Goal: Information Seeking & Learning: Learn about a topic

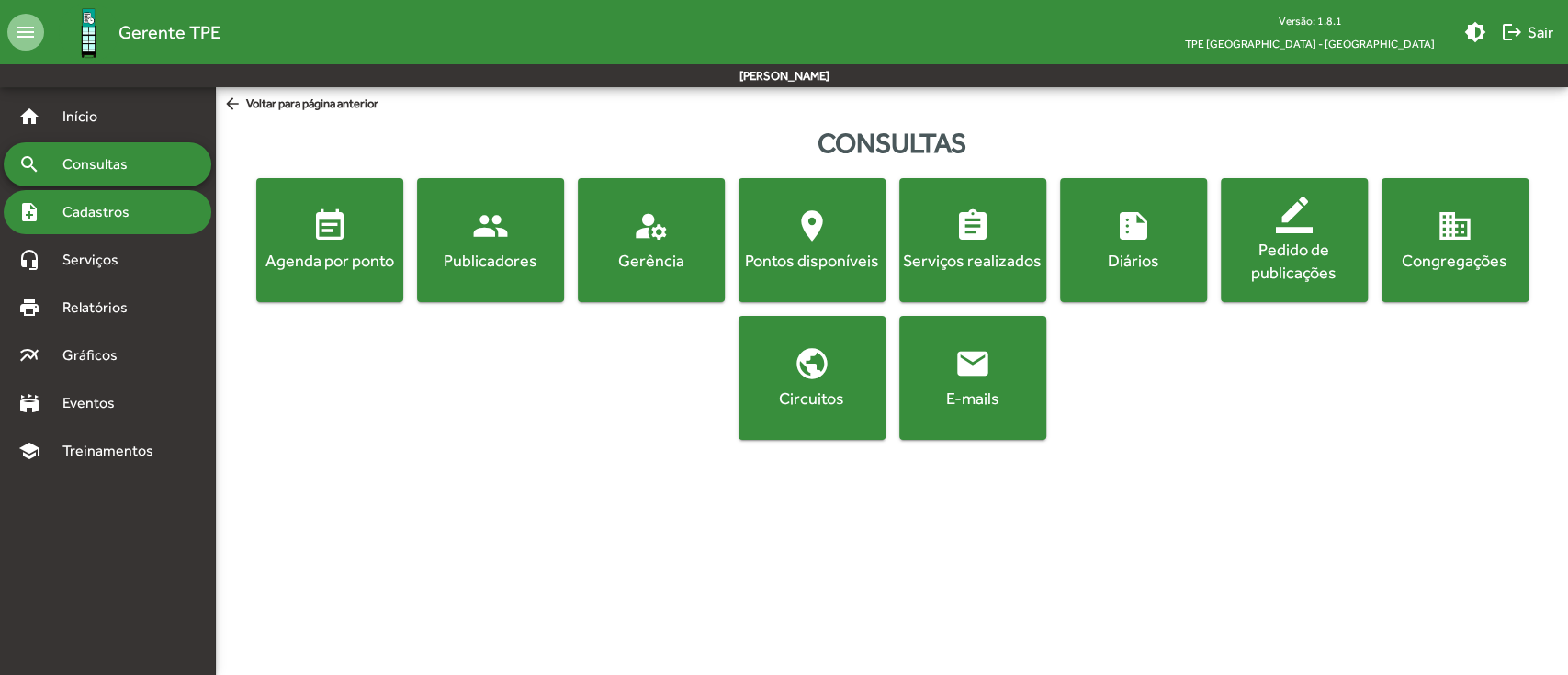
click at [153, 210] on div "note_add Cadastros" at bounding box center [108, 211] width 207 height 44
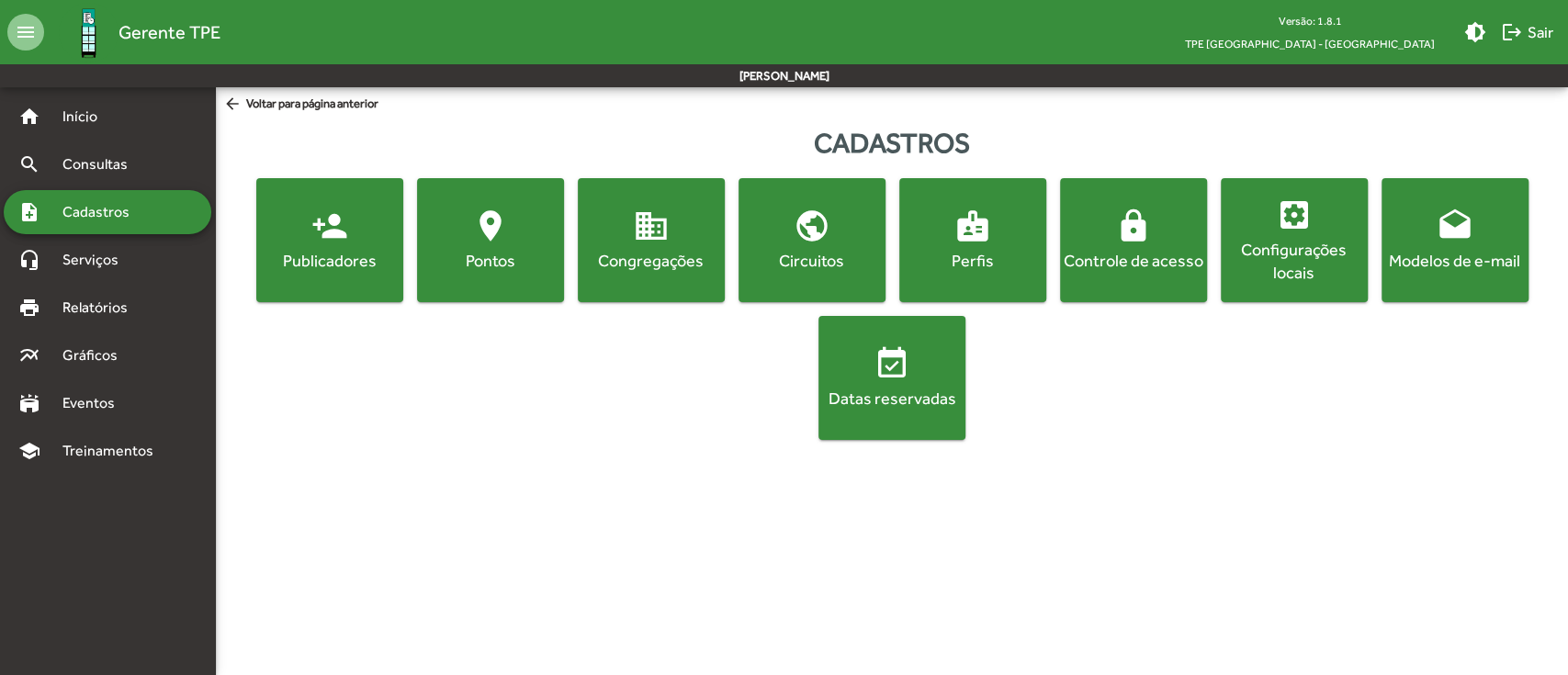
click at [364, 216] on span "person_add Publicadores" at bounding box center [329, 239] width 139 height 64
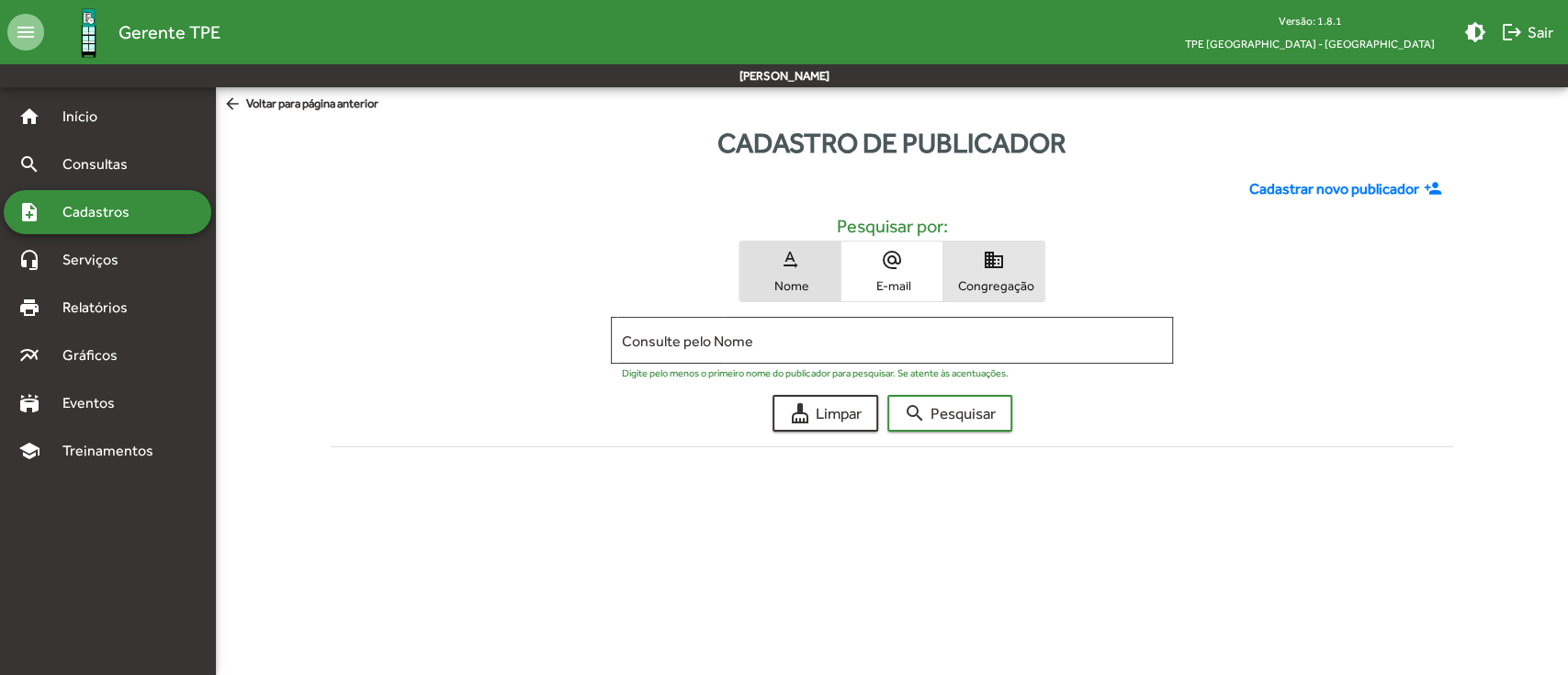
click at [971, 268] on span "domain Congregação" at bounding box center [994, 271] width 101 height 59
click at [851, 342] on input "Consulte pelo Congregação" at bounding box center [891, 340] width 539 height 17
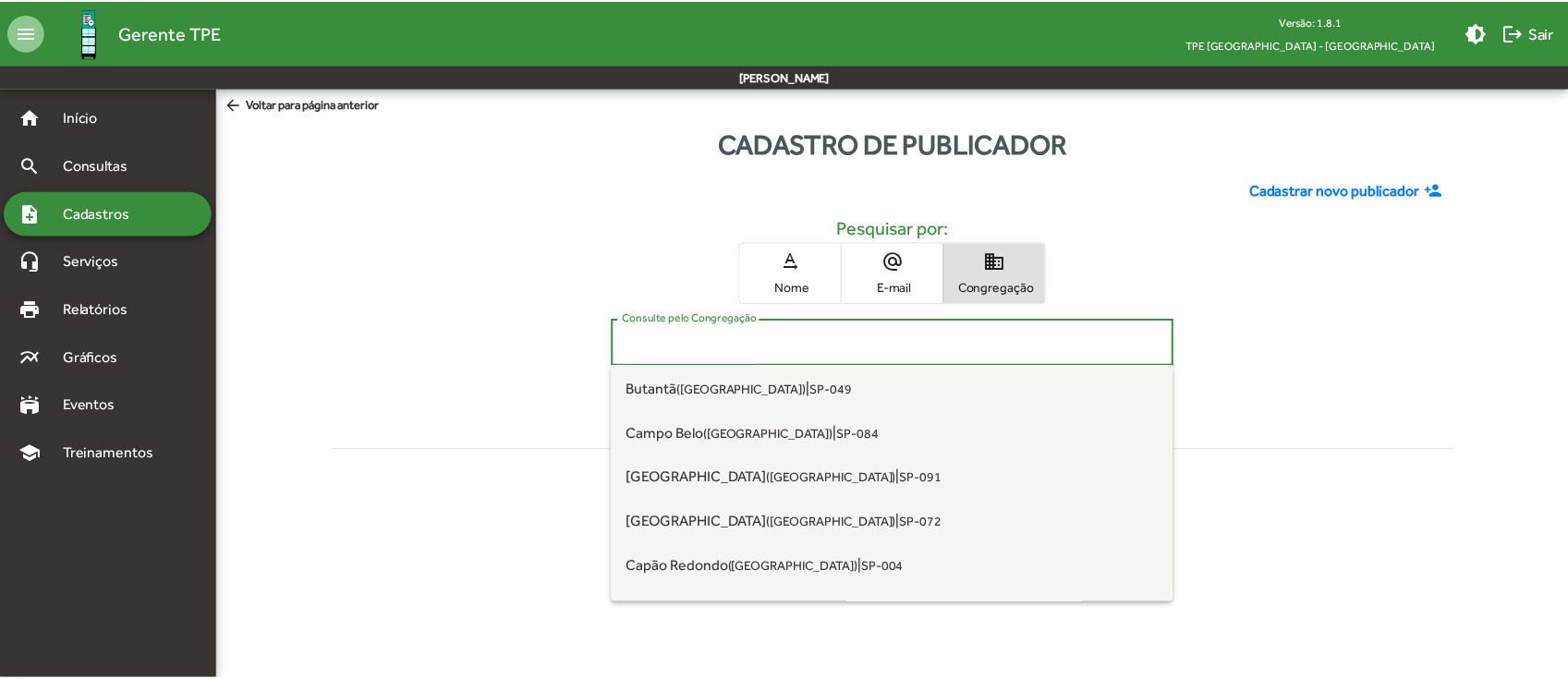
scroll to position [246, 0]
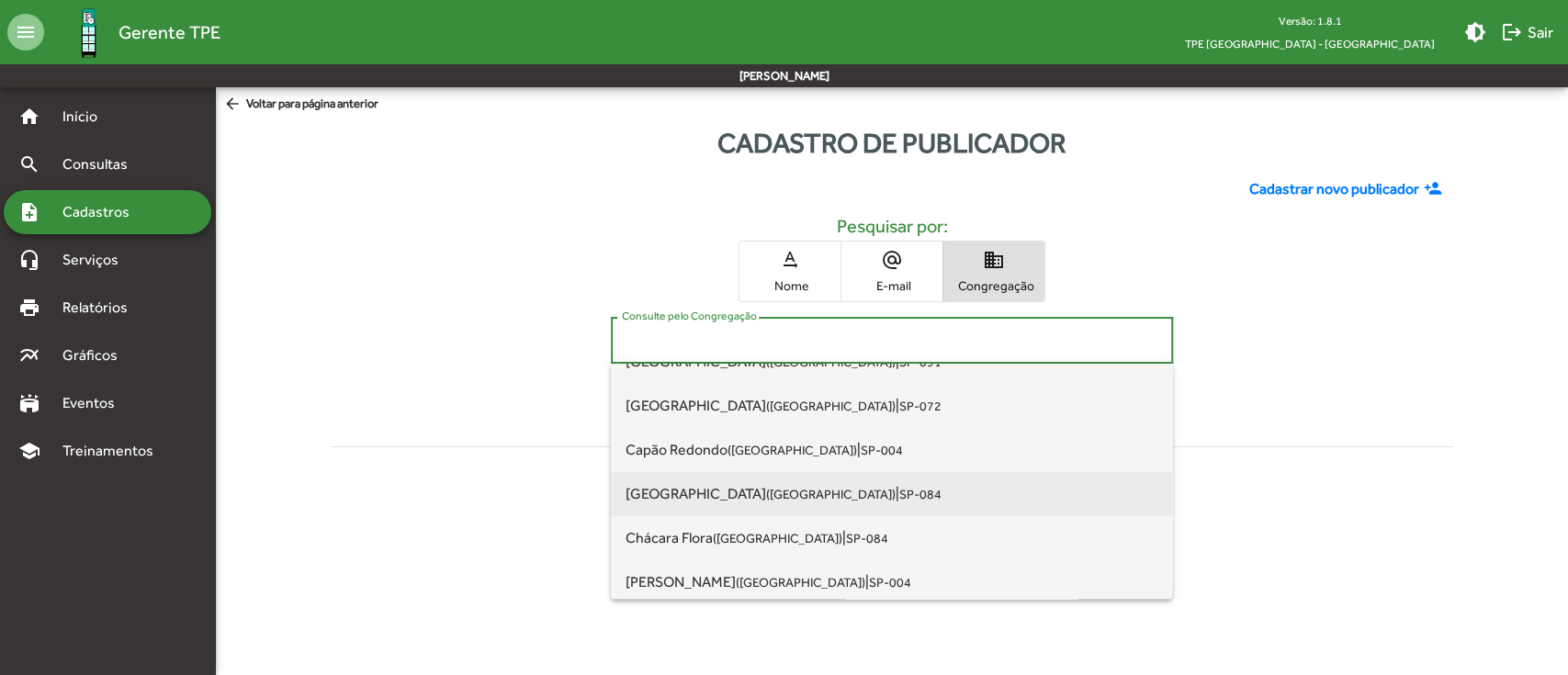
click at [773, 480] on span "[GEOGRAPHIC_DATA] ([GEOGRAPHIC_DATA]) | SP-084" at bounding box center [891, 494] width 532 height 44
type input "**********"
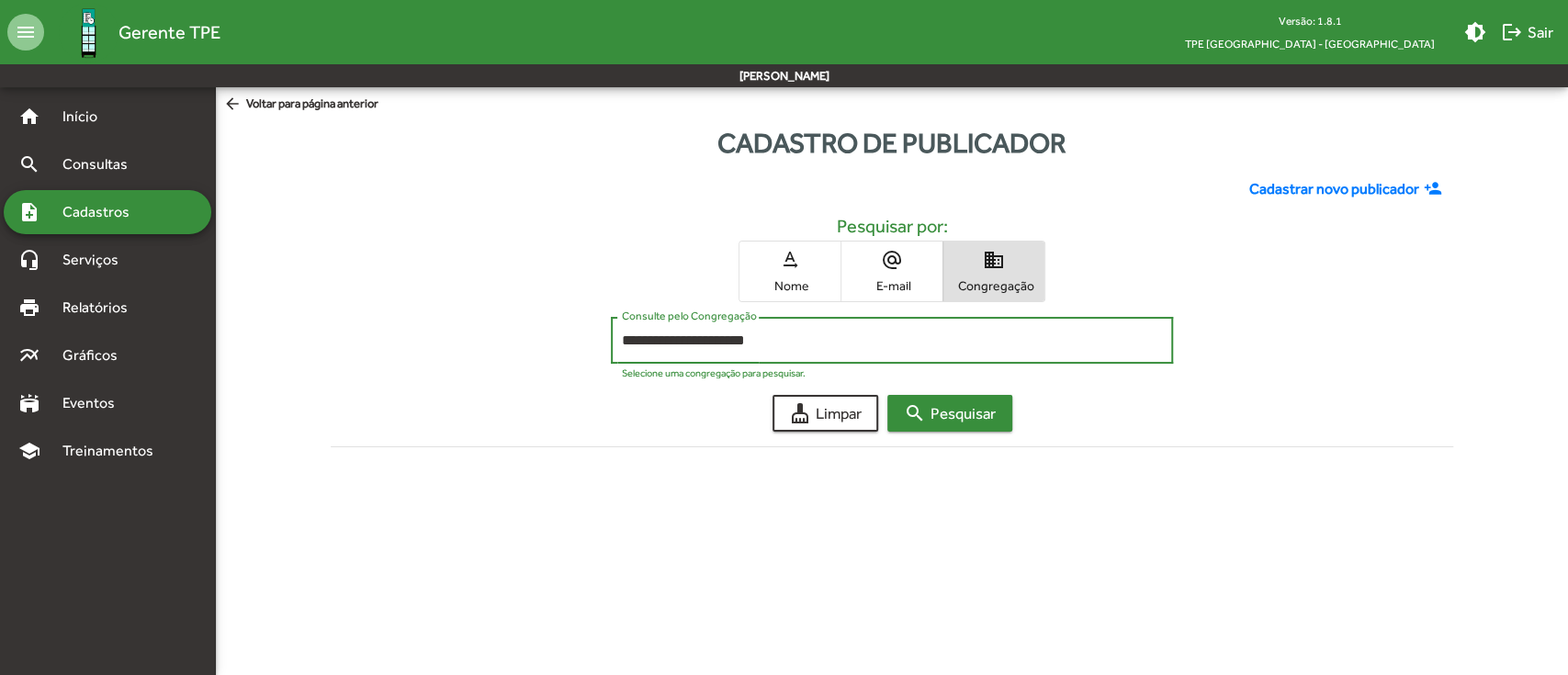
click at [934, 423] on span "search Pesquisar" at bounding box center [949, 413] width 92 height 33
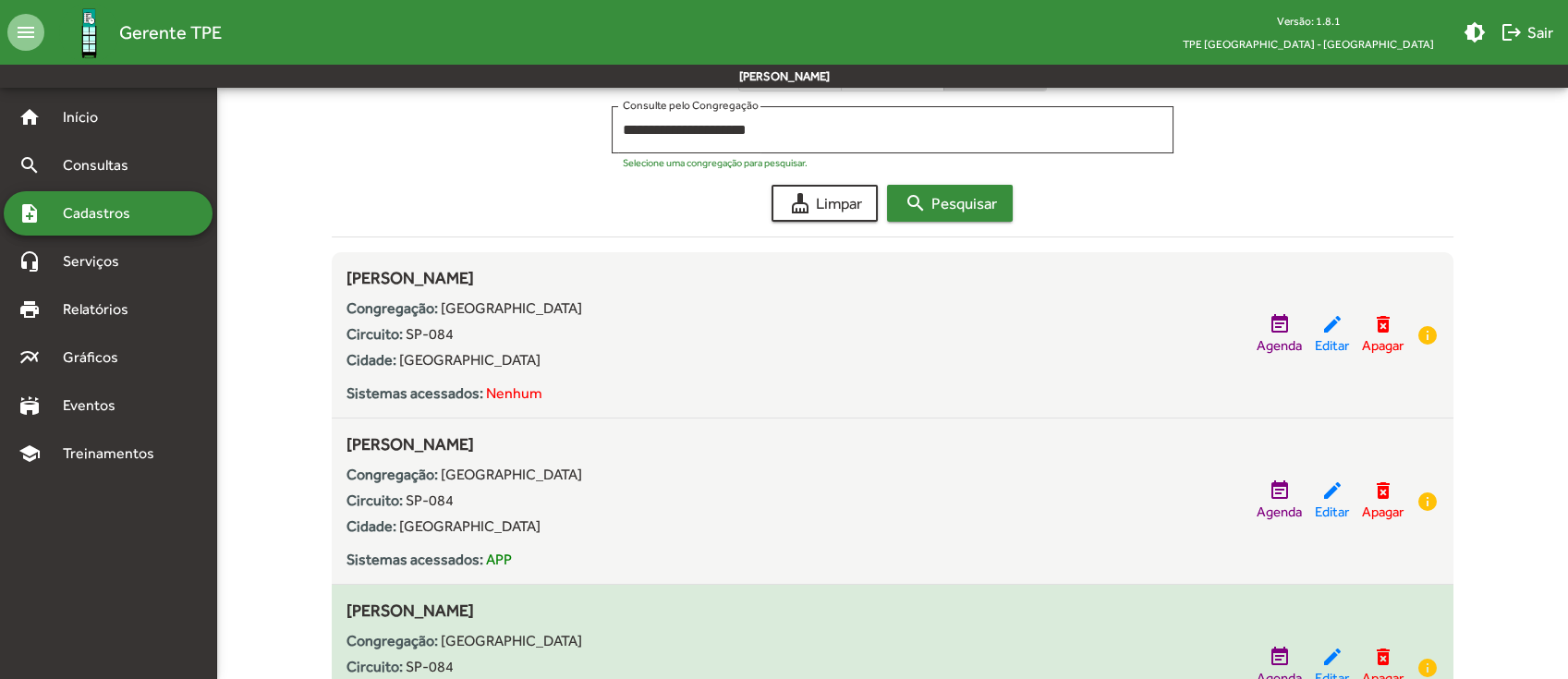
scroll to position [123, 0]
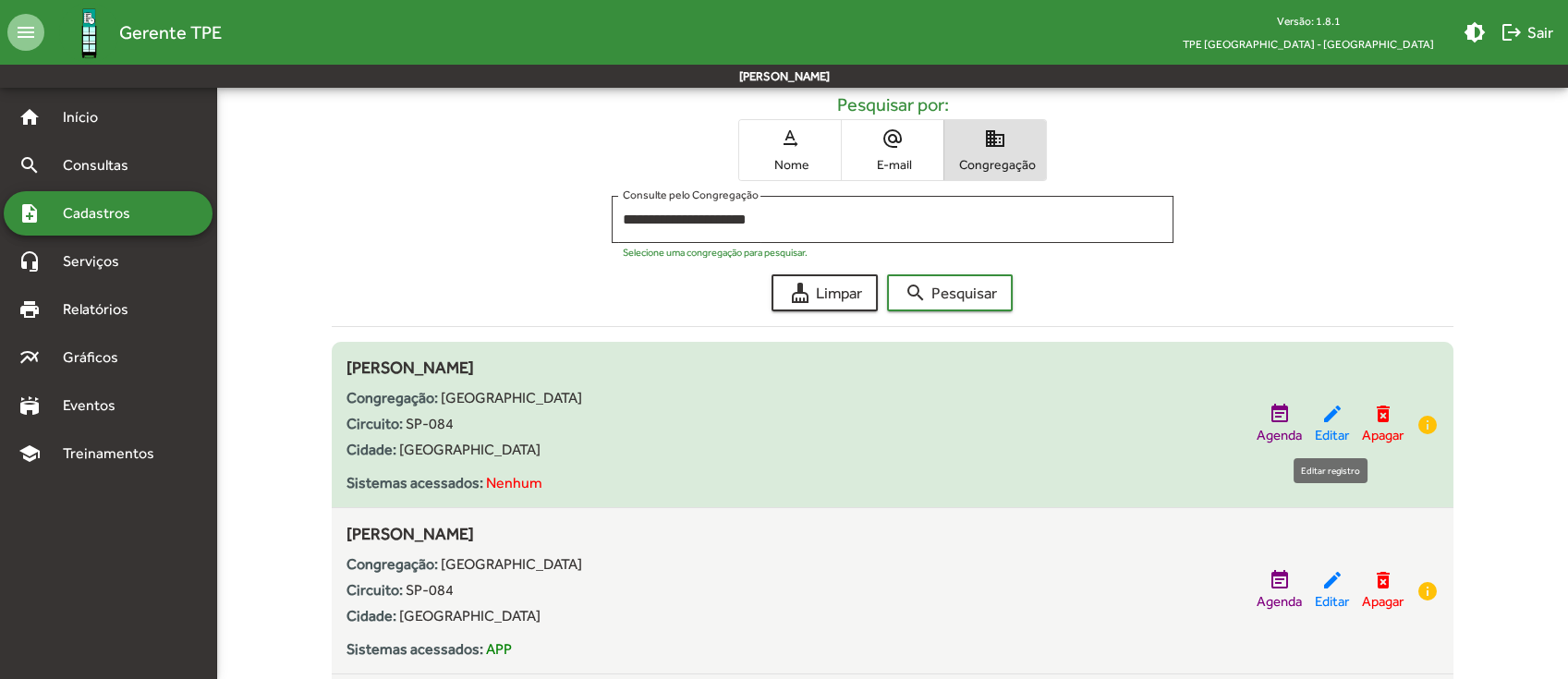
click at [1332, 423] on mat-icon "edit" at bounding box center [1332, 414] width 22 height 22
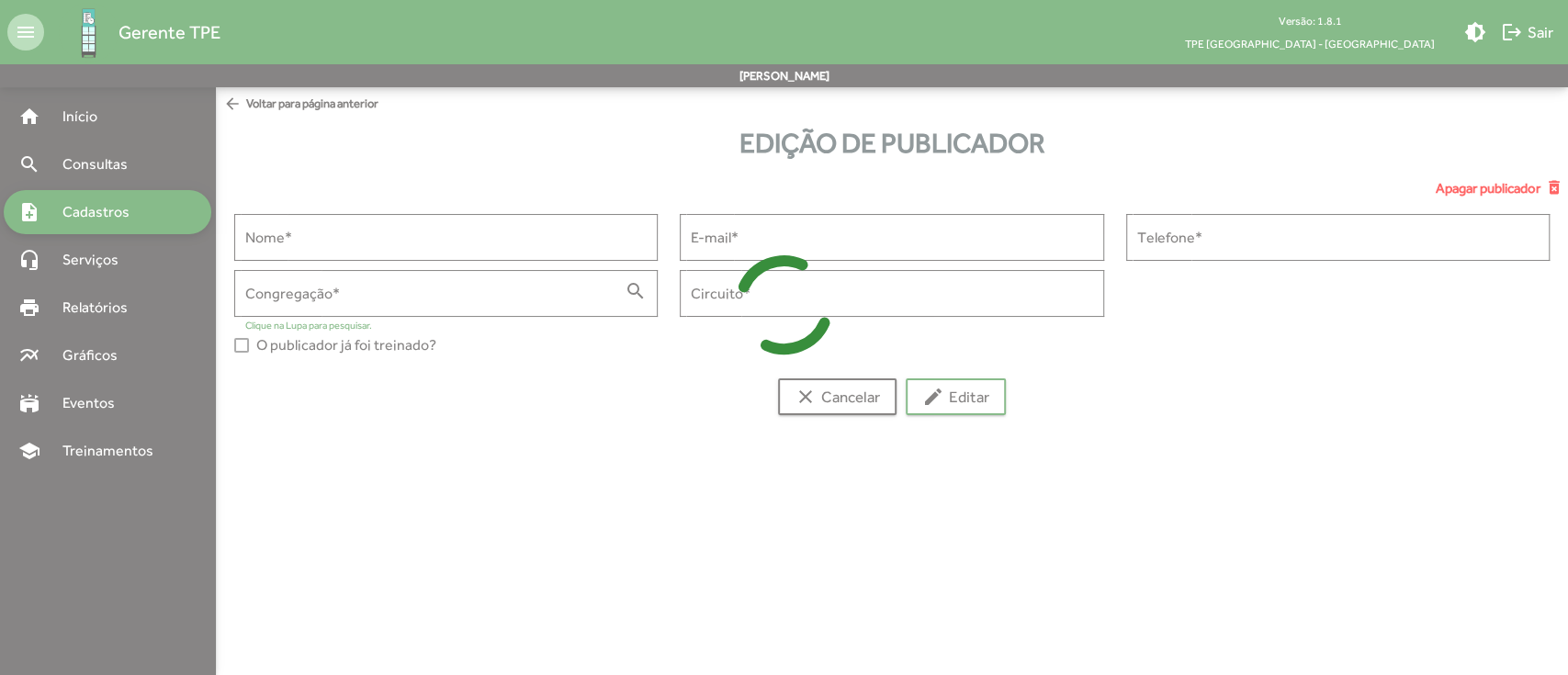
type input "**********"
type input "******"
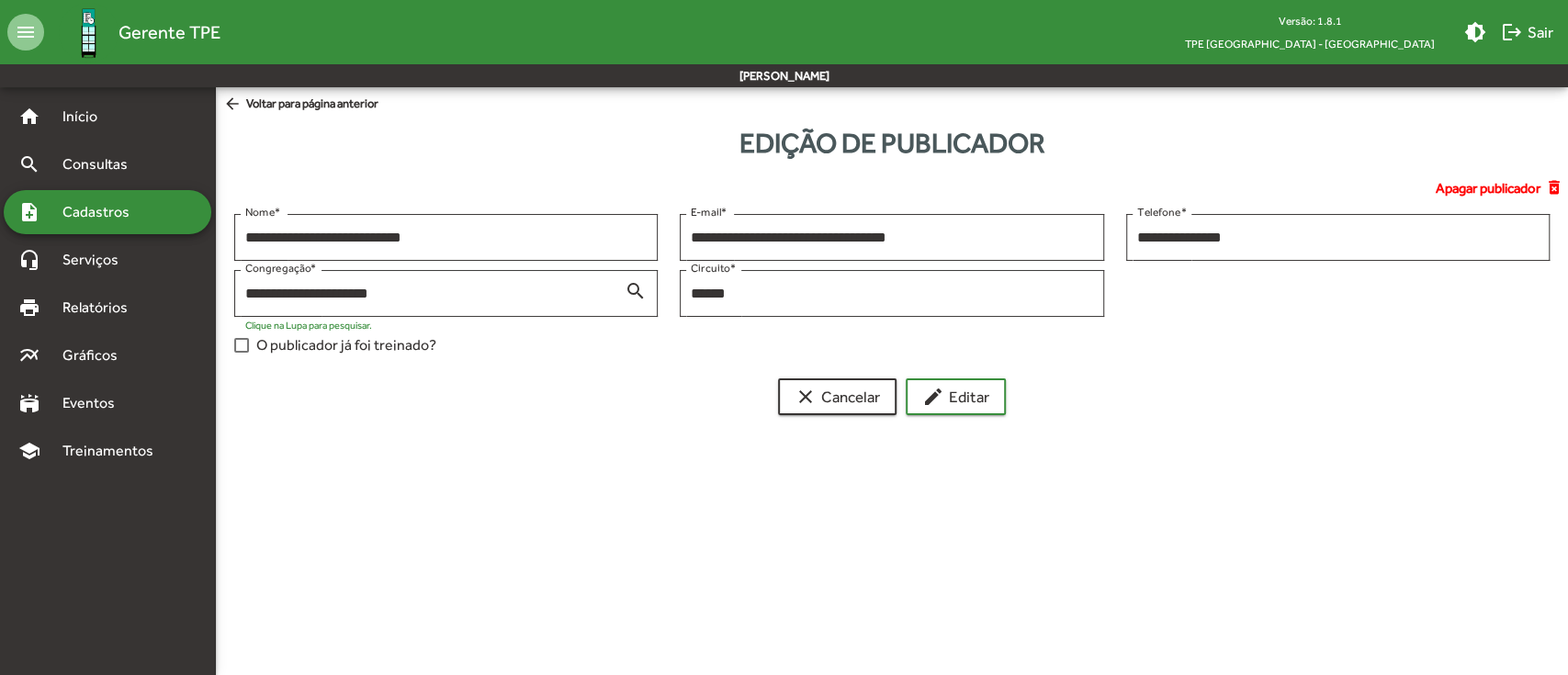
click at [389, 334] on span "O publicador já foi treinado?" at bounding box center [346, 345] width 180 height 22
click at [957, 386] on span "edit Editar" at bounding box center [955, 396] width 67 height 33
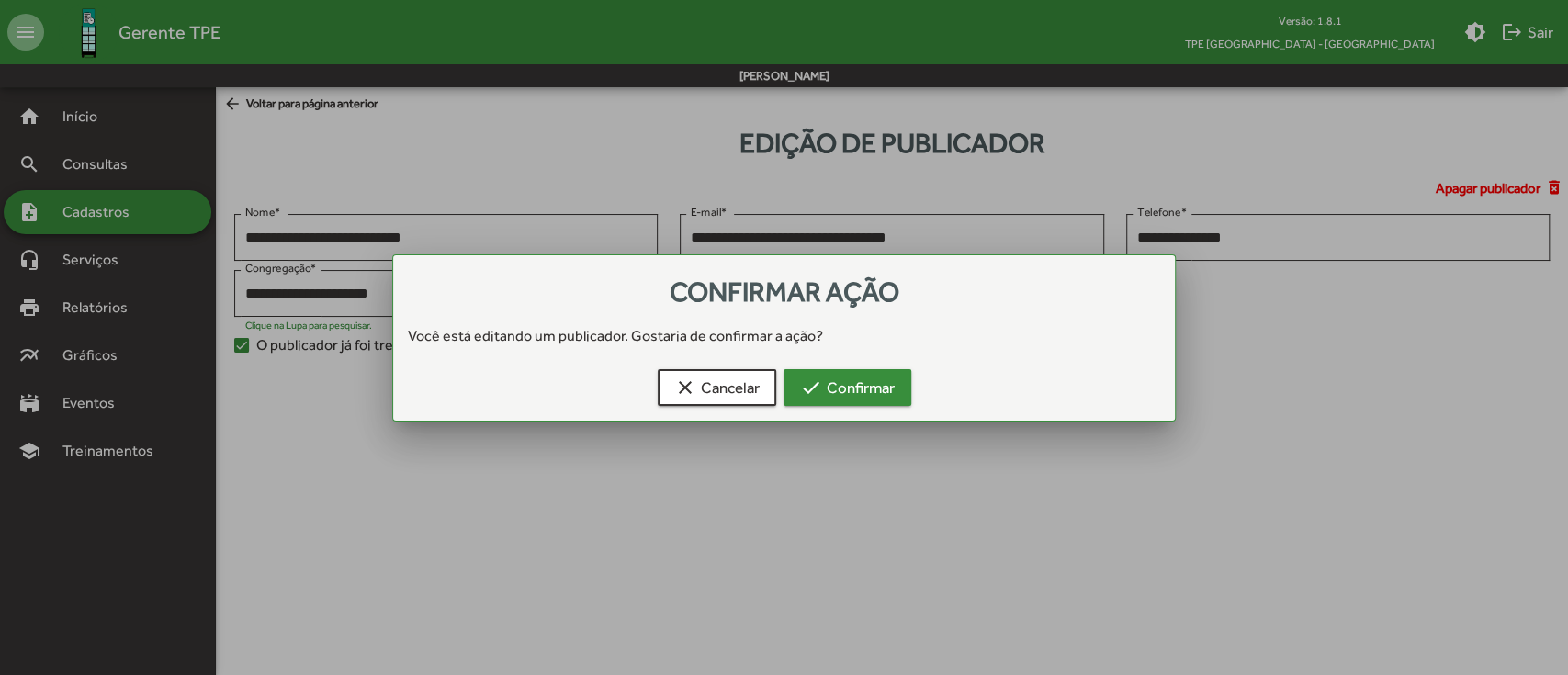
click at [861, 380] on span "check Confirmar" at bounding box center [848, 387] width 95 height 33
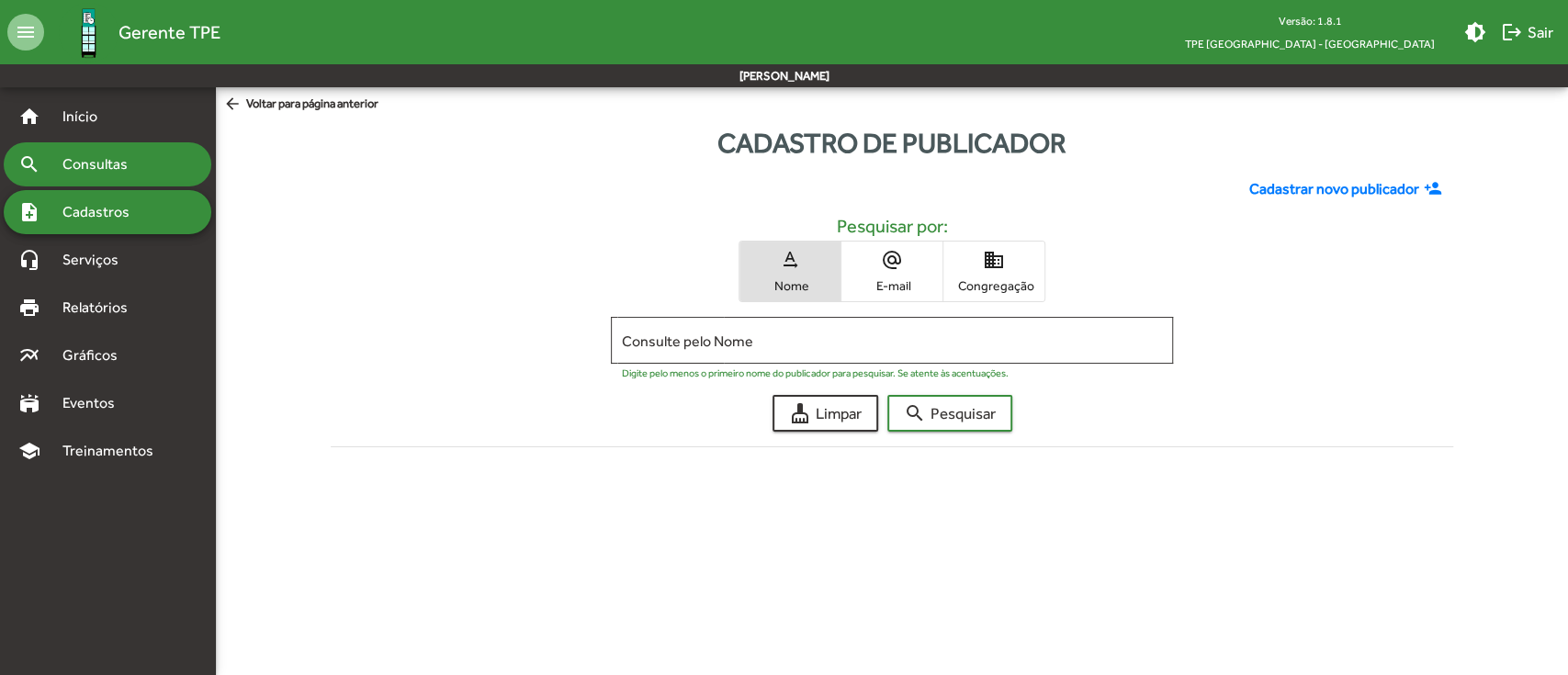
click at [119, 154] on span "Consultas" at bounding box center [101, 164] width 100 height 22
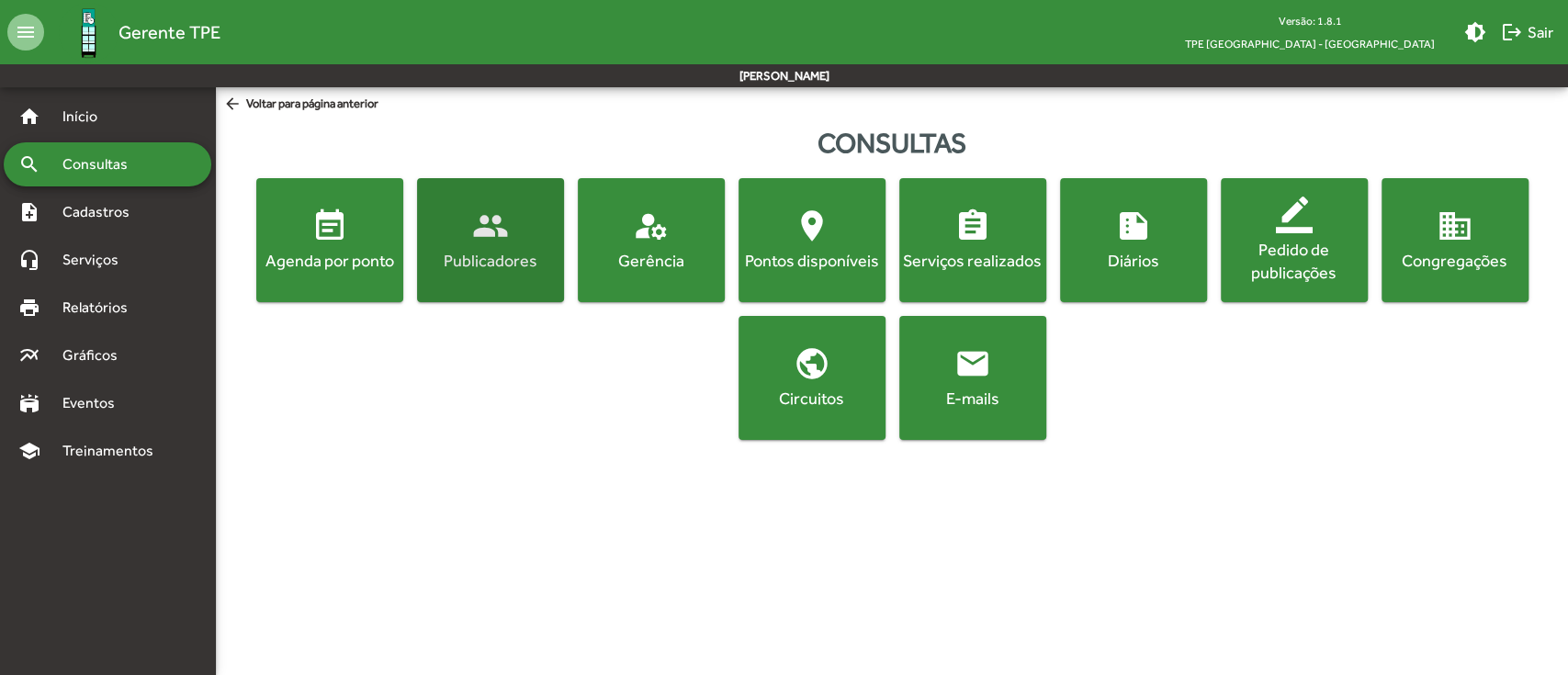
click at [455, 231] on span "people Publicadores" at bounding box center [490, 239] width 139 height 64
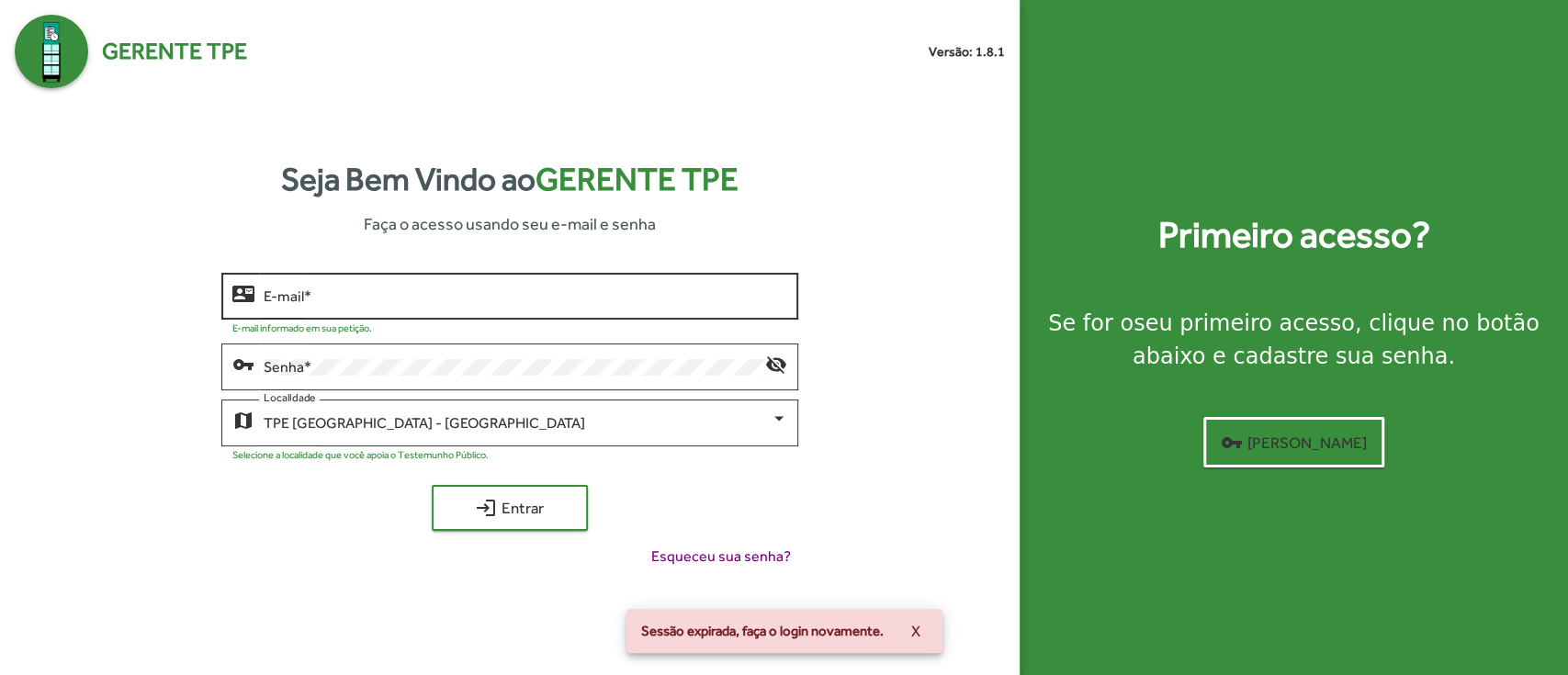
click at [477, 281] on div "E-mail *" at bounding box center [526, 294] width 525 height 50
click at [473, 306] on div "E-mail *" at bounding box center [526, 294] width 525 height 50
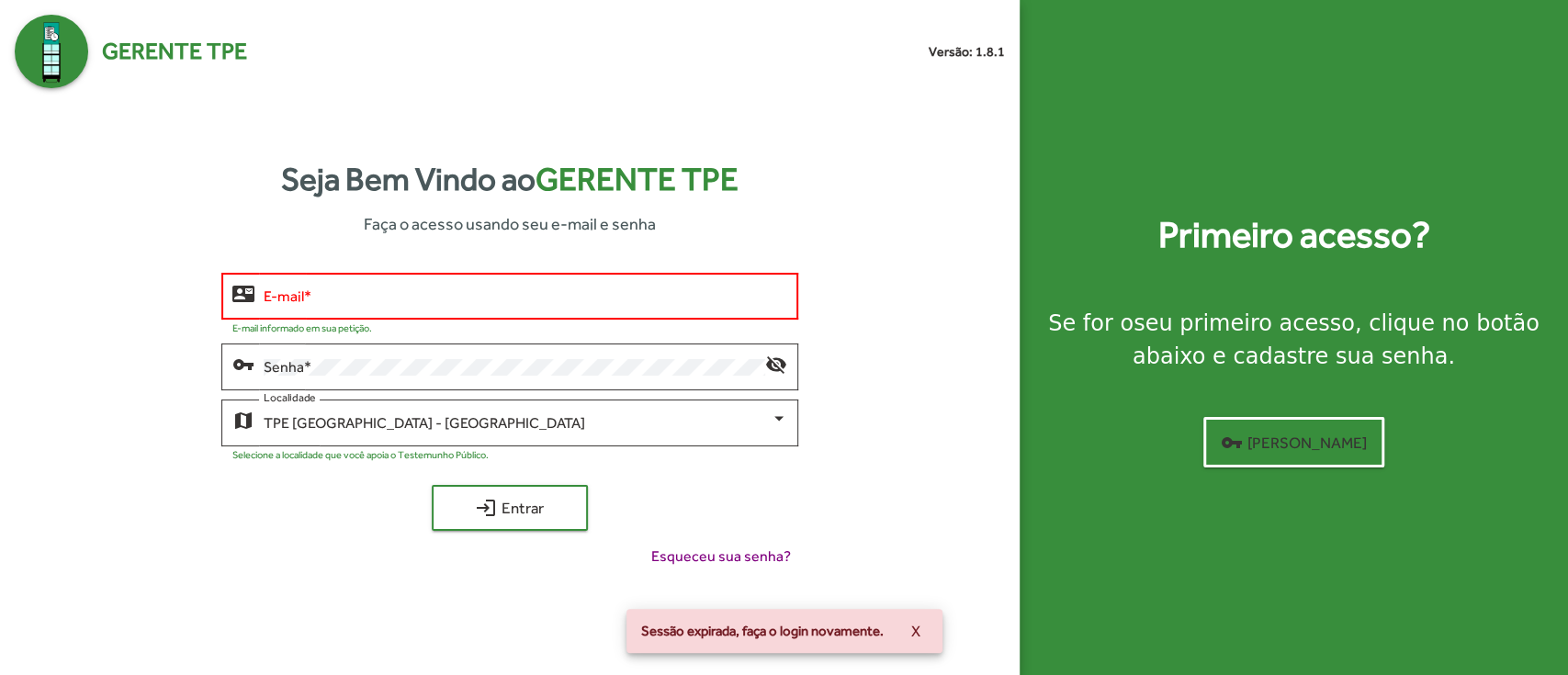
click at [441, 314] on div "E-mail *" at bounding box center [526, 294] width 525 height 50
click at [425, 336] on div "contact_mail E-mail * E-mail informado em sua petição. vpn_key Senha * visibili…" at bounding box center [510, 427] width 990 height 309
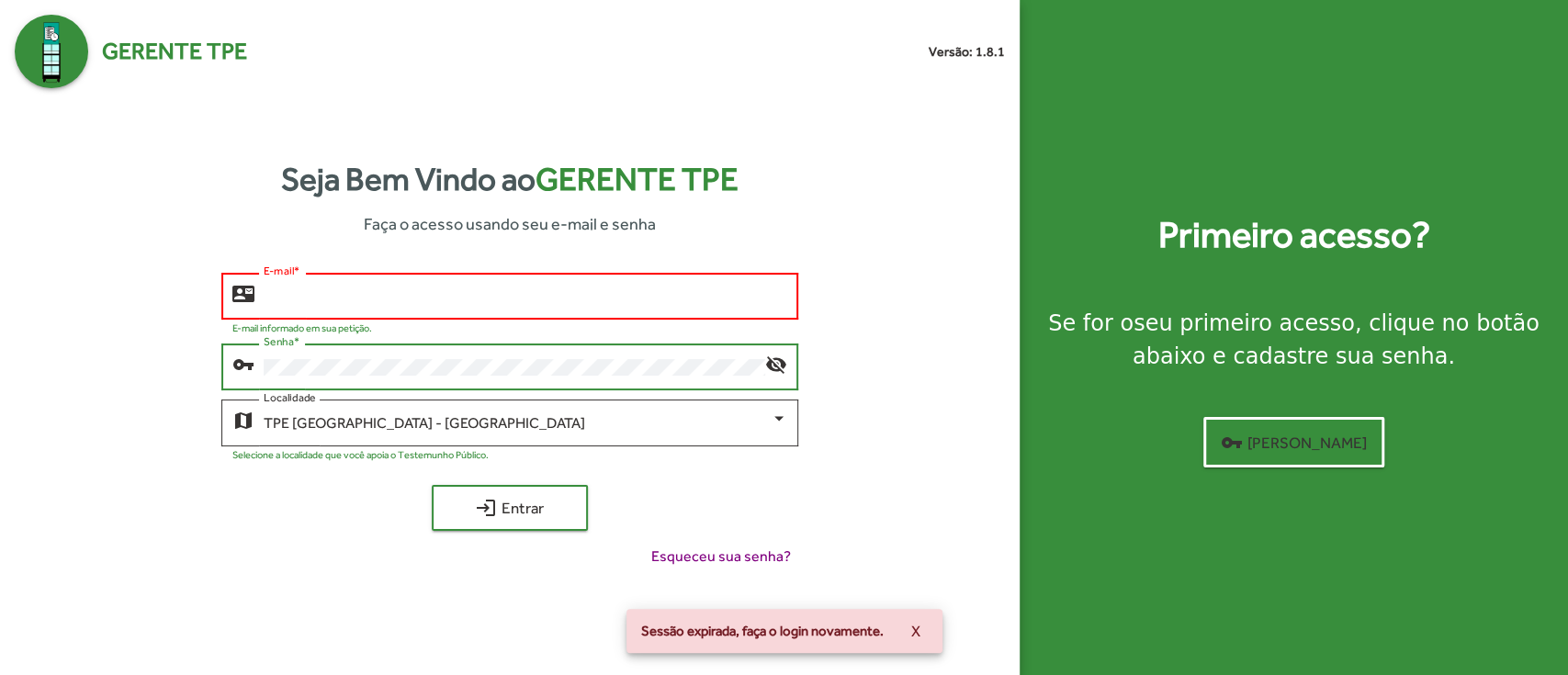
type input "**********"
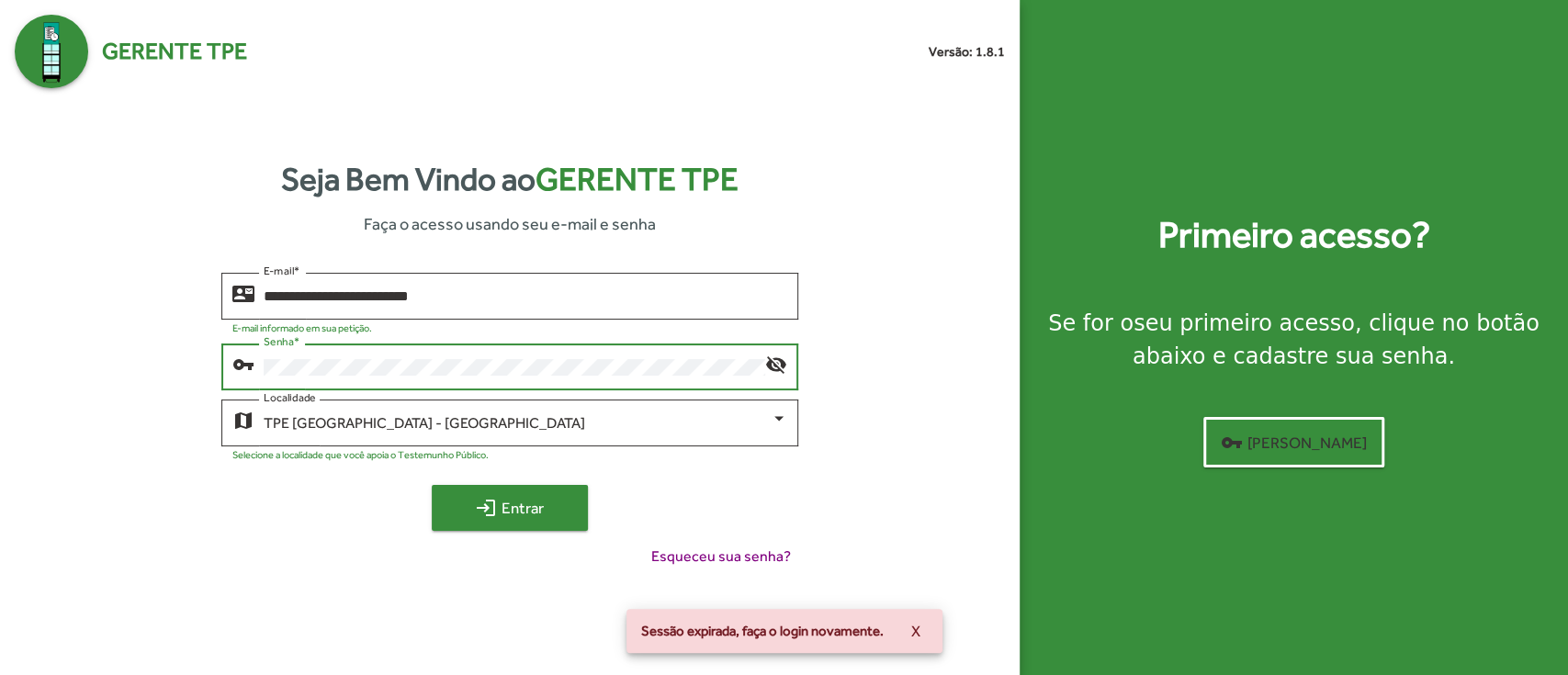
click at [529, 501] on span "login Entrar" at bounding box center [510, 507] width 124 height 33
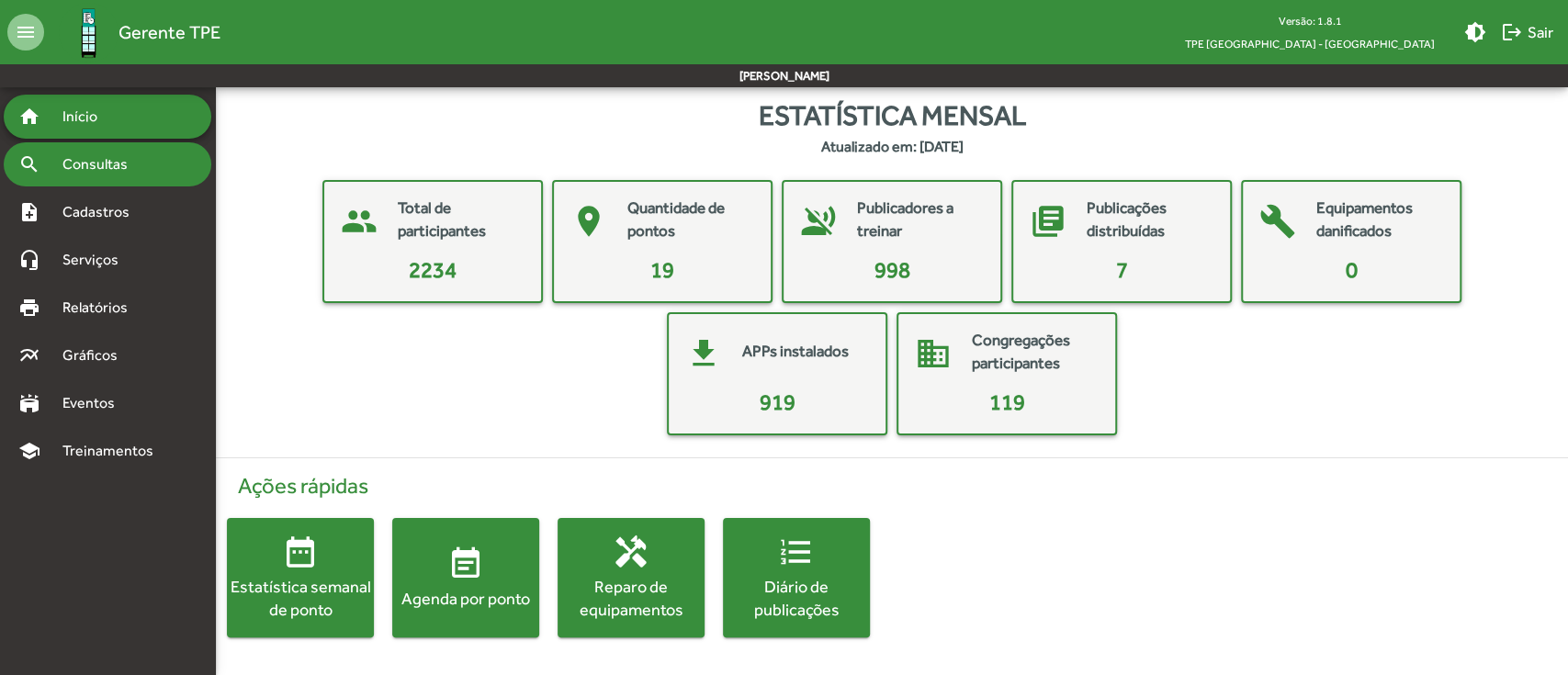
click at [112, 176] on div "search Consultas" at bounding box center [108, 164] width 207 height 44
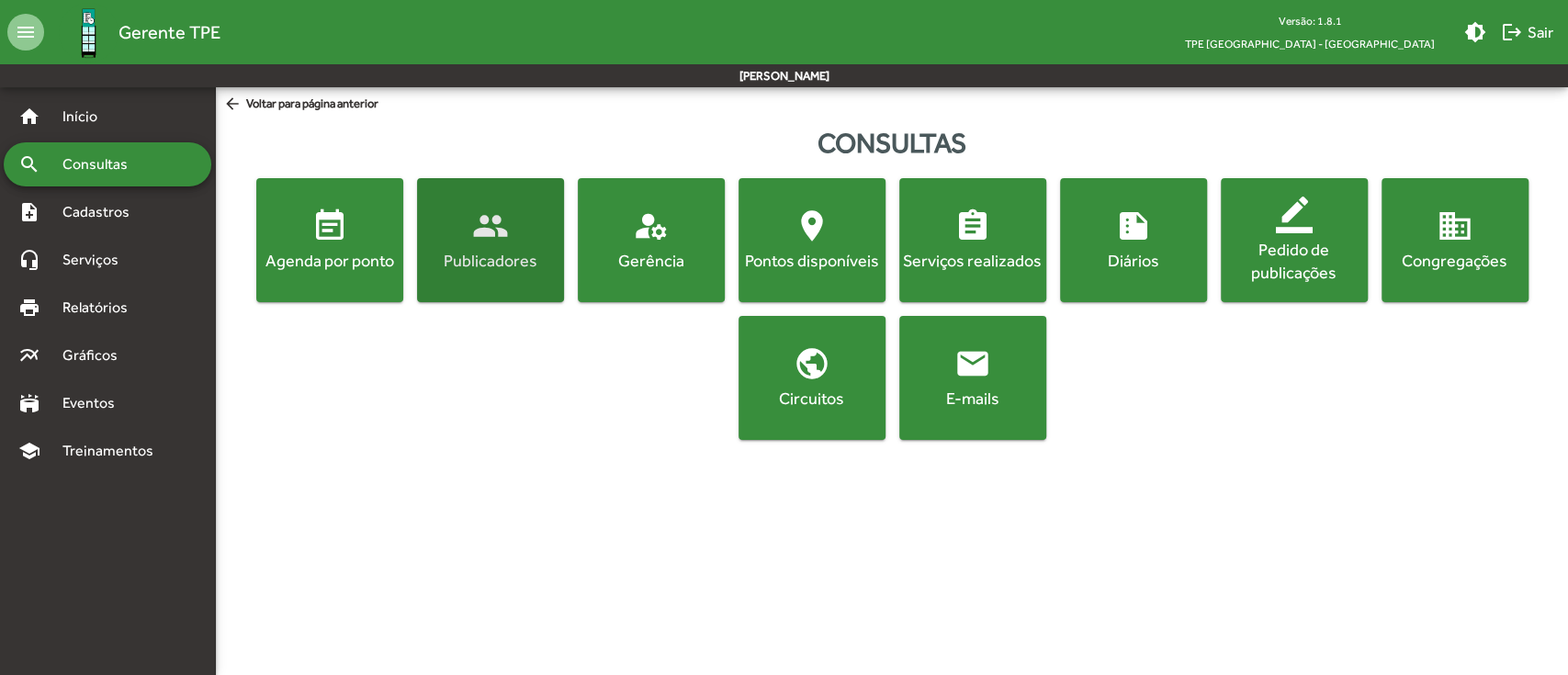
click at [489, 241] on mat-icon "people" at bounding box center [490, 225] width 37 height 37
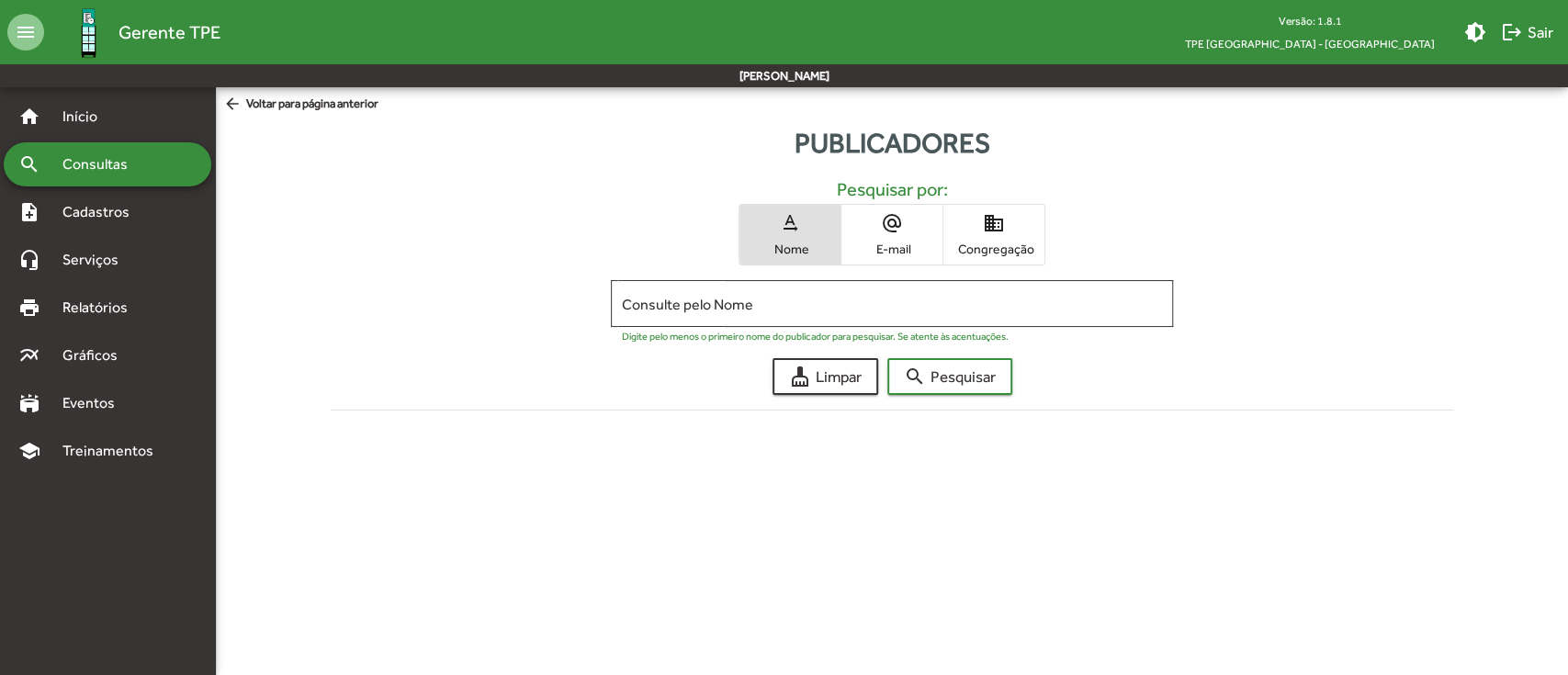
click at [1026, 231] on span "domain Congregação" at bounding box center [994, 234] width 101 height 59
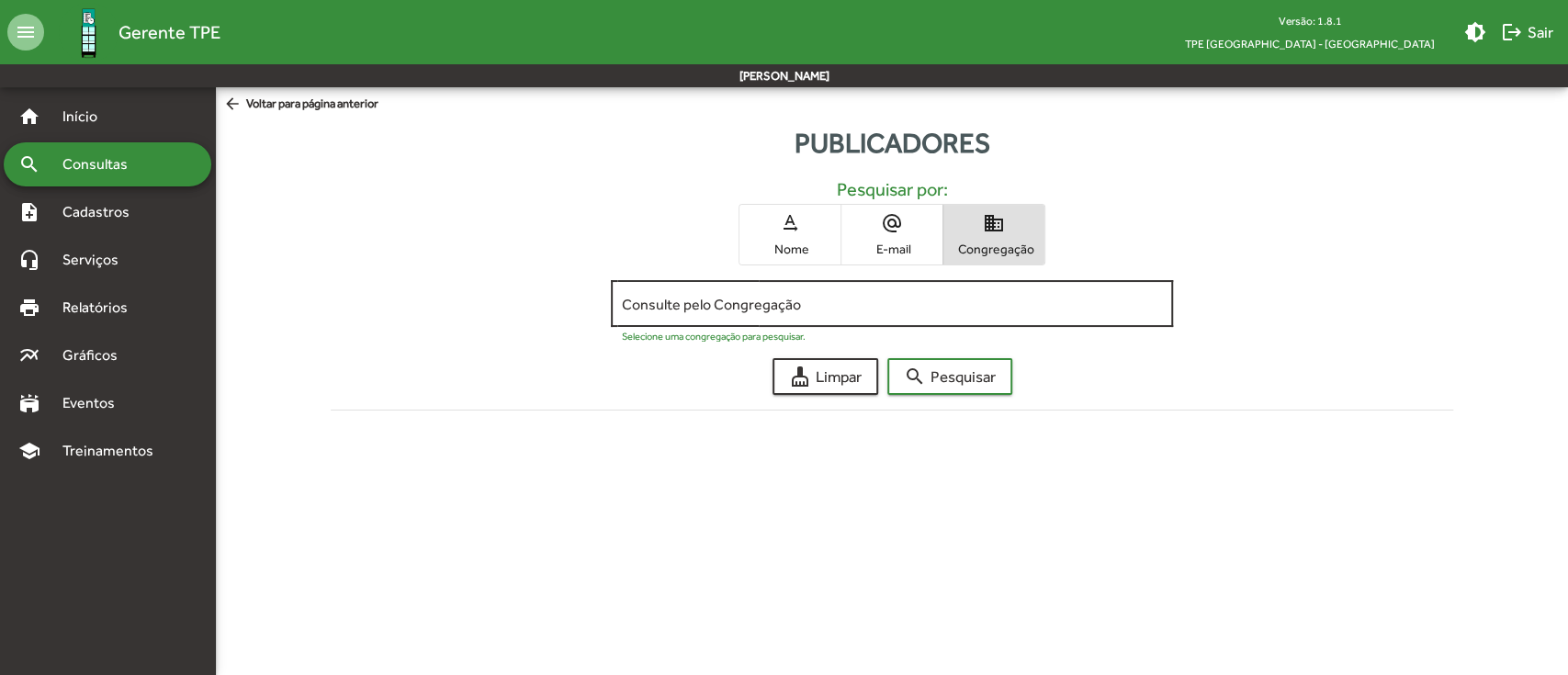
click at [742, 299] on input "Consulte pelo Congregação" at bounding box center [891, 303] width 539 height 17
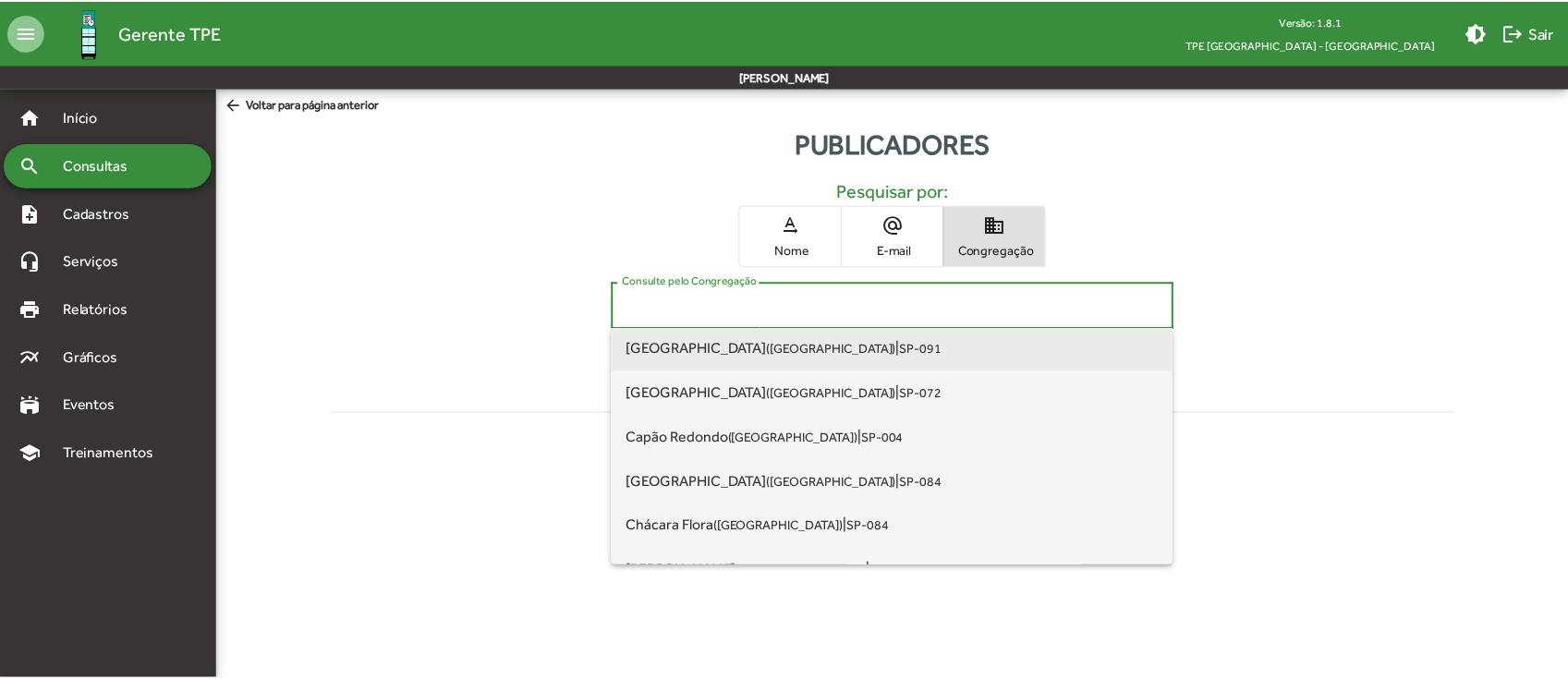
scroll to position [246, 0]
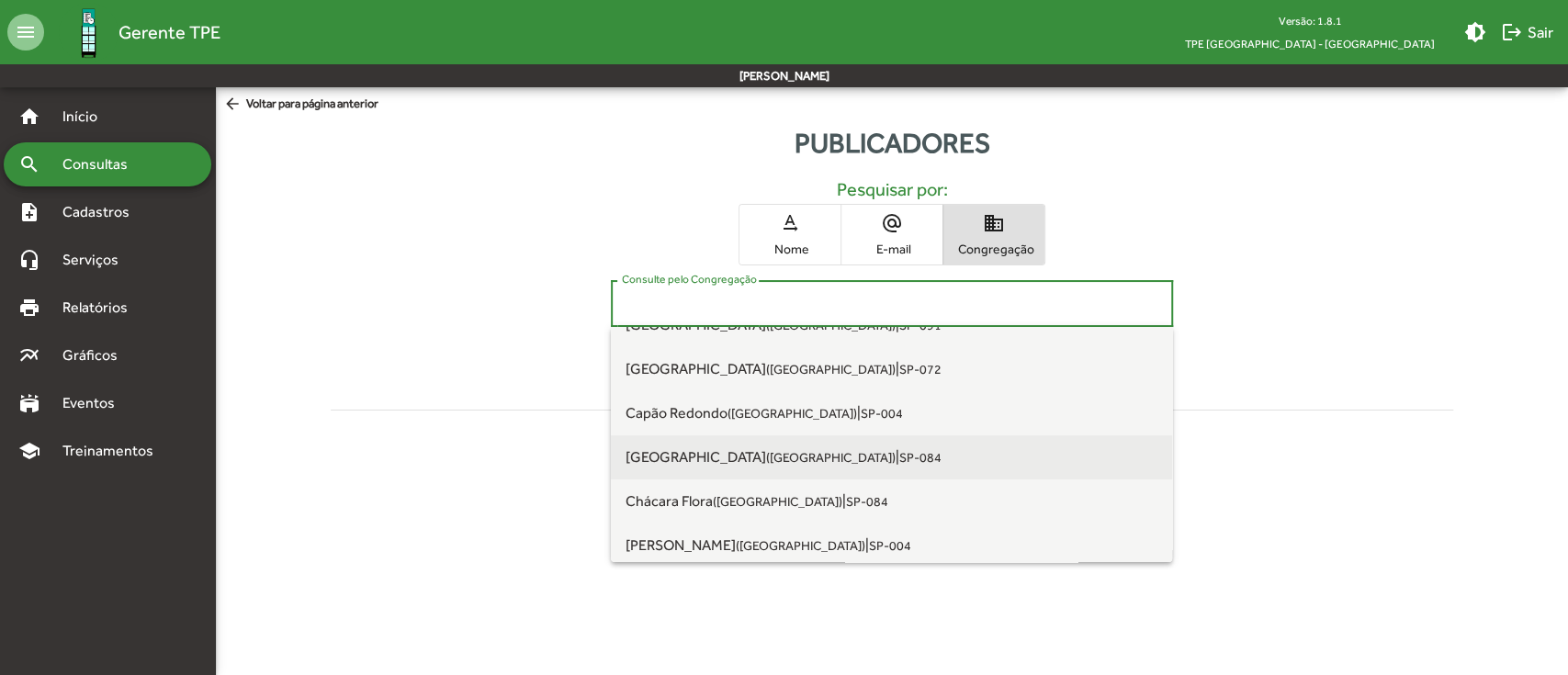
click at [693, 451] on span "[GEOGRAPHIC_DATA] ([GEOGRAPHIC_DATA])" at bounding box center [760, 458] width 270 height 18
type input "**********"
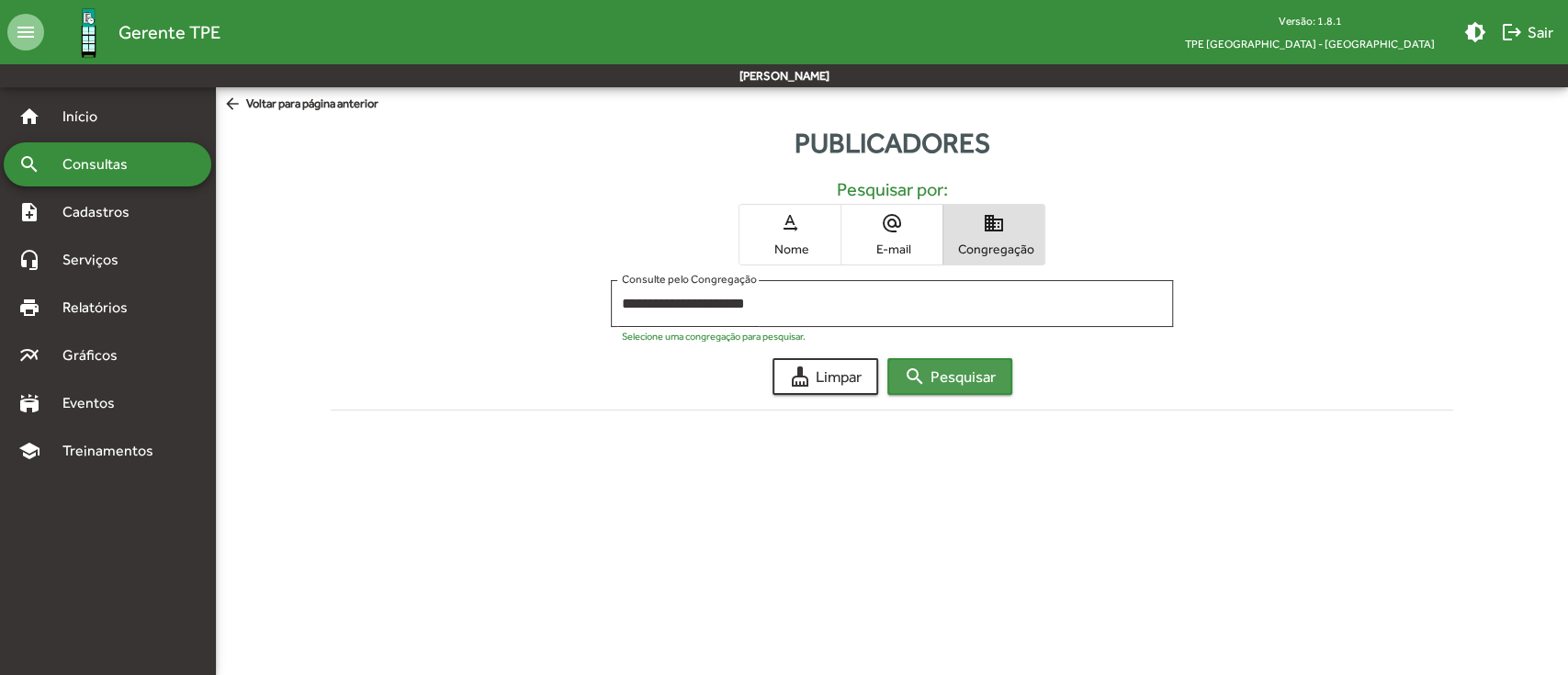
click at [936, 376] on span "search Pesquisar" at bounding box center [949, 376] width 92 height 33
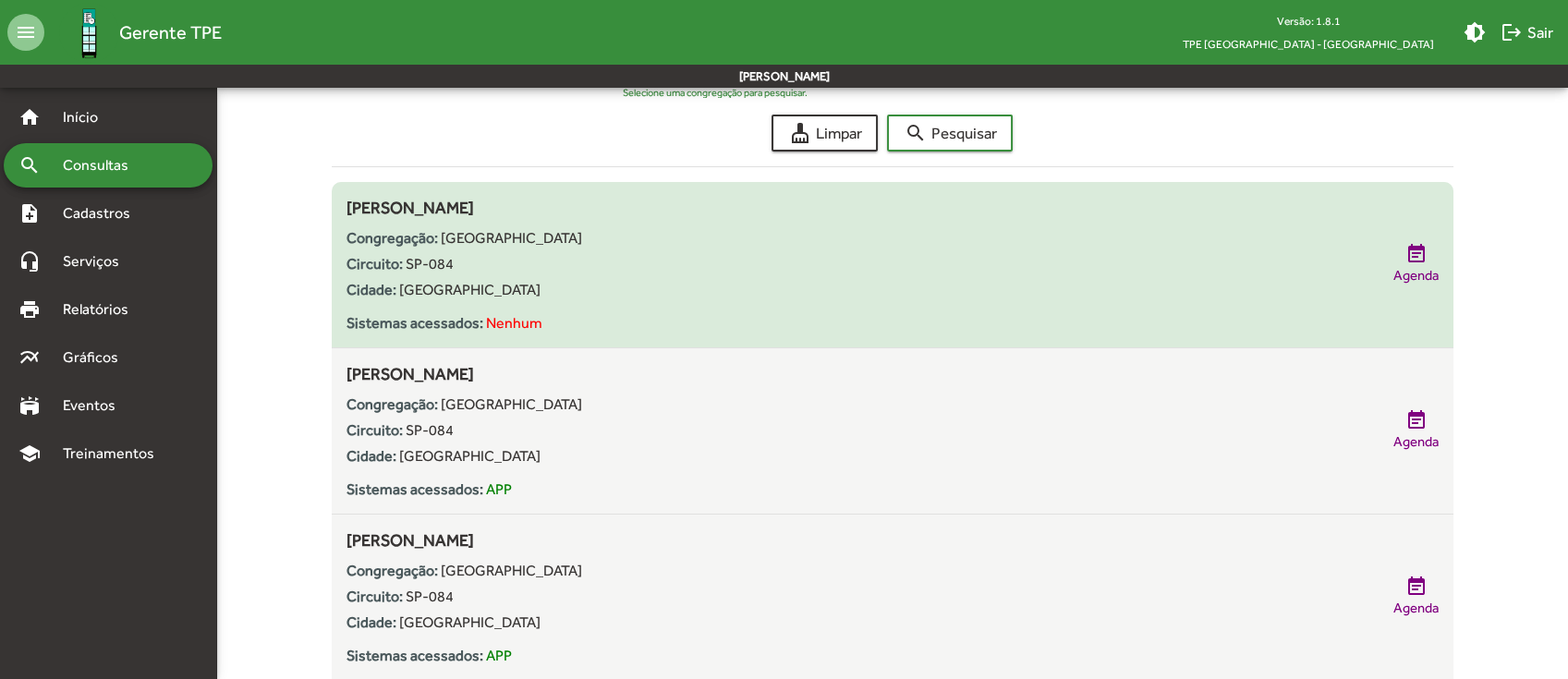
click at [474, 203] on span "[PERSON_NAME]" at bounding box center [411, 208] width 127 height 20
click at [725, 234] on div "Congregação: [GEOGRAPHIC_DATA]" at bounding box center [861, 239] width 1029 height 22
click at [721, 239] on div "Congregação: [GEOGRAPHIC_DATA]" at bounding box center [861, 239] width 1029 height 22
click at [720, 239] on div "Congregação: [GEOGRAPHIC_DATA]" at bounding box center [861, 239] width 1029 height 22
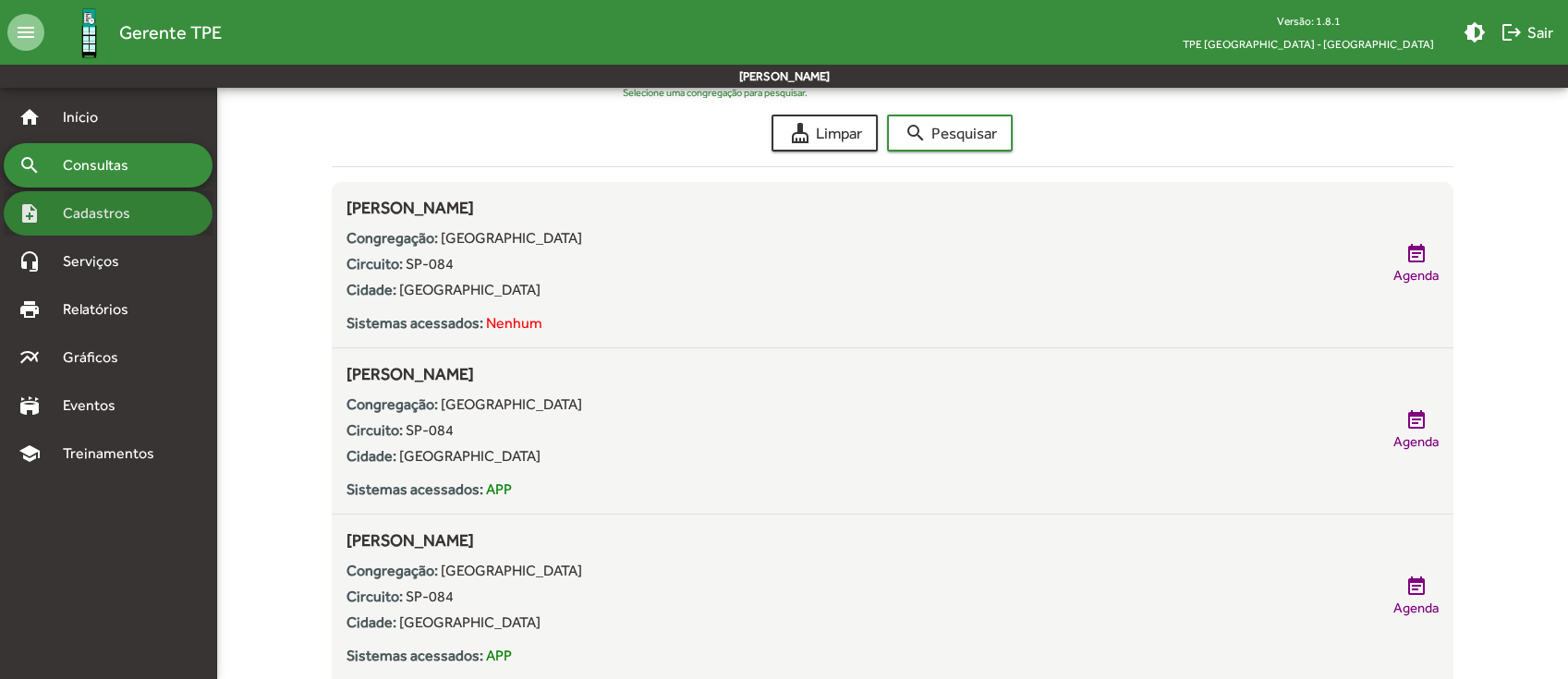
click at [122, 210] on span "Cadastros" at bounding box center [102, 214] width 102 height 22
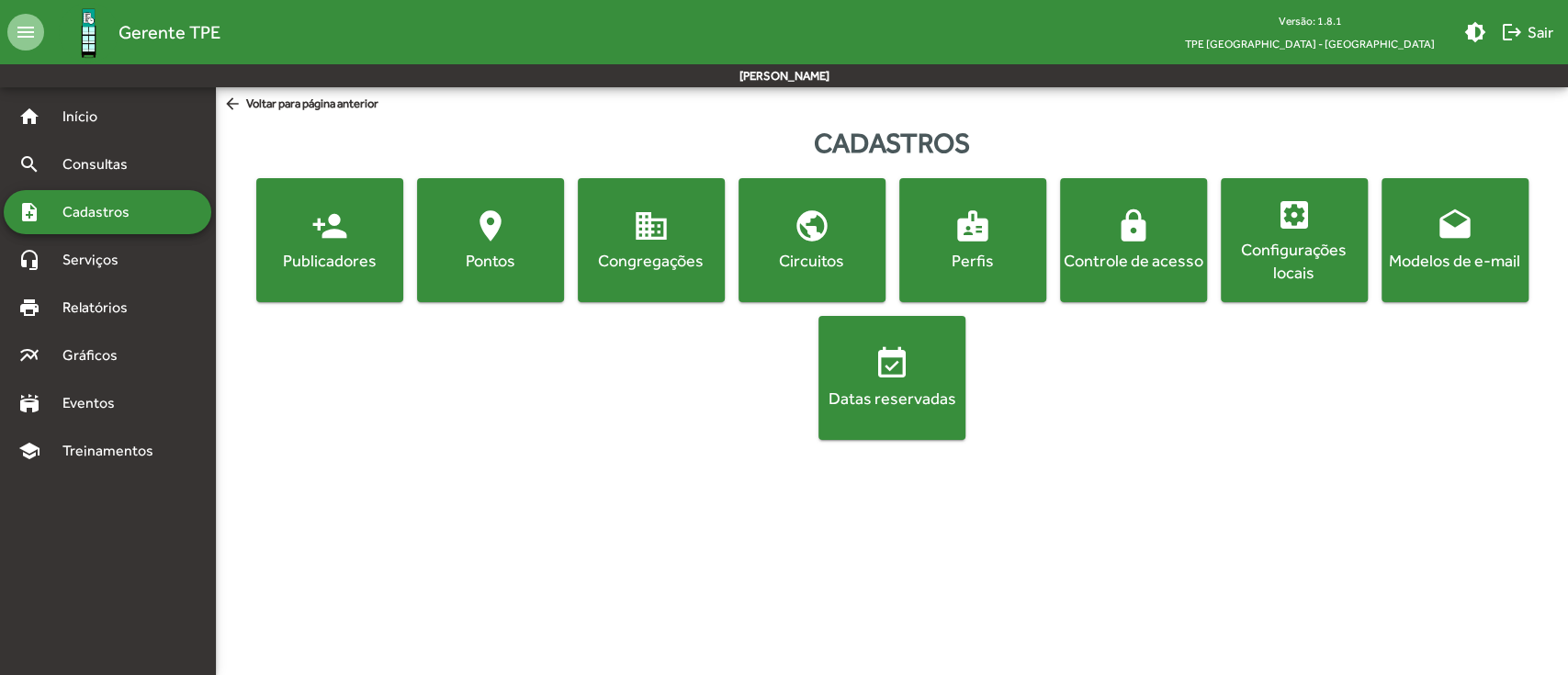
click at [1319, 283] on div "Configurações locais" at bounding box center [1293, 261] width 139 height 45
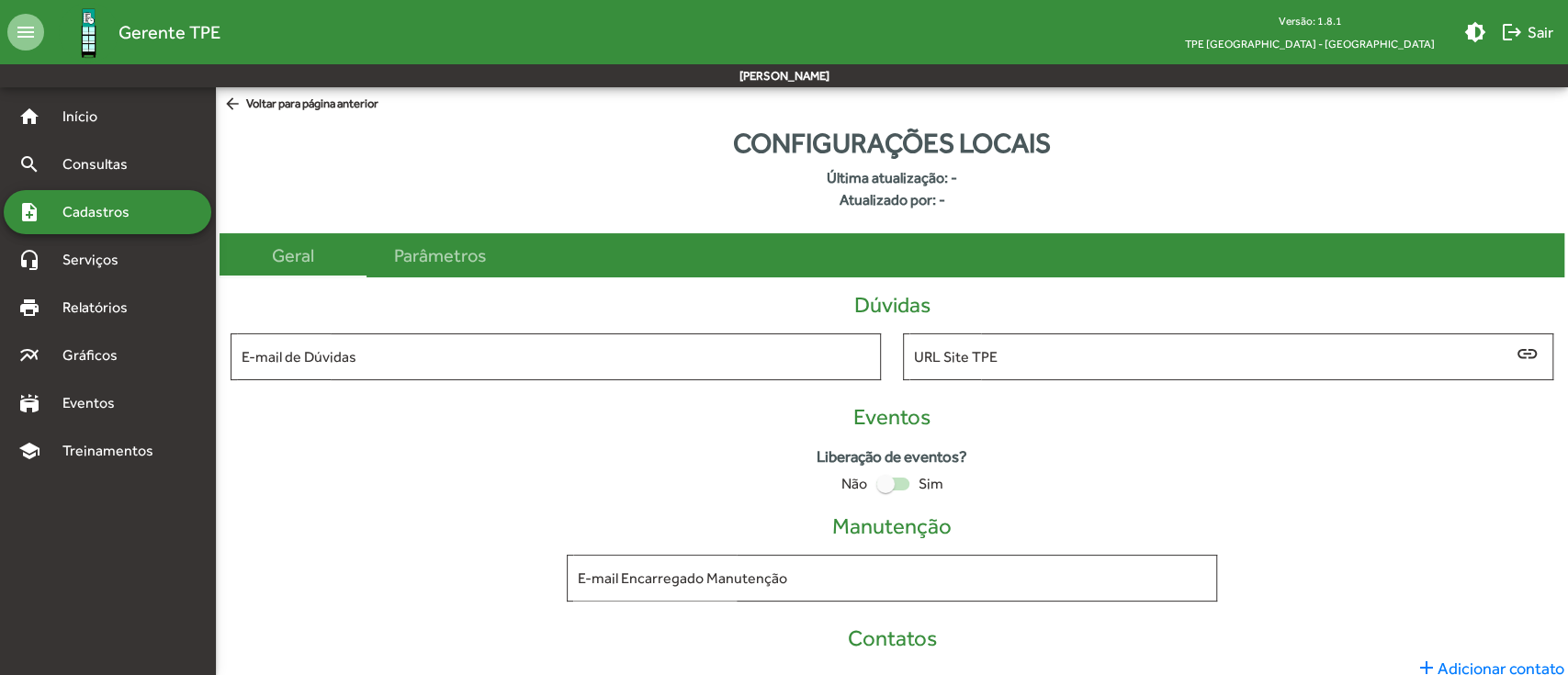
type input "**********"
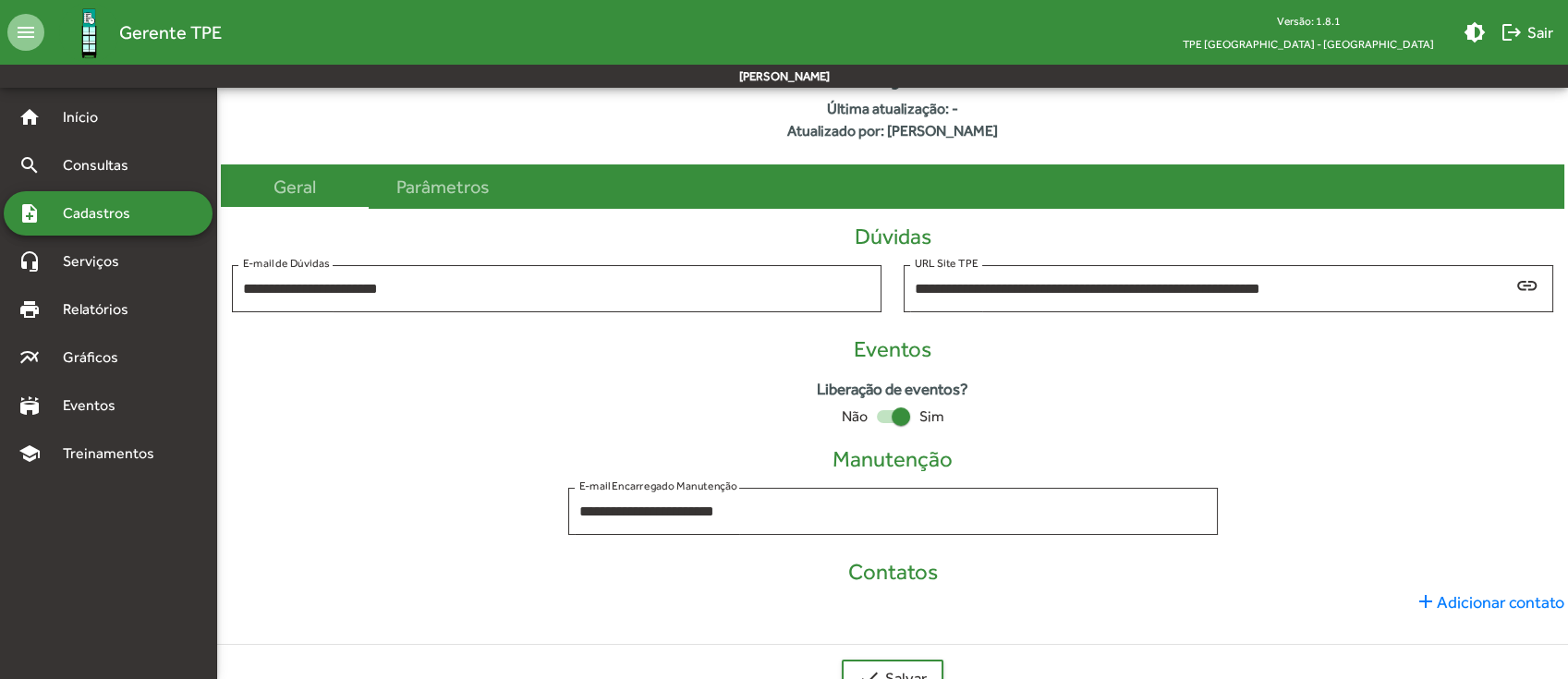
scroll to position [124, 0]
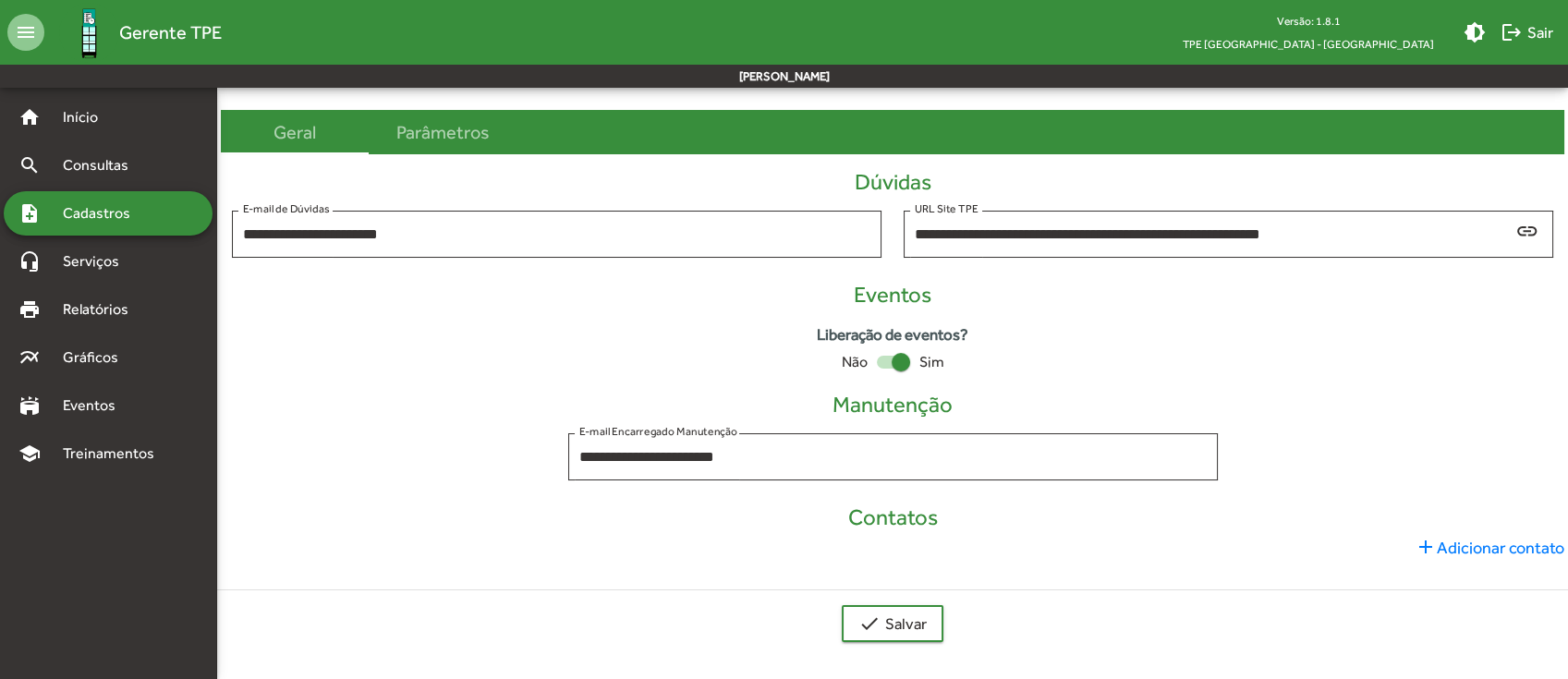
click at [106, 217] on span "Cadastros" at bounding box center [102, 214] width 102 height 22
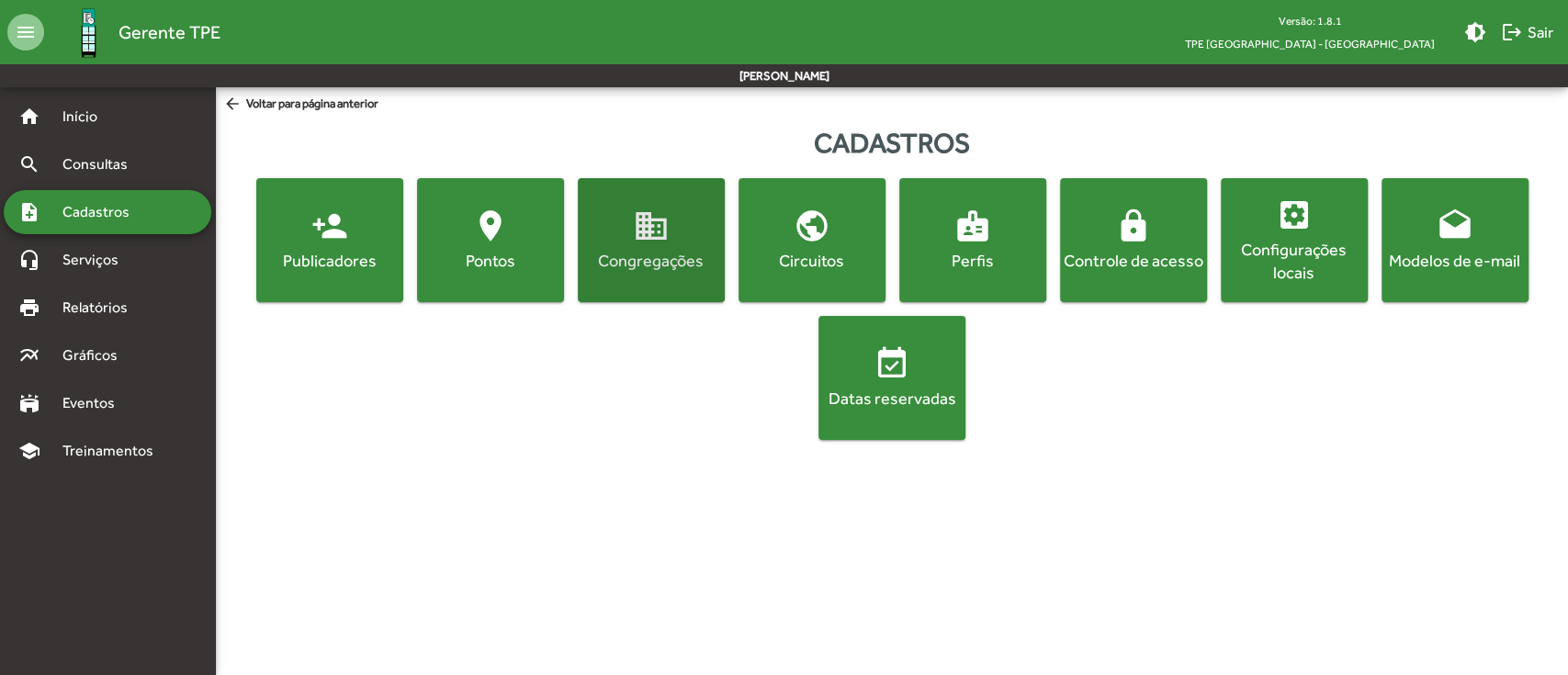
click at [625, 254] on div "Congregações" at bounding box center [650, 260] width 139 height 23
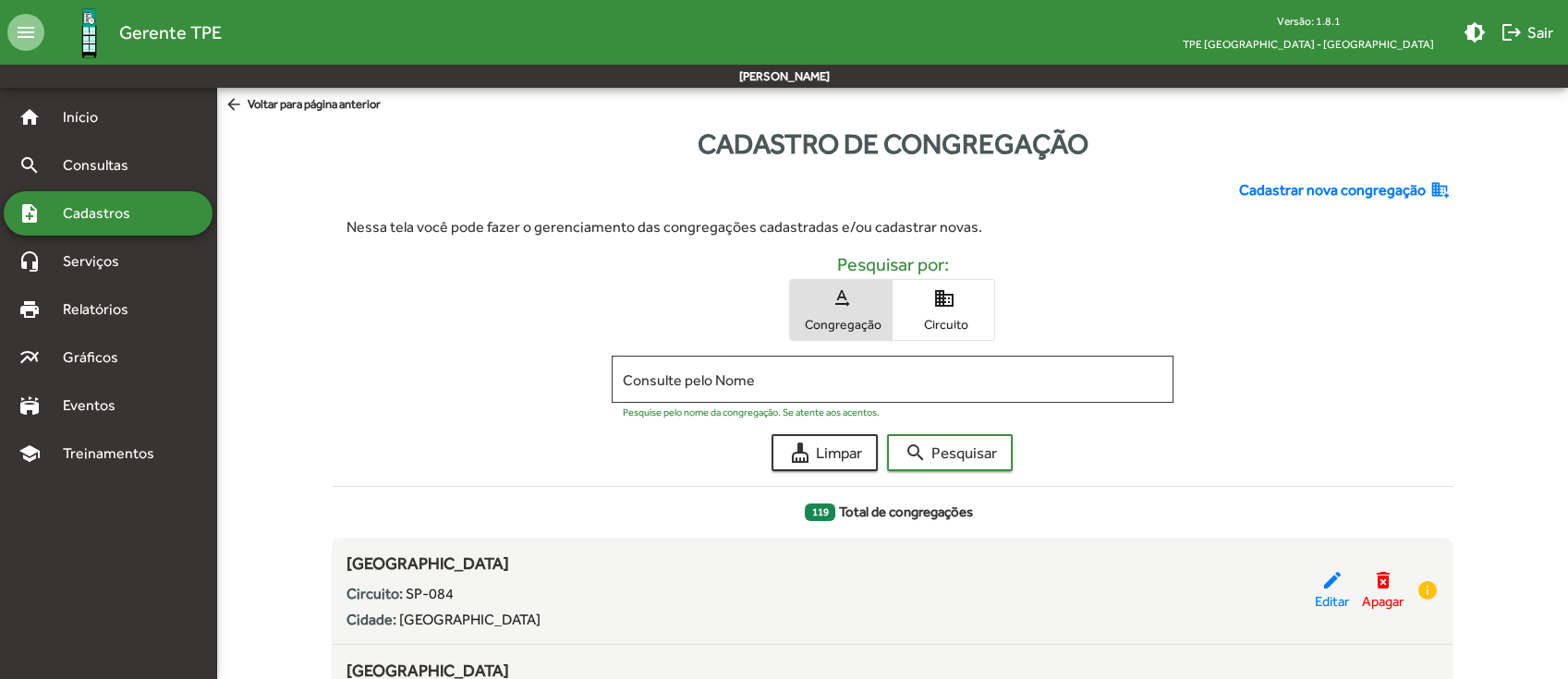
click at [303, 105] on span "arrow_back Voltar para página anterior" at bounding box center [302, 105] width 156 height 20
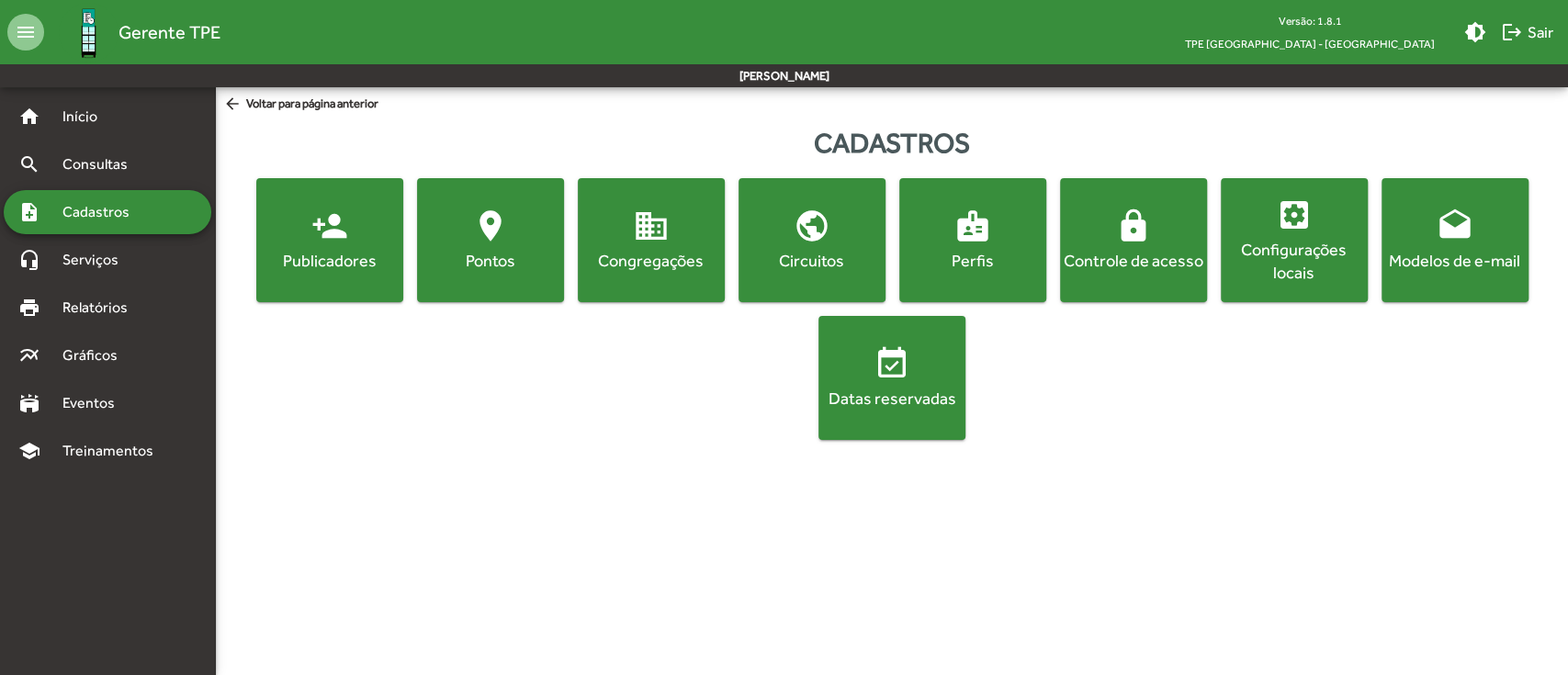
click at [329, 238] on mat-icon "person_add" at bounding box center [329, 225] width 37 height 37
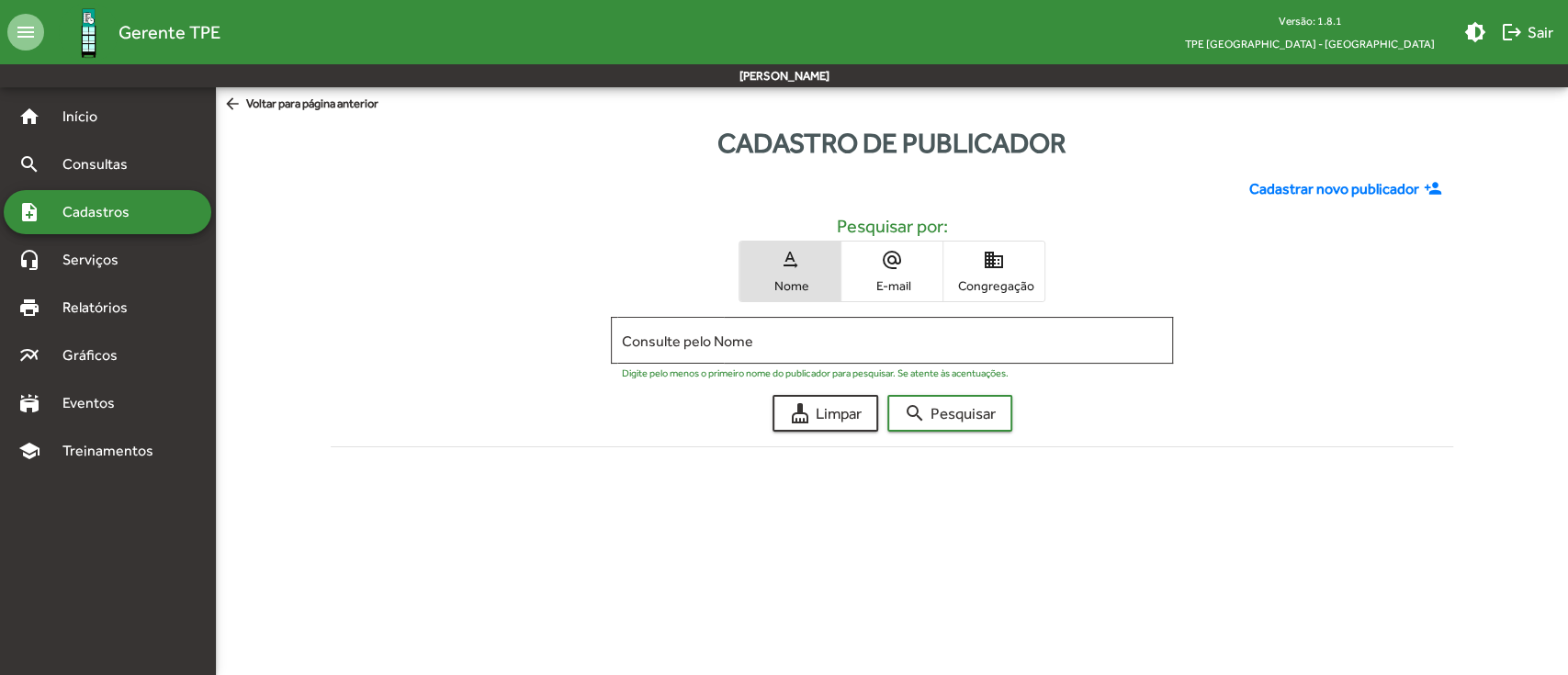
click at [1034, 273] on span "domain Congregação" at bounding box center [994, 271] width 101 height 59
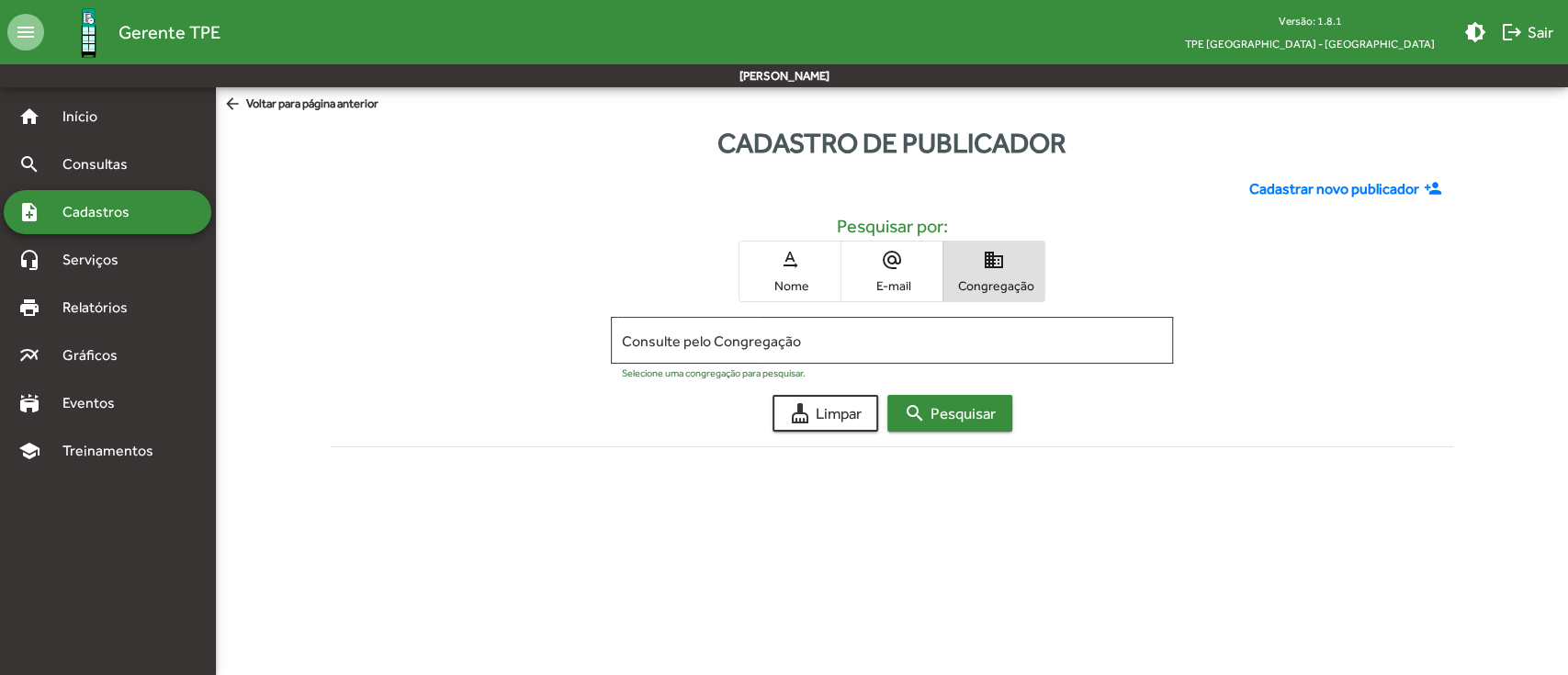
click at [945, 414] on span "search Pesquisar" at bounding box center [949, 413] width 92 height 33
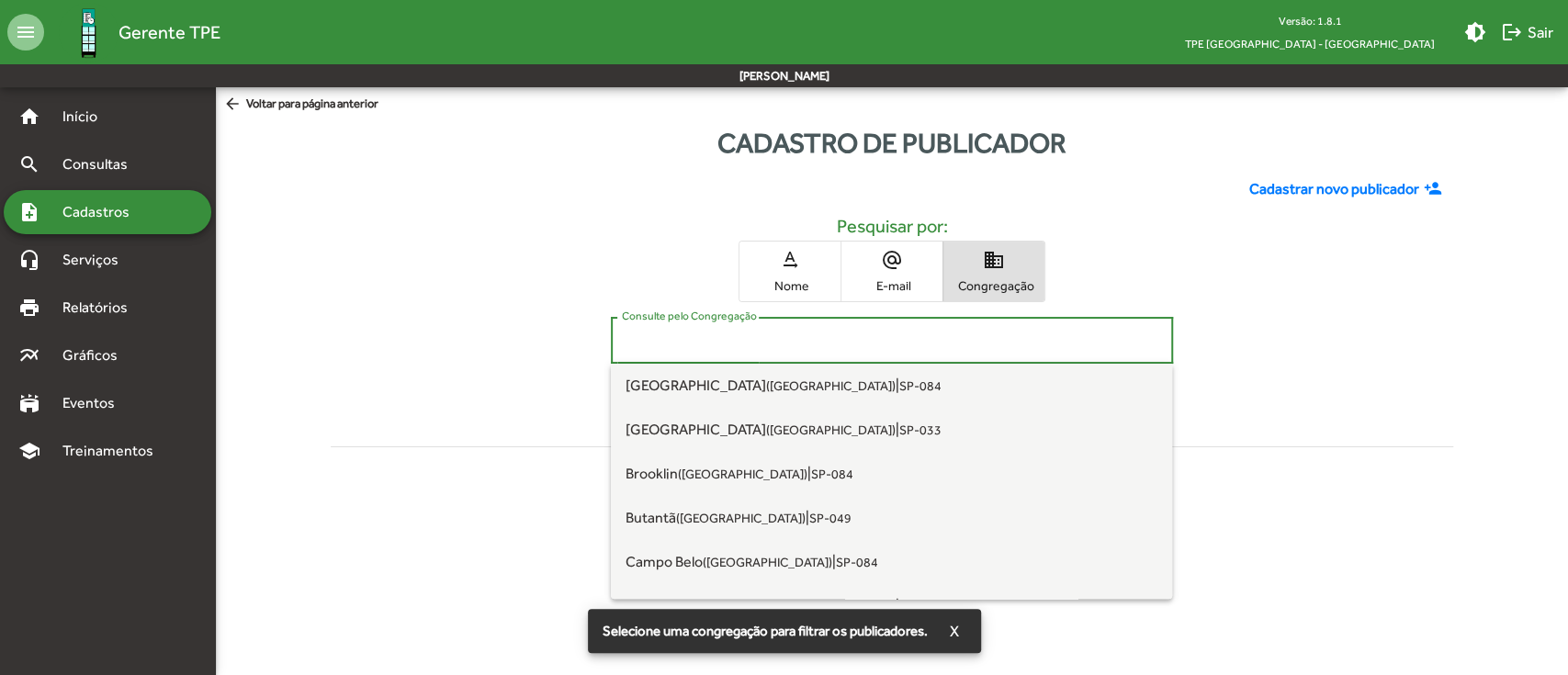
click at [831, 338] on input "Consulte pelo Congregação" at bounding box center [891, 340] width 539 height 17
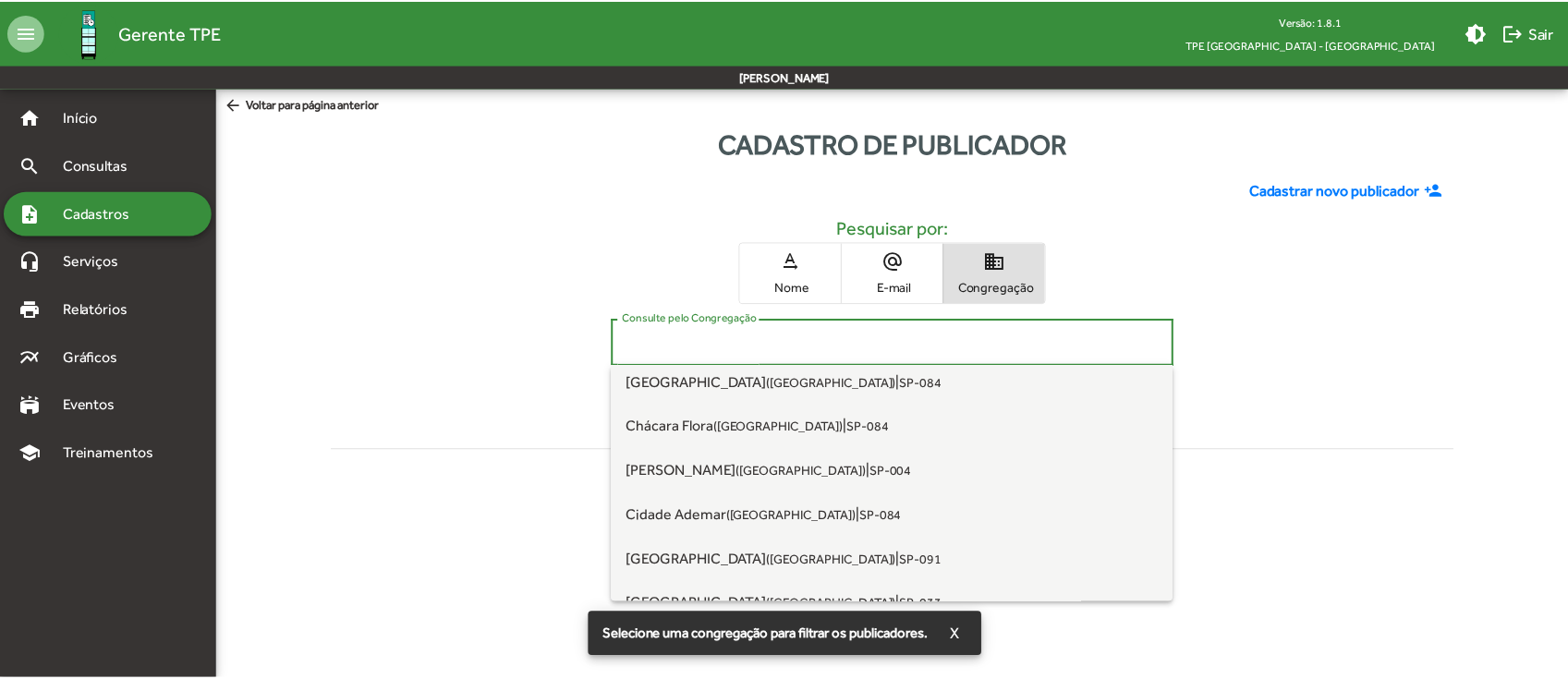
scroll to position [370, 0]
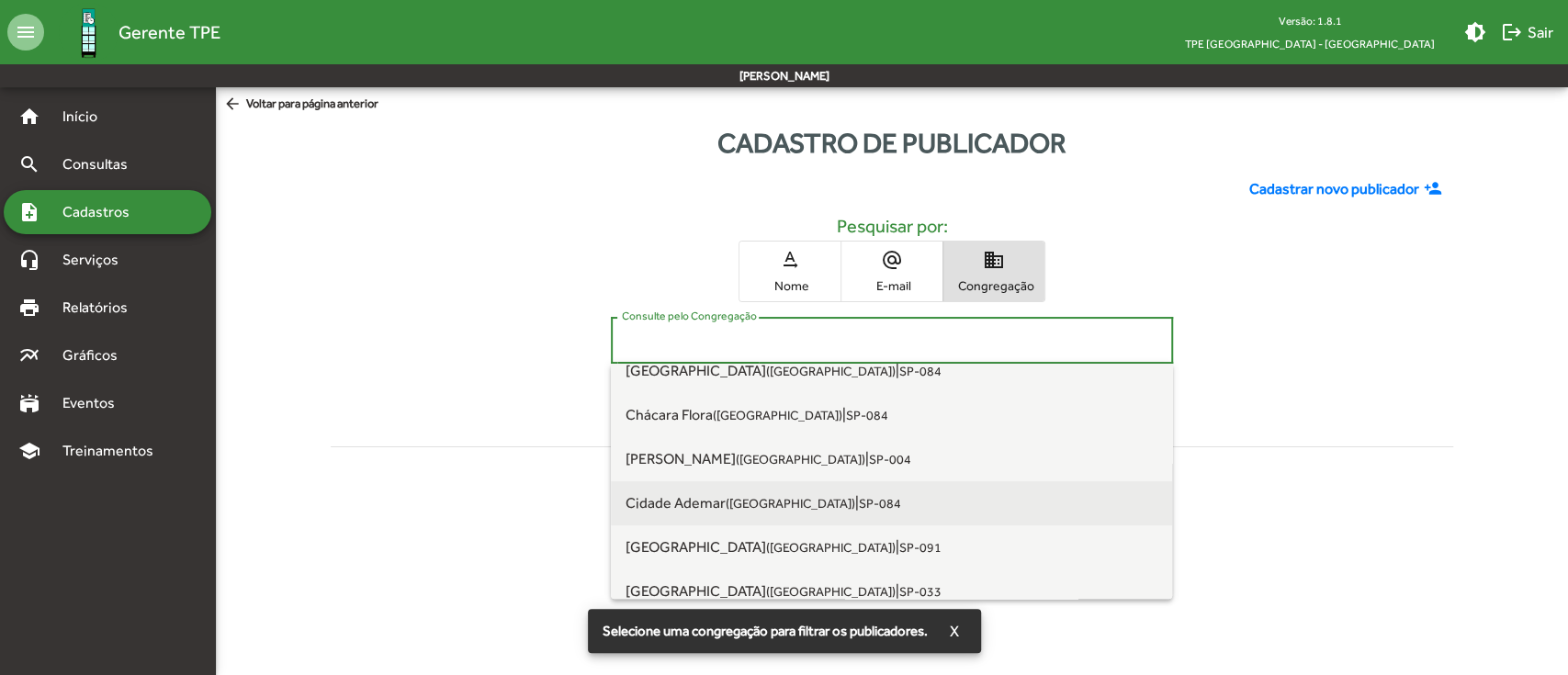
click at [729, 487] on span "Cidade Ademar ([GEOGRAPHIC_DATA]) | SP-084" at bounding box center [891, 503] width 532 height 44
type input "**********"
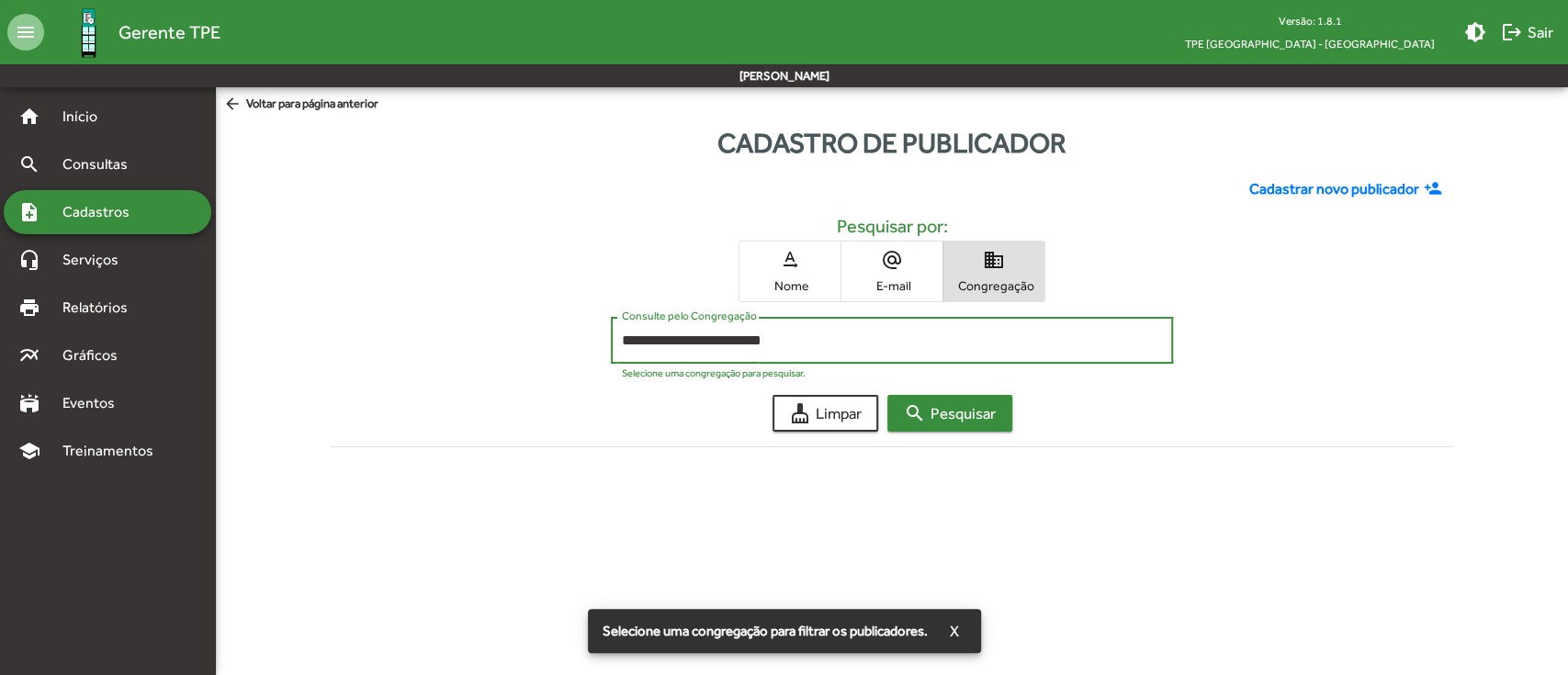
click at [937, 413] on span "search Pesquisar" at bounding box center [949, 413] width 92 height 33
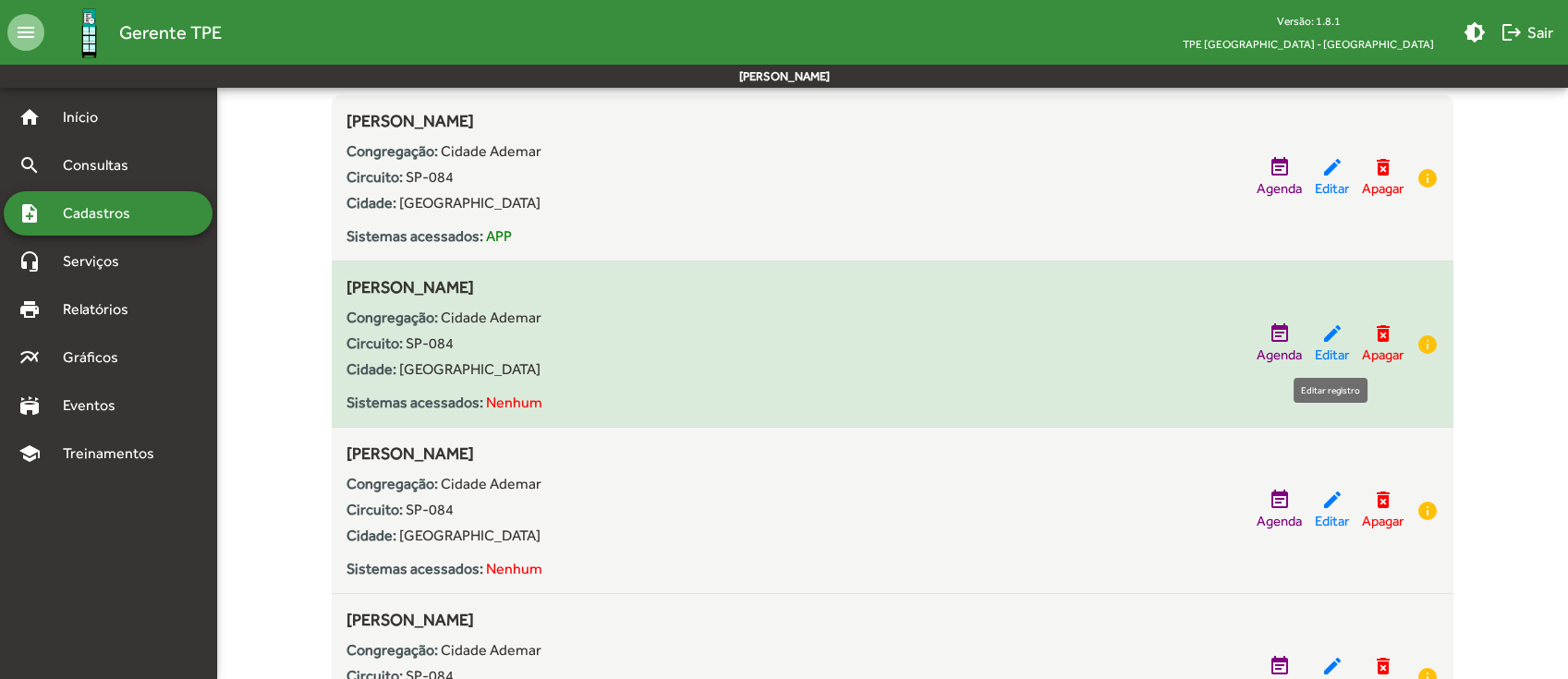
click at [1338, 336] on mat-icon "edit" at bounding box center [1332, 333] width 22 height 22
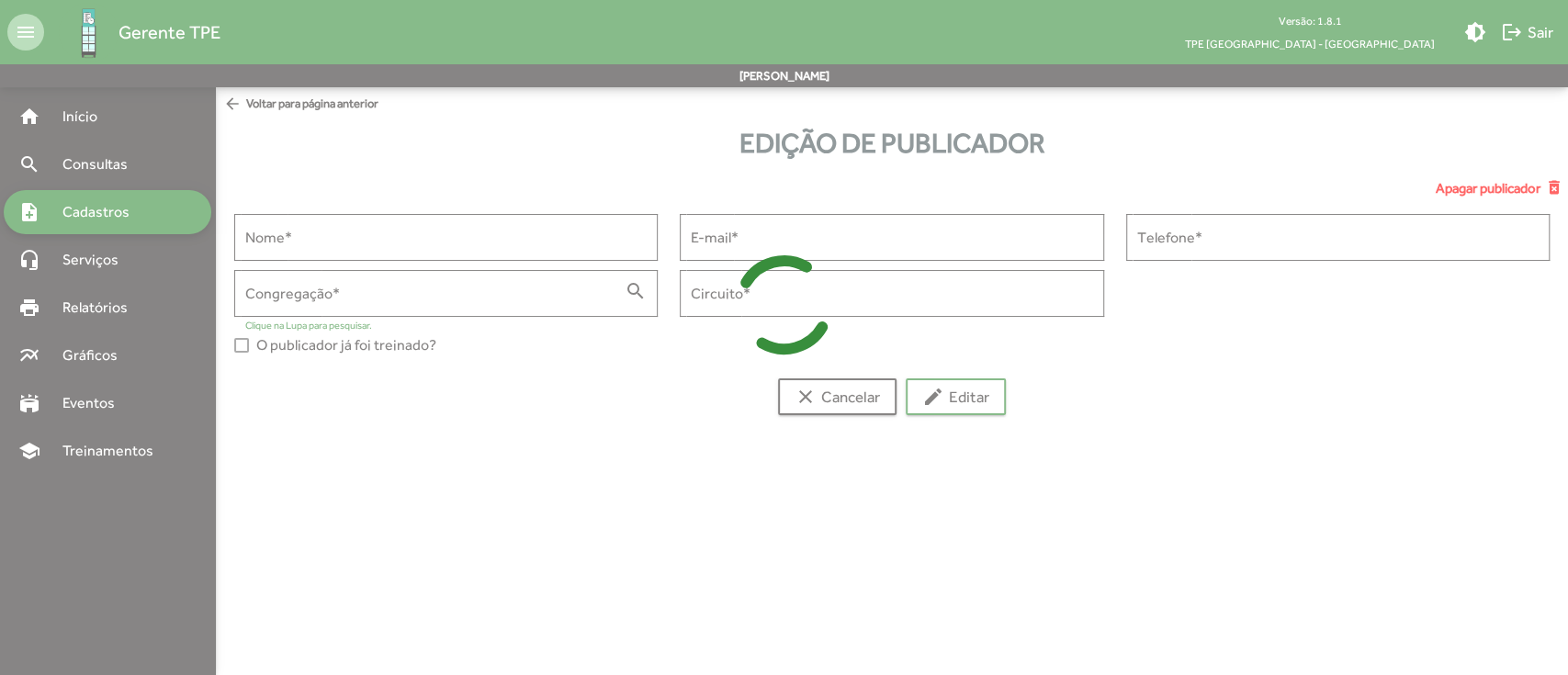
type input "**********"
type input "******"
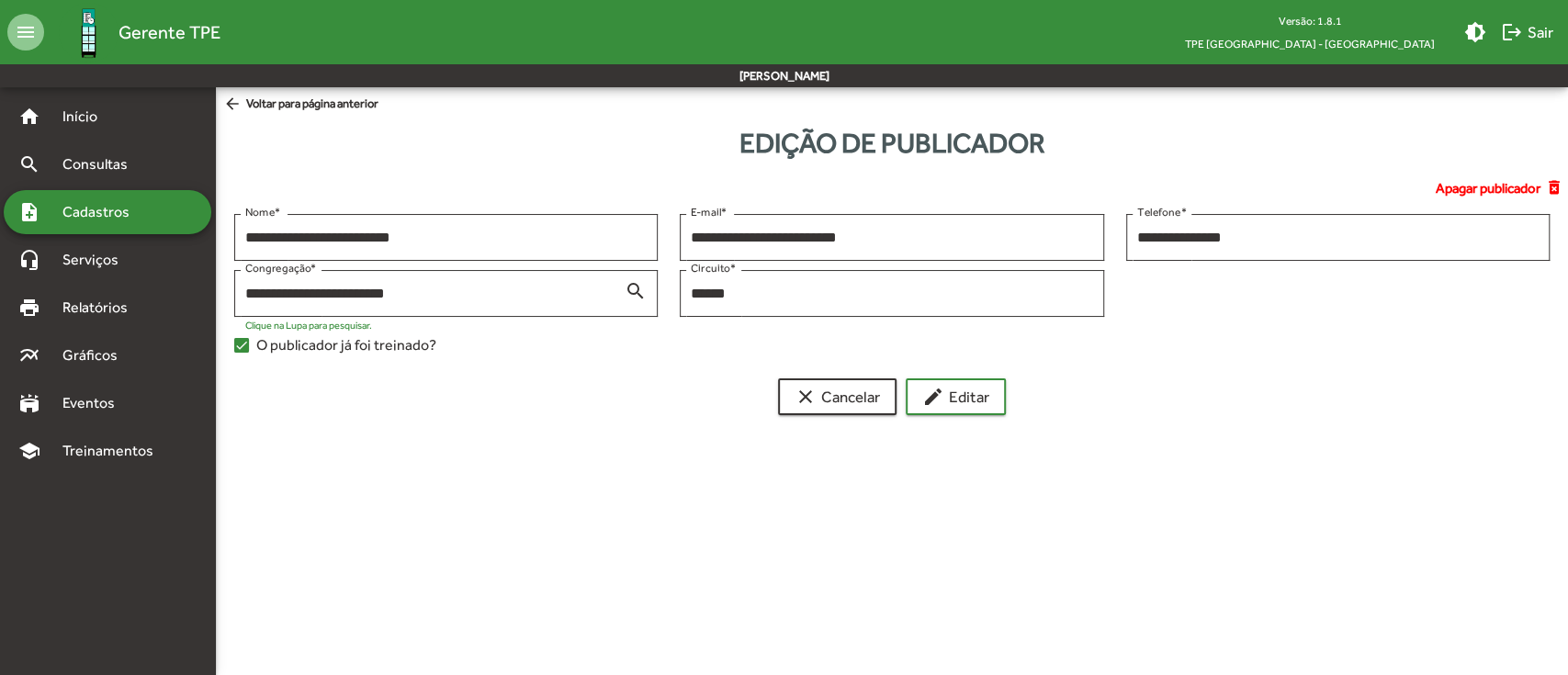
click at [317, 113] on span "arrow_back Voltar para página anterior" at bounding box center [300, 105] width 155 height 20
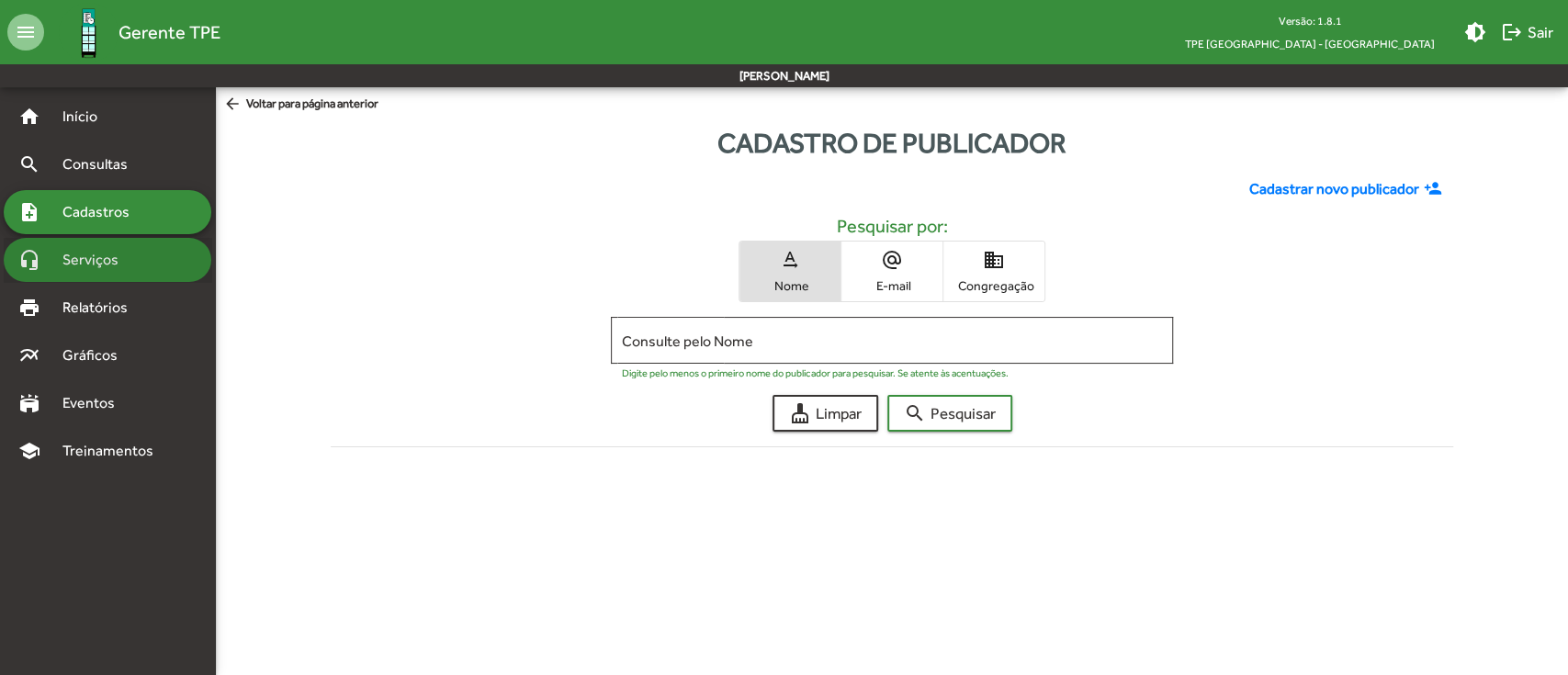
click at [101, 281] on div "headset_mic Serviços" at bounding box center [108, 260] width 207 height 44
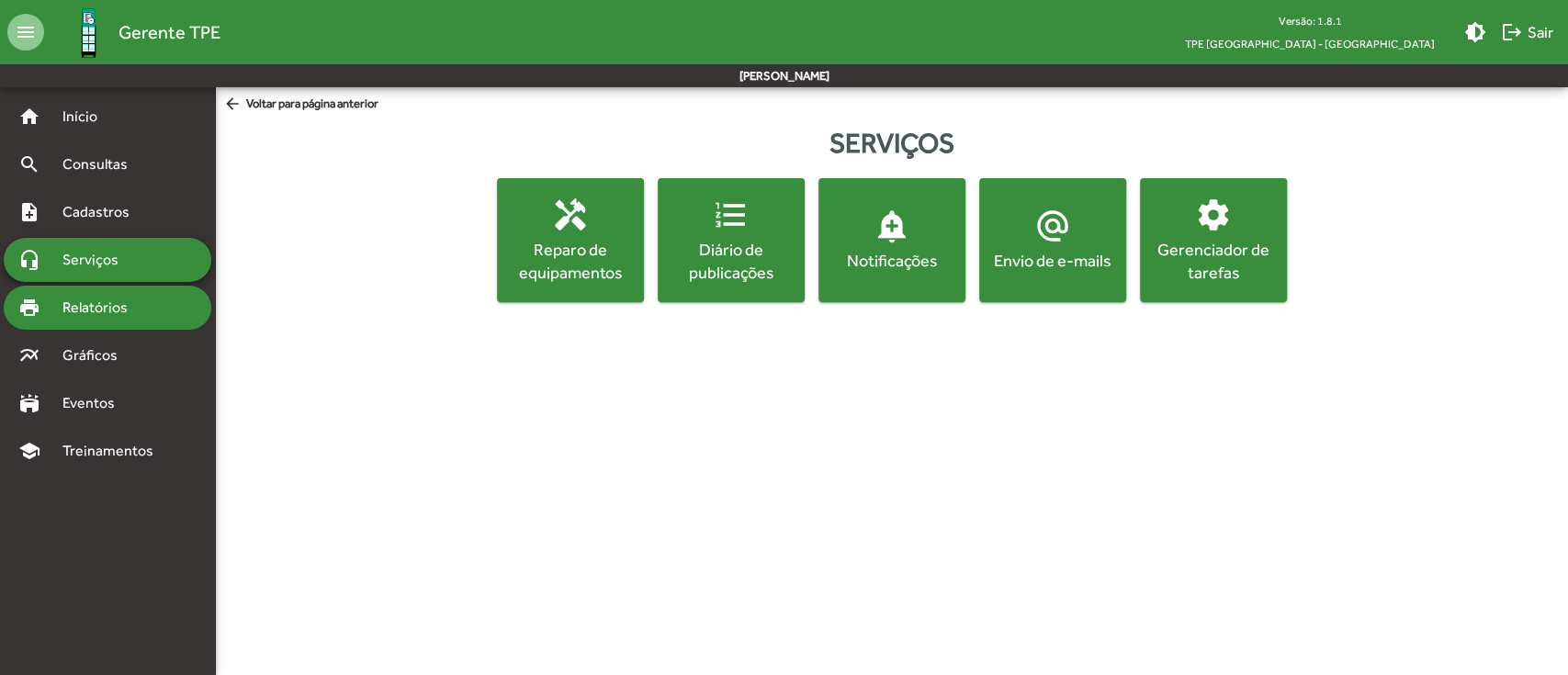
click at [88, 286] on div "print Relatórios" at bounding box center [108, 307] width 207 height 44
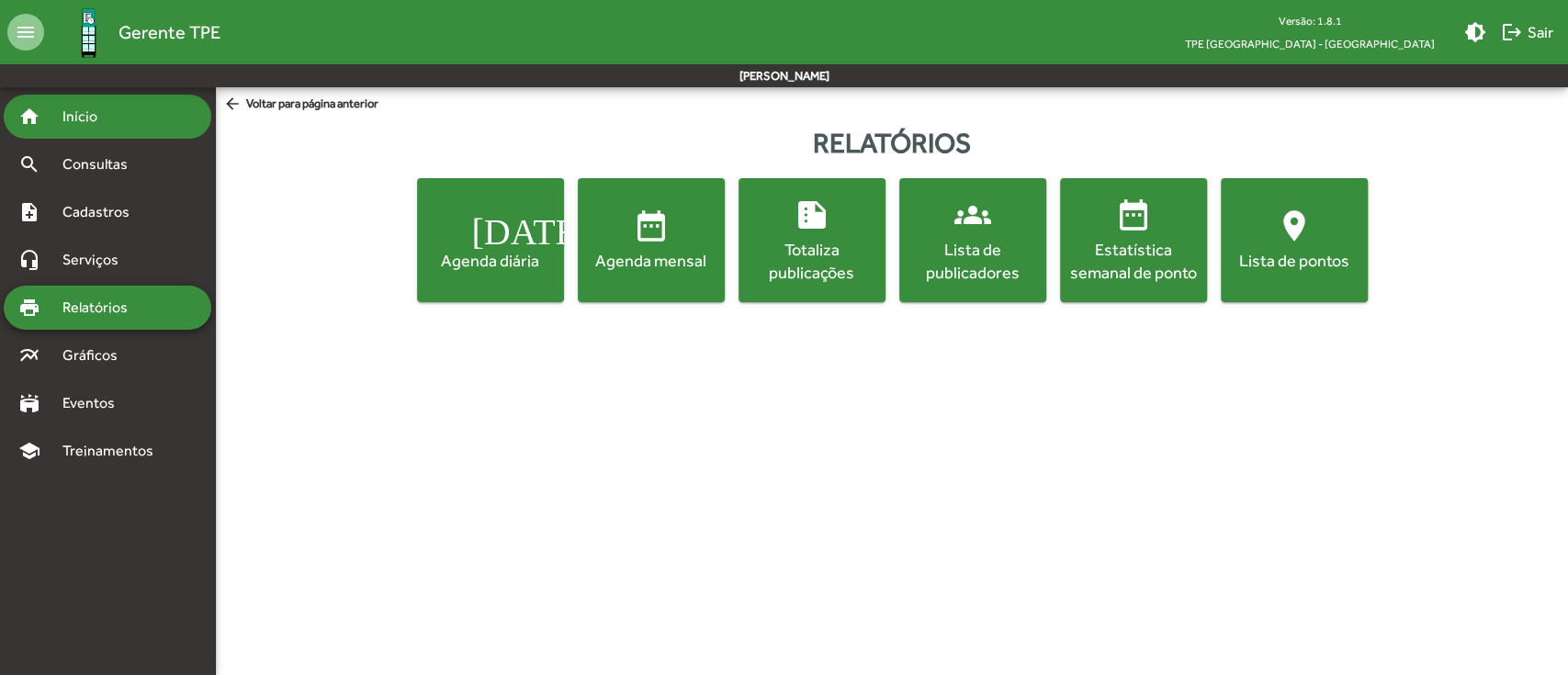
click at [87, 122] on span "Início" at bounding box center [87, 117] width 72 height 22
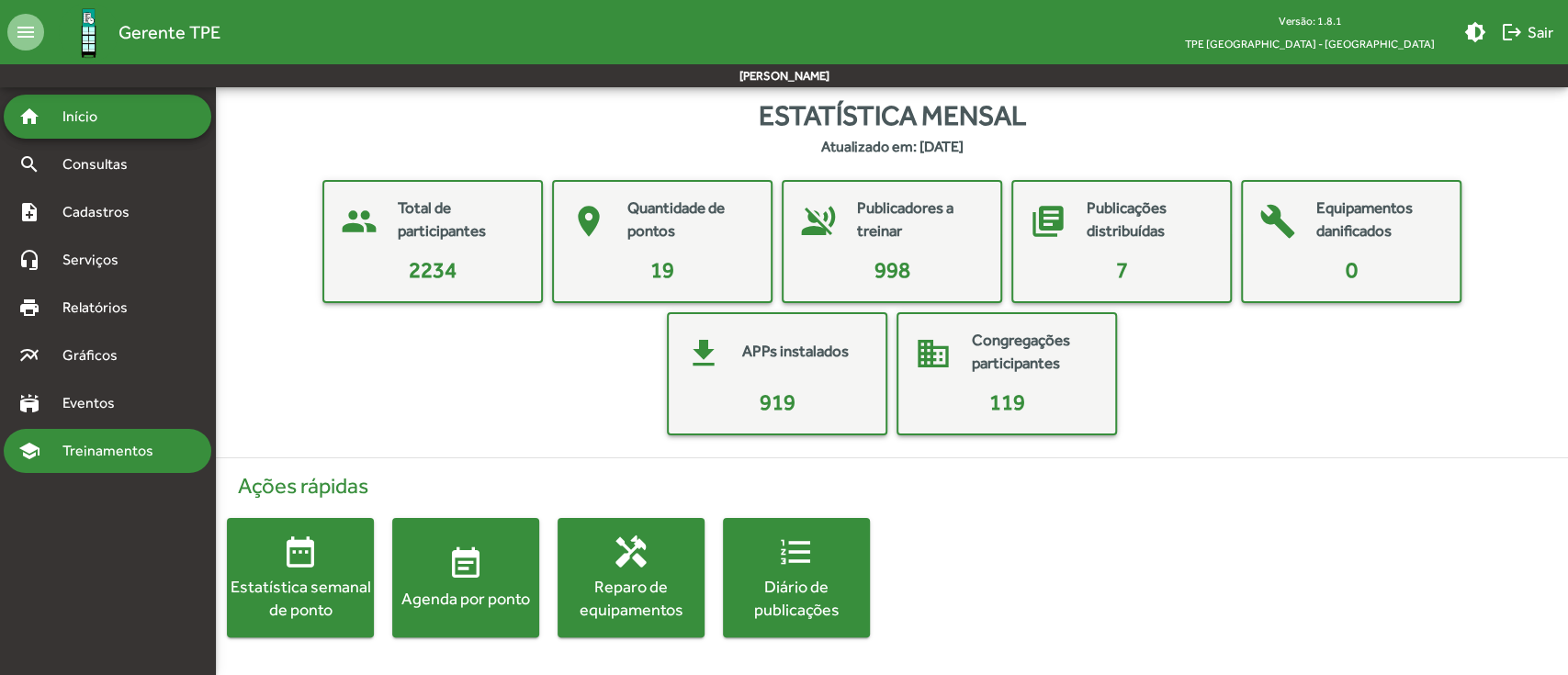
click at [110, 443] on span "Treinamentos" at bounding box center [113, 451] width 124 height 22
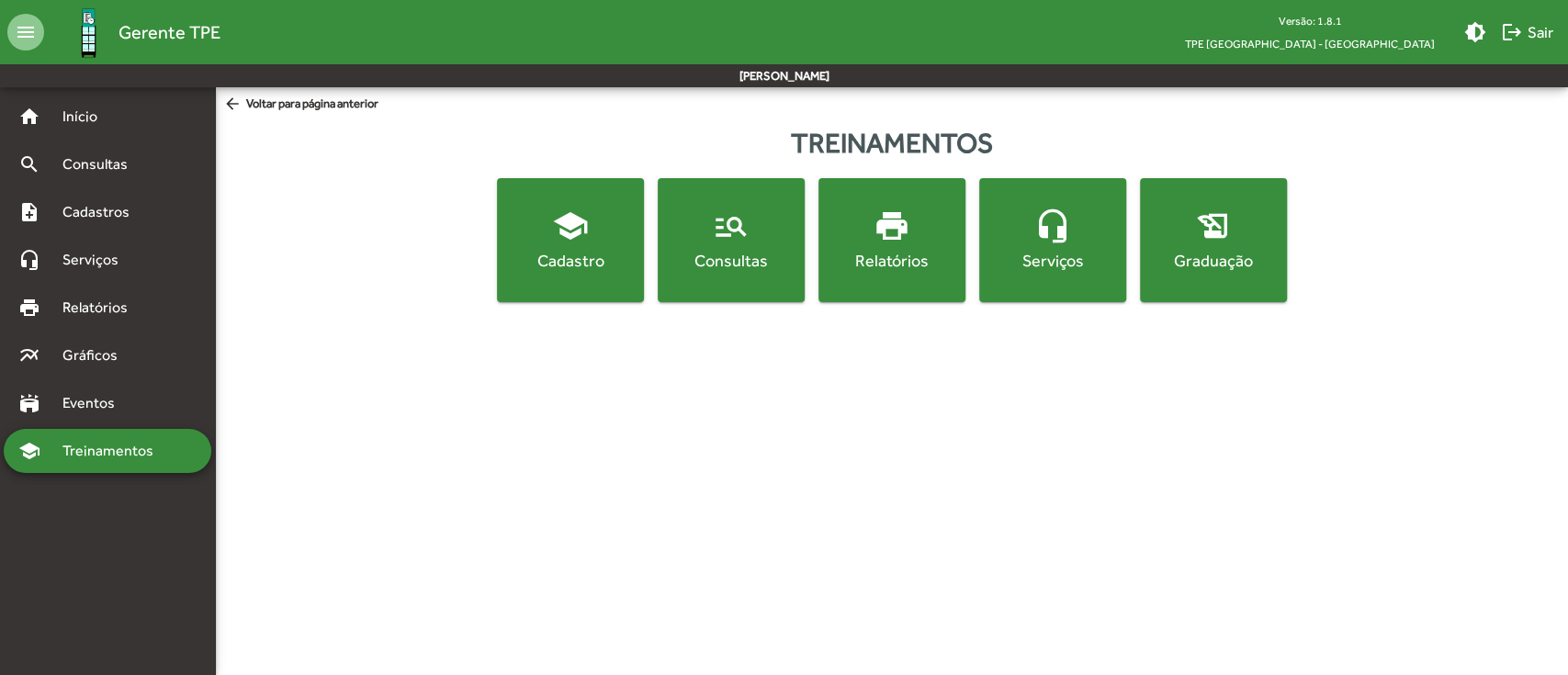
click at [565, 227] on mat-icon "school" at bounding box center [570, 225] width 37 height 37
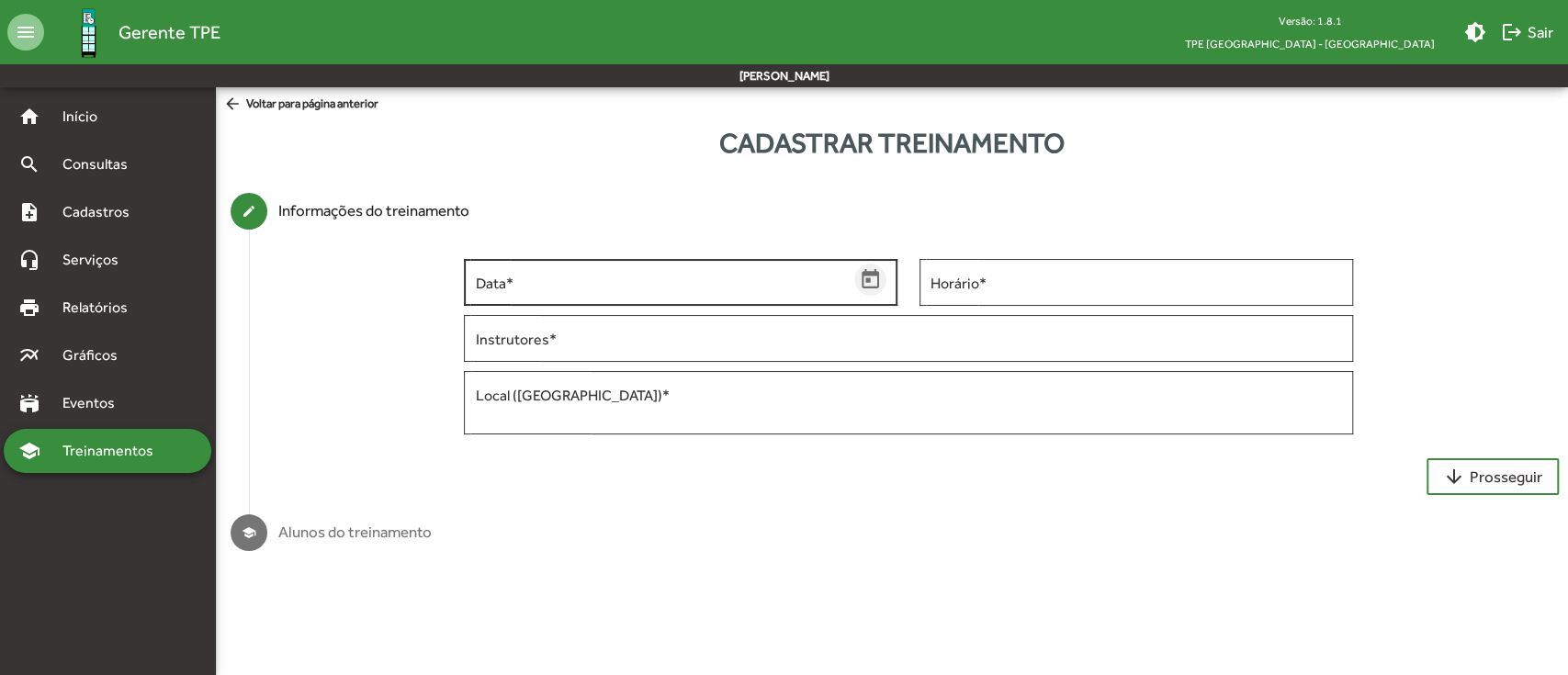
click at [867, 283] on icon "Open calendar" at bounding box center [870, 280] width 24 height 24
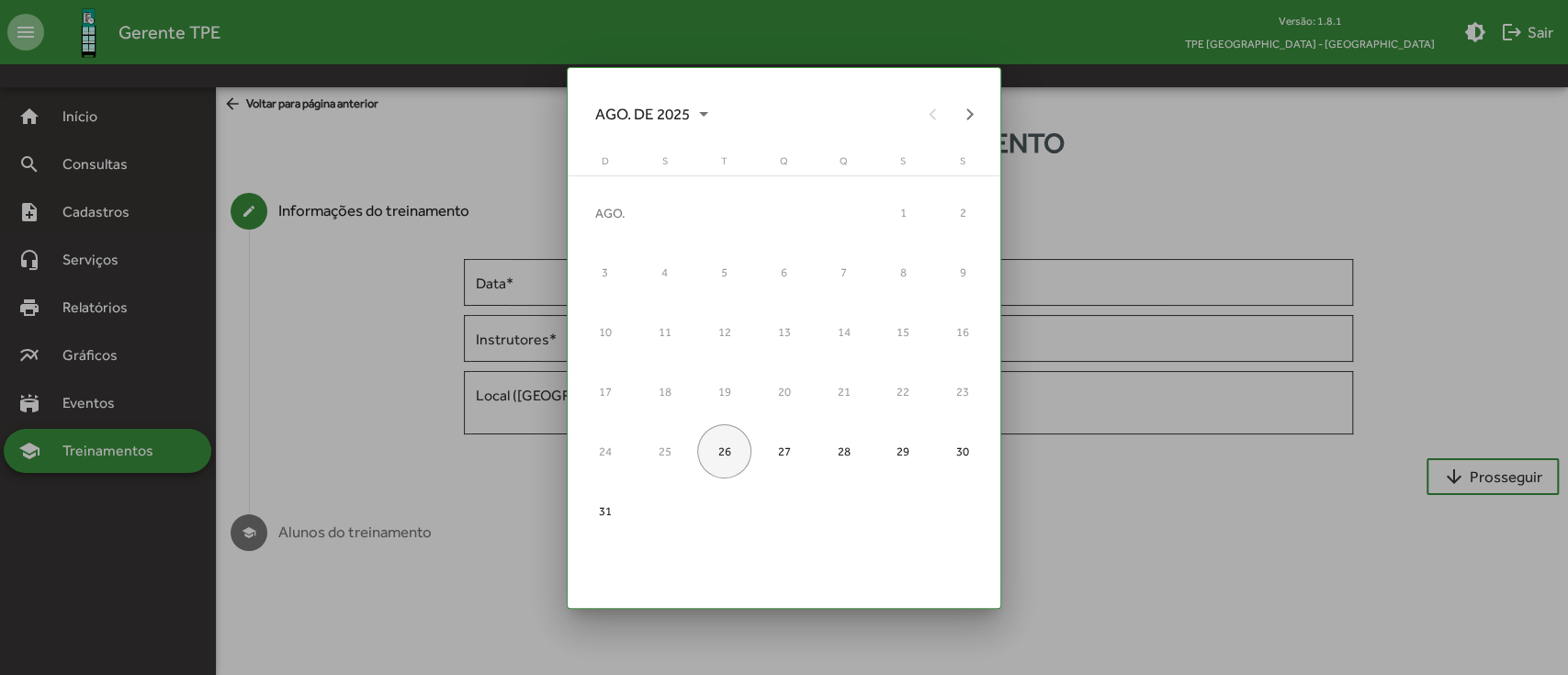
click at [733, 447] on div "26" at bounding box center [724, 451] width 53 height 53
type input "**********"
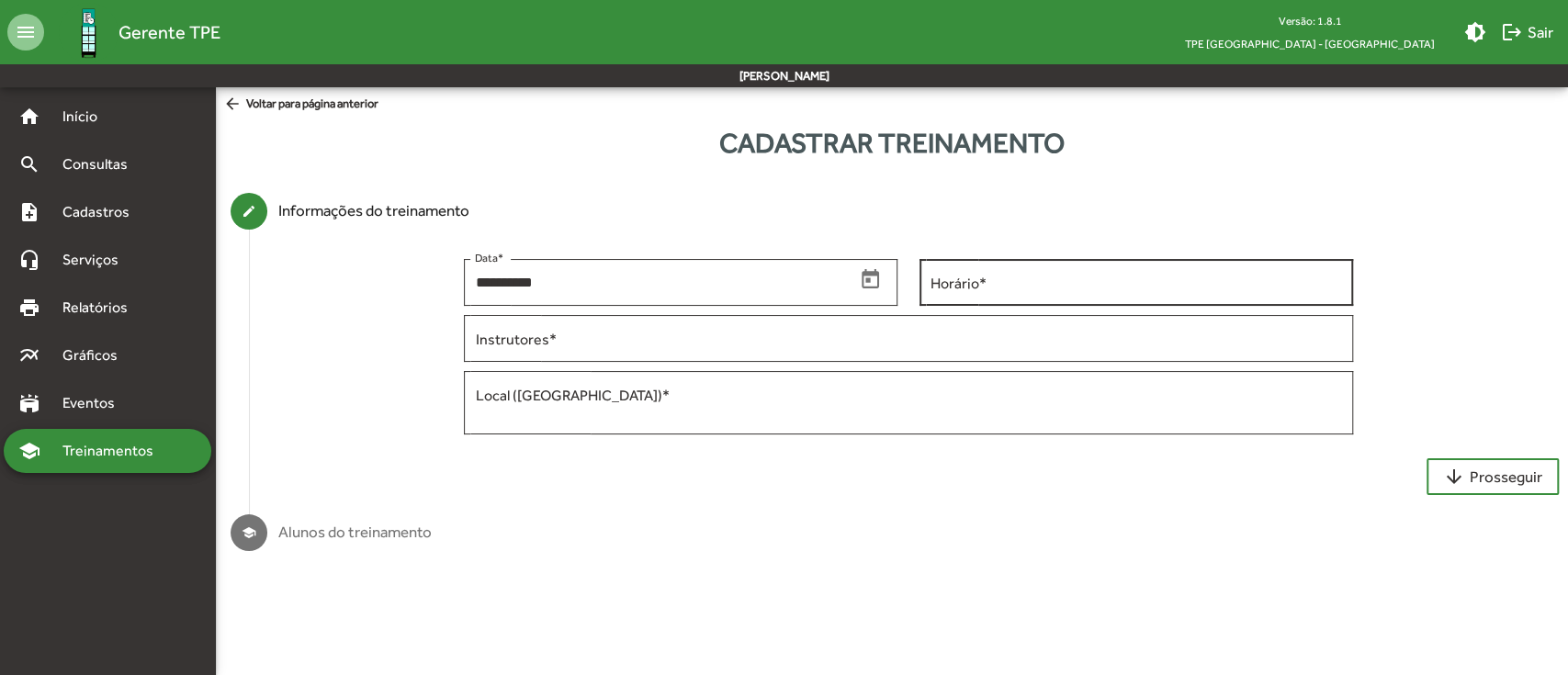
click at [1043, 272] on div "Horário *" at bounding box center [1136, 280] width 411 height 50
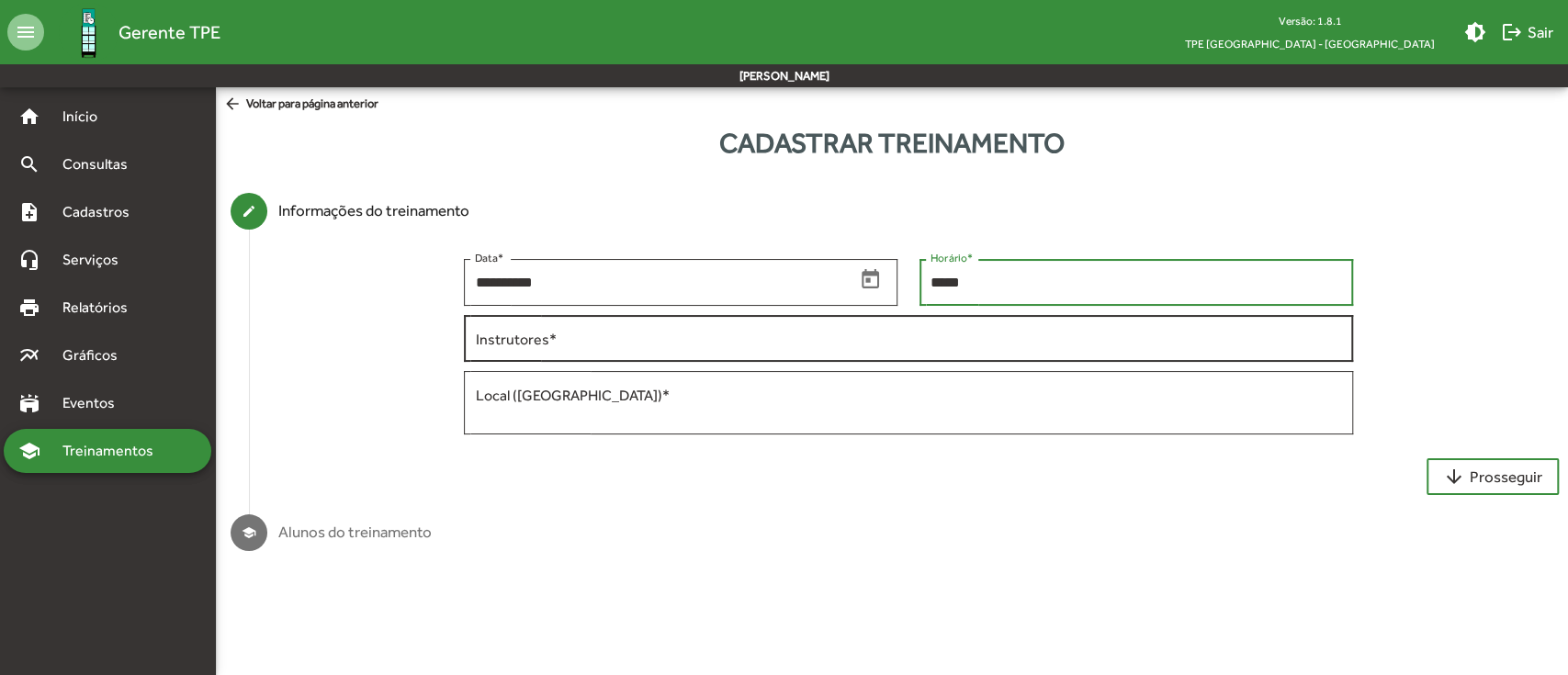
type input "*****"
click at [888, 341] on input "Instrutores *" at bounding box center [908, 339] width 867 height 17
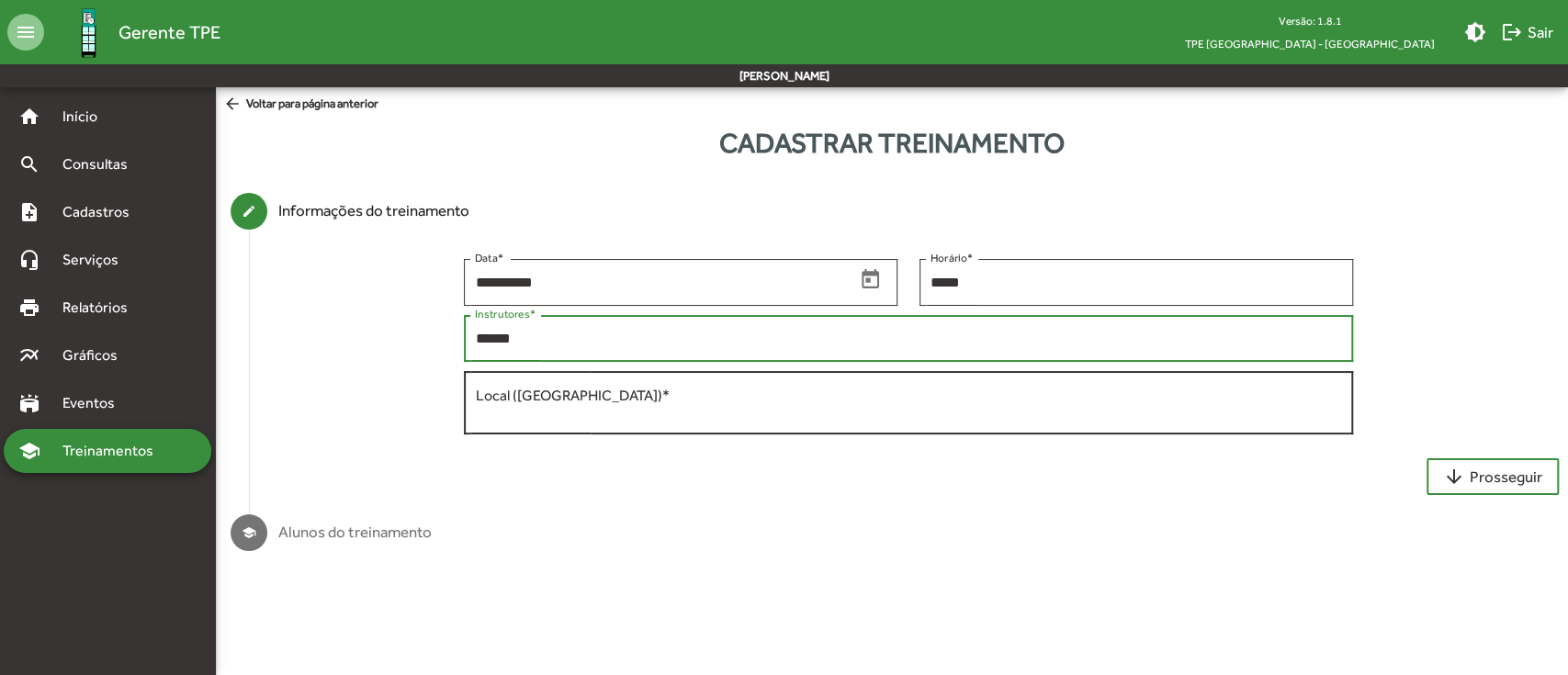
type input "******"
click at [884, 415] on textarea "Local ([GEOGRAPHIC_DATA]) *" at bounding box center [908, 402] width 867 height 37
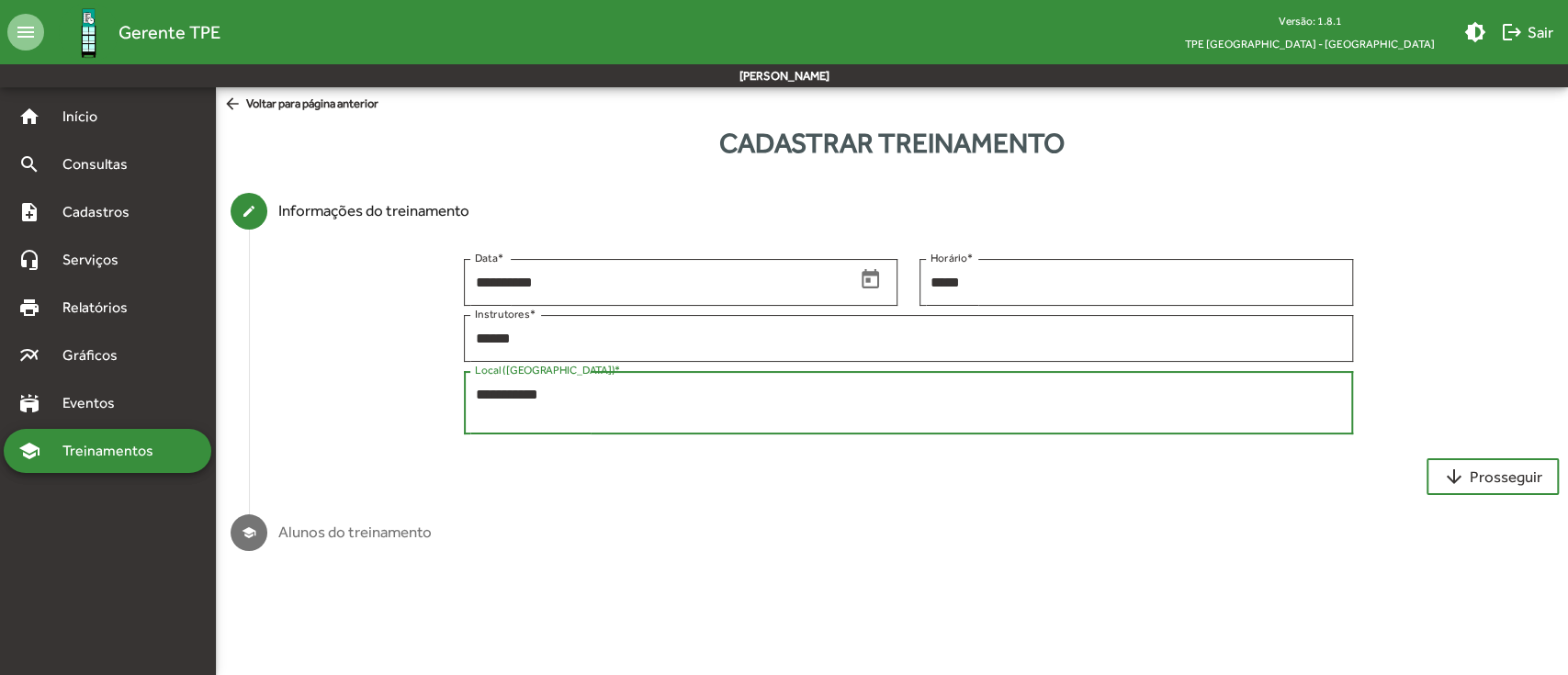
type textarea "**********"
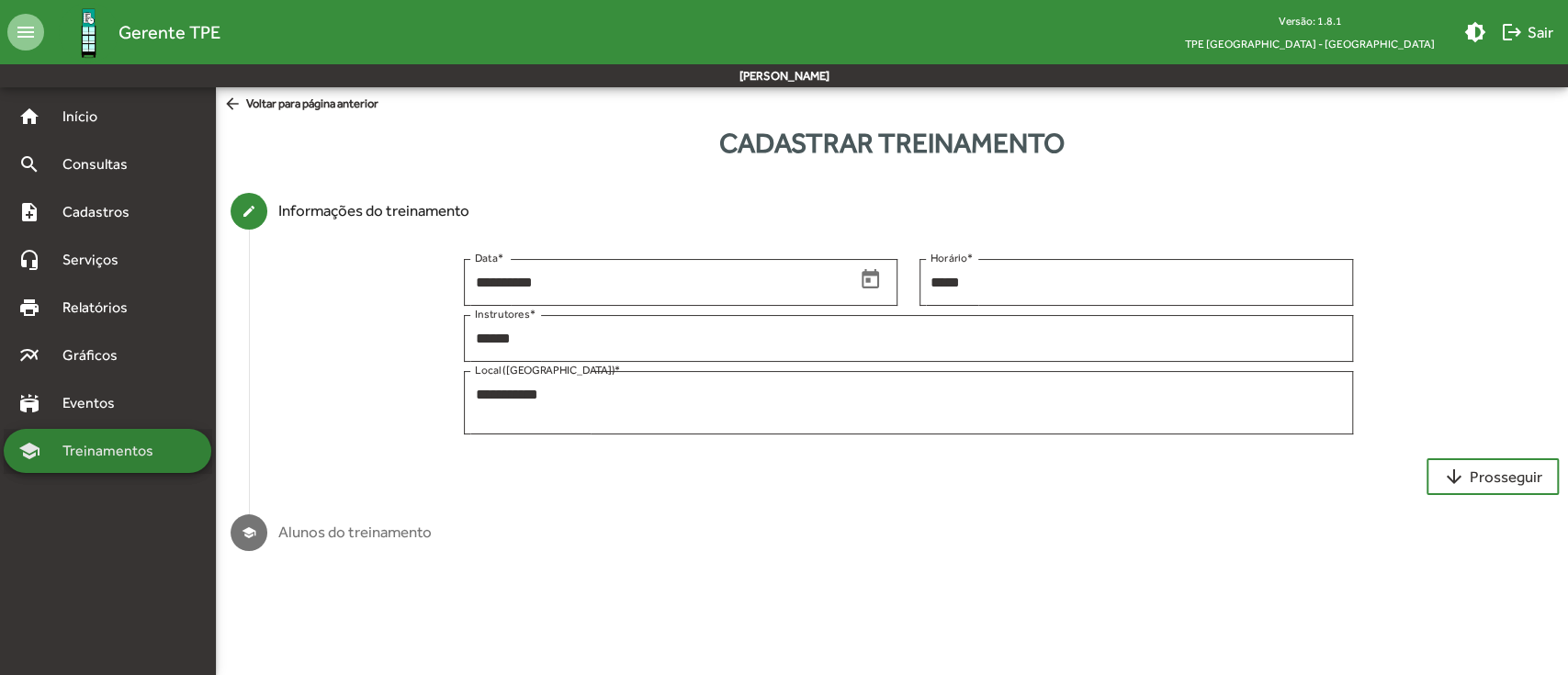
click at [71, 460] on span "Treinamentos" at bounding box center [113, 451] width 124 height 22
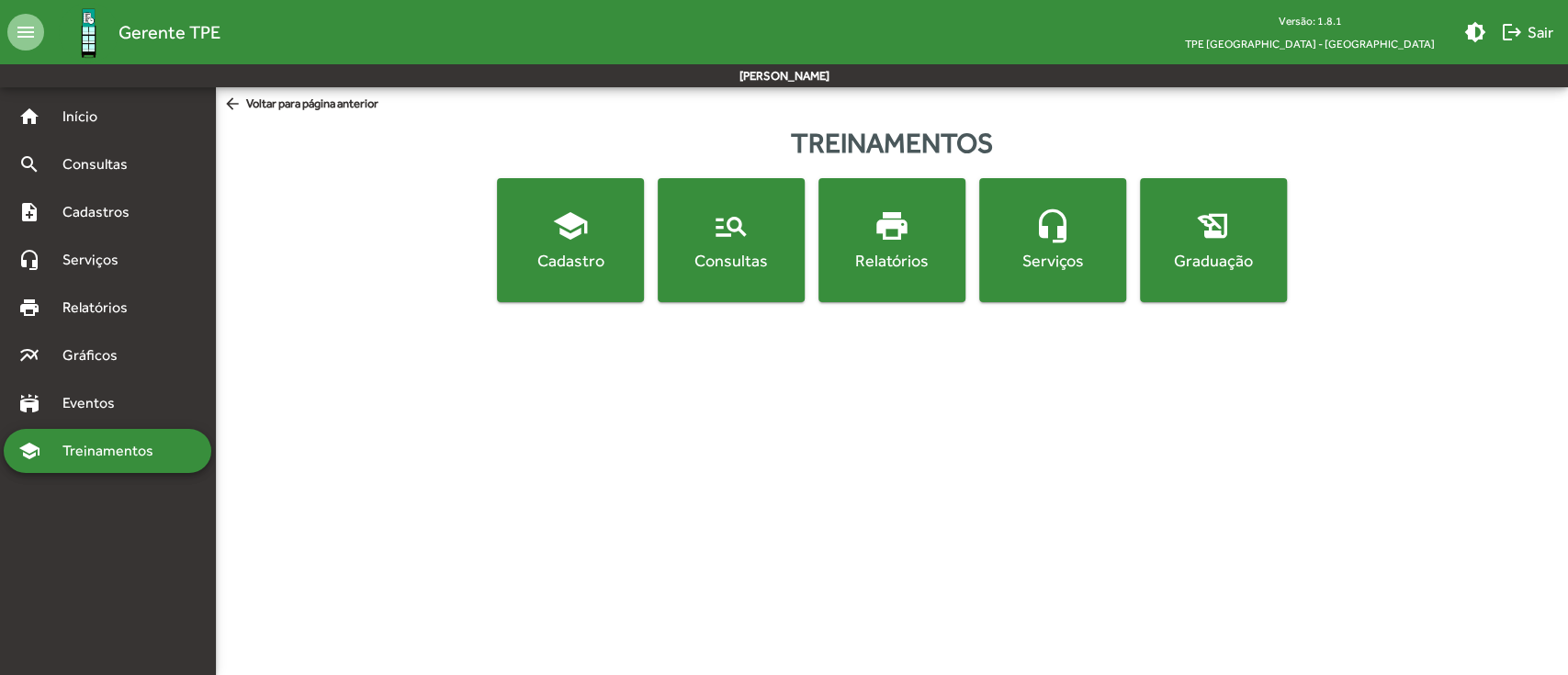
click at [759, 216] on span "manage_search Consultas" at bounding box center [730, 239] width 139 height 64
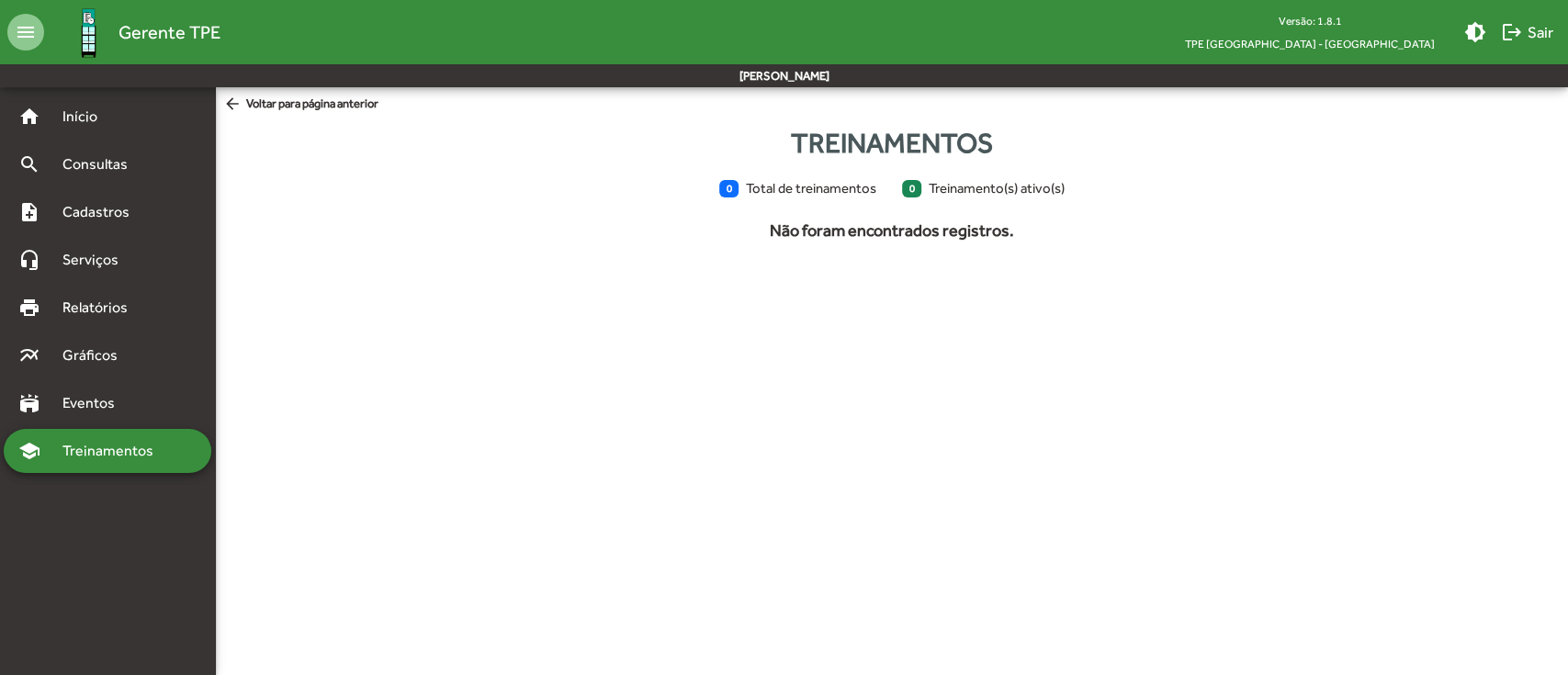
click at [936, 197] on span "0 Treinamento(s) ativo(s)" at bounding box center [983, 188] width 163 height 21
click at [960, 184] on span "0 Treinamento(s) ativo(s)" at bounding box center [983, 188] width 163 height 21
click at [107, 443] on span "Treinamentos" at bounding box center [113, 451] width 124 height 22
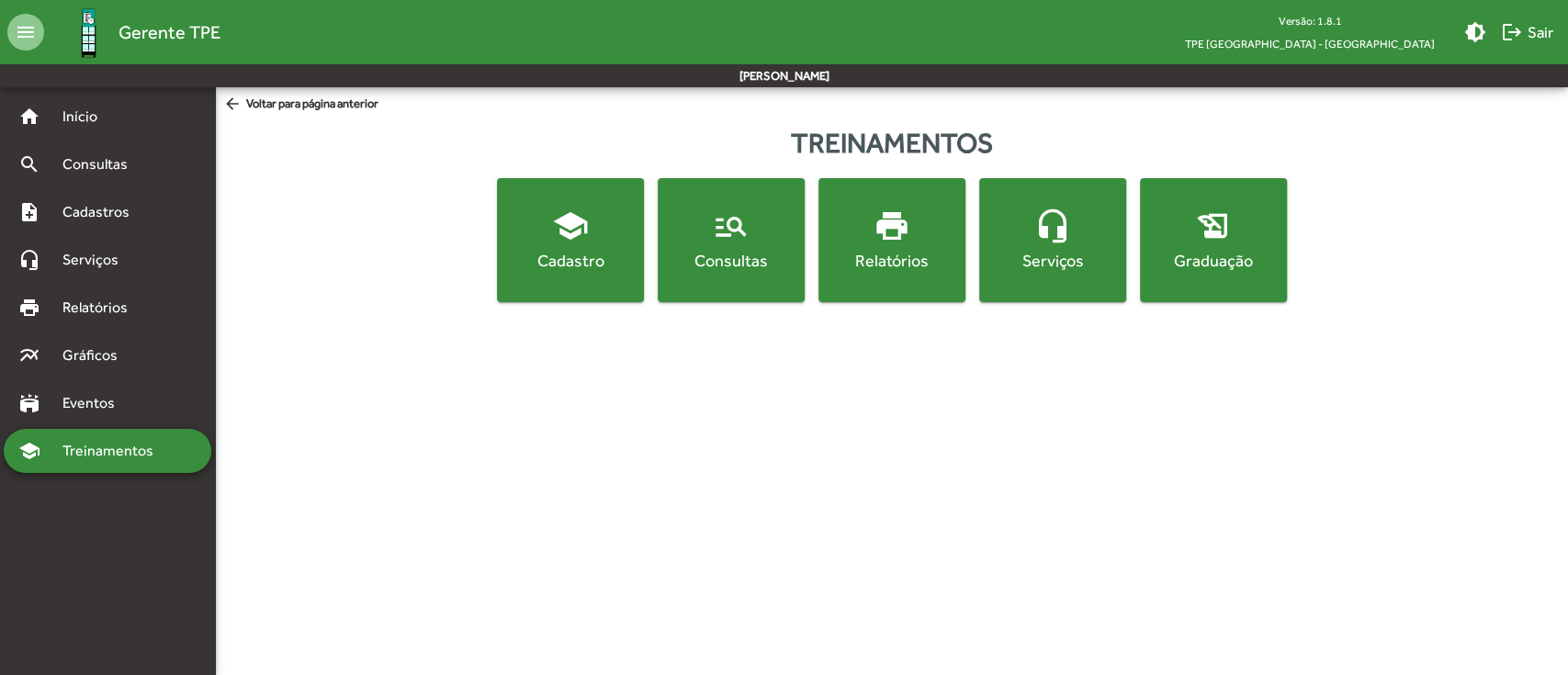
click at [907, 266] on div "Relatórios" at bounding box center [891, 260] width 139 height 23
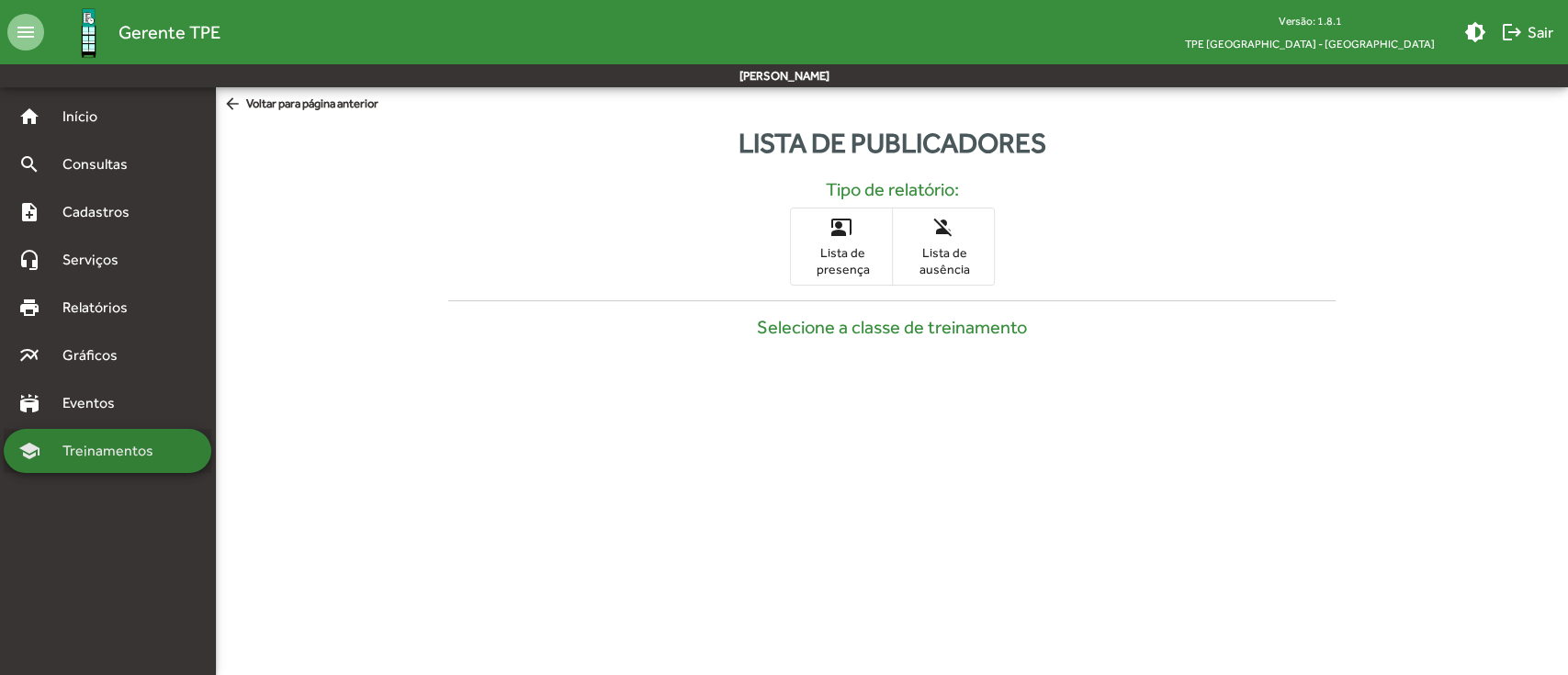
click at [156, 438] on div "school Treinamentos" at bounding box center [108, 451] width 207 height 44
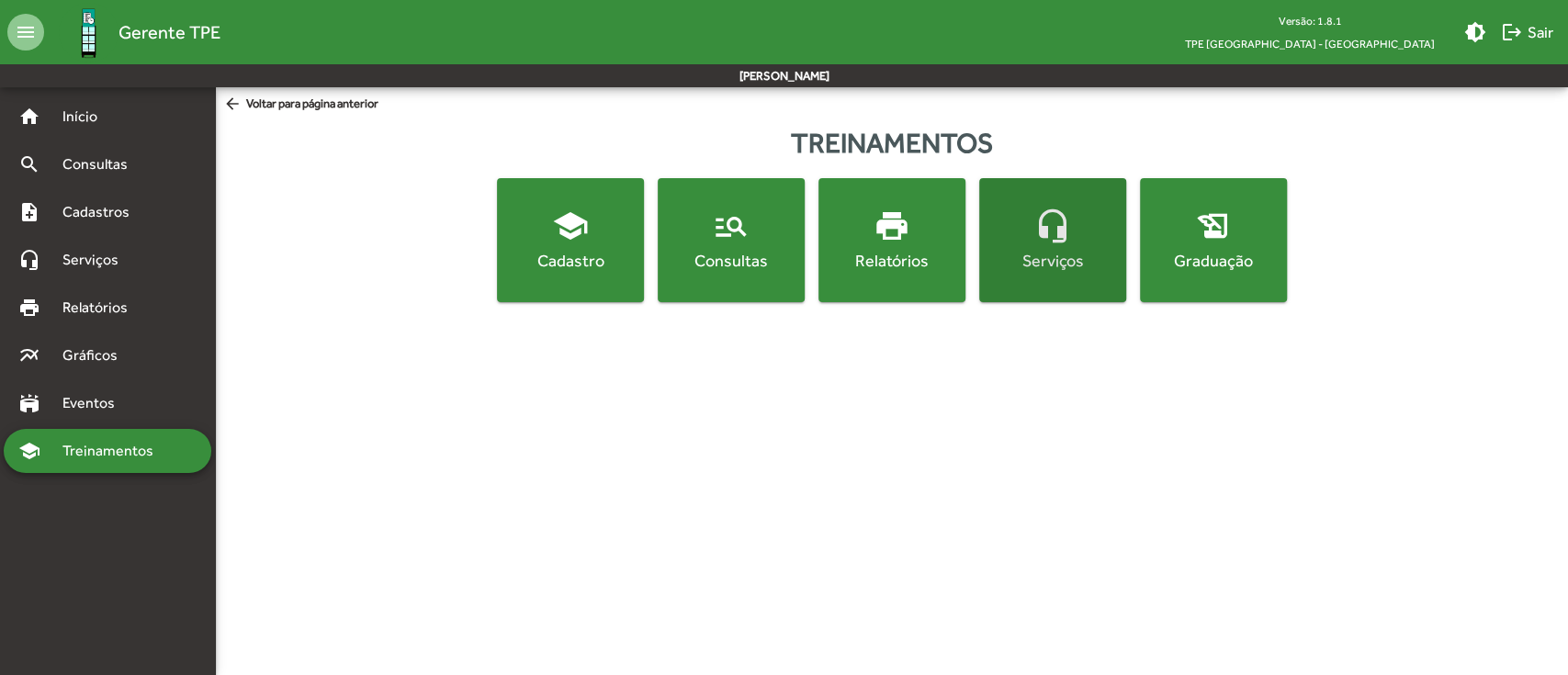
click at [1082, 195] on button "headset_mic Serviços" at bounding box center [1052, 239] width 147 height 124
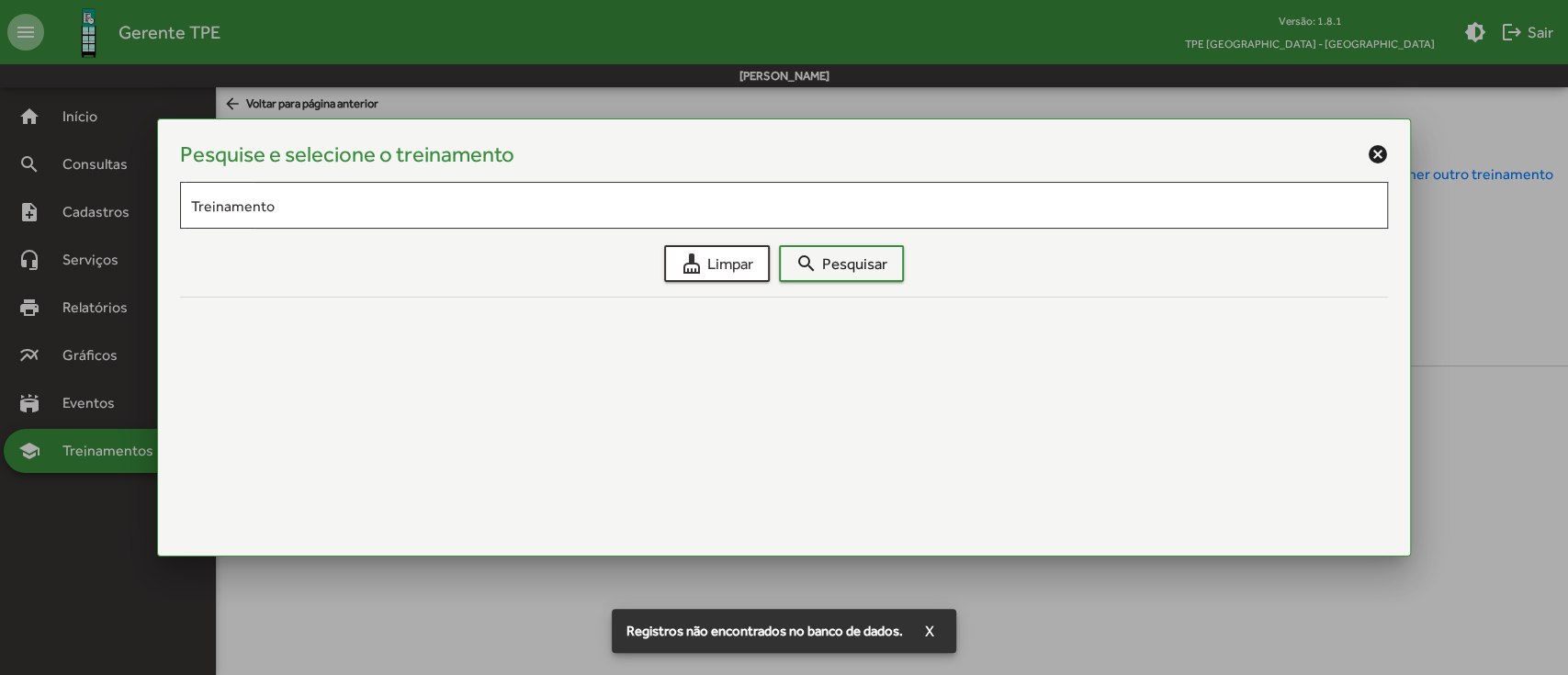
click at [1381, 150] on mat-icon "cancel" at bounding box center [1376, 154] width 22 height 22
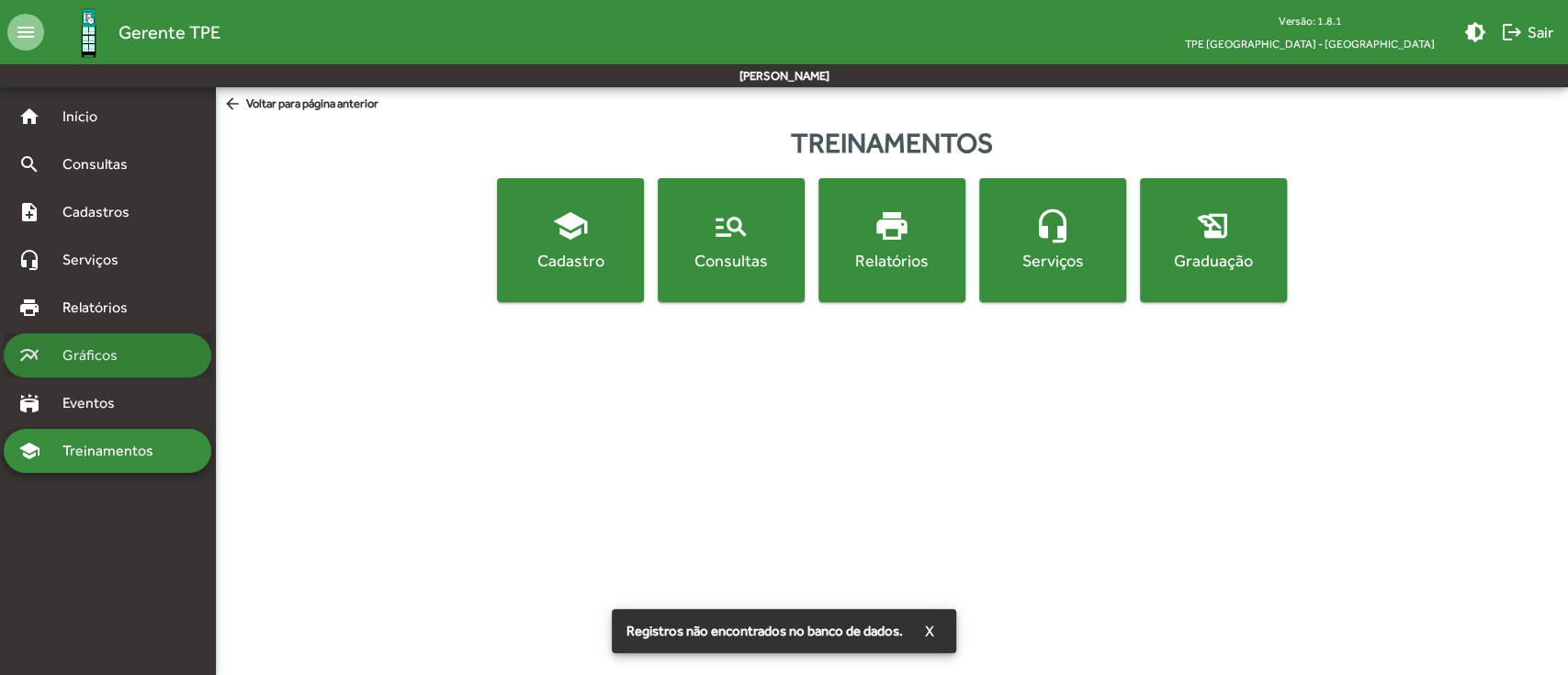
click at [120, 345] on span "Gráficos" at bounding box center [97, 356] width 91 height 22
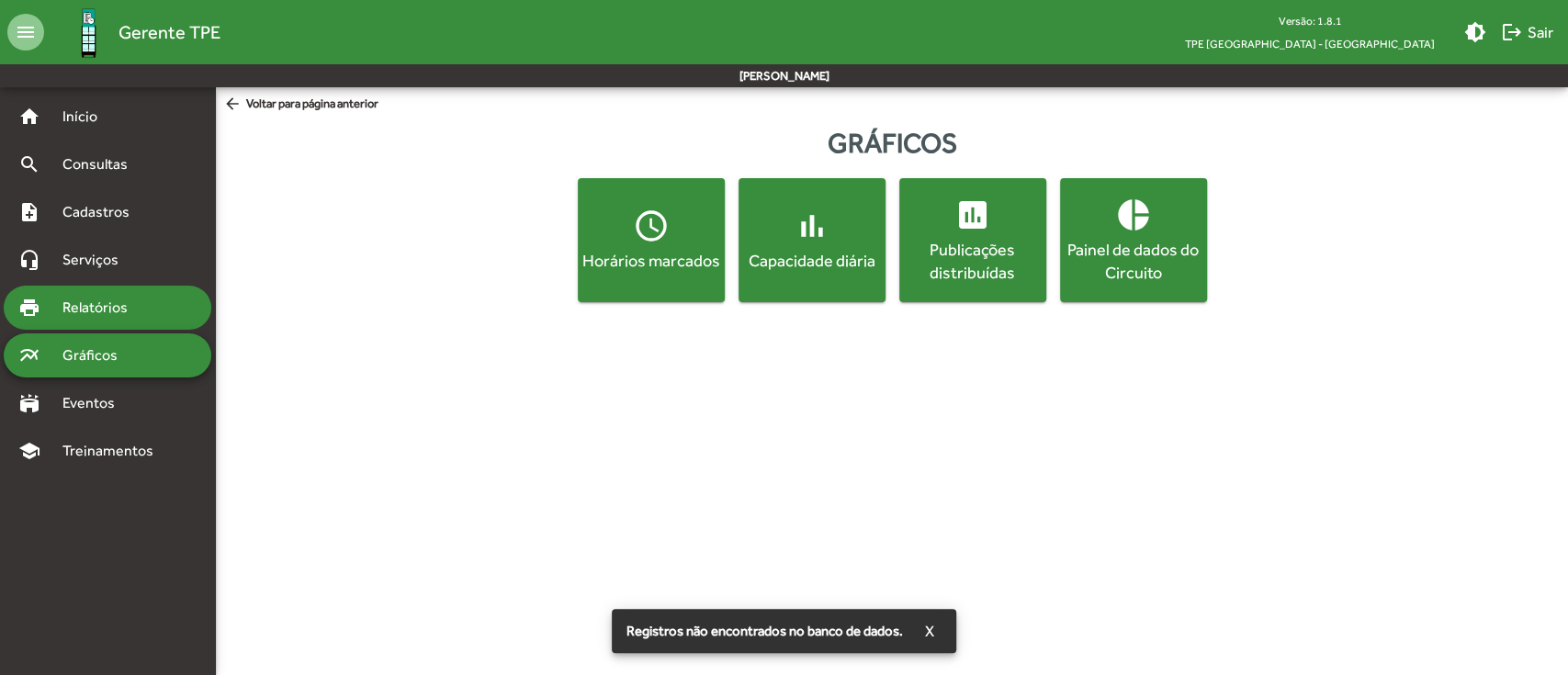
click at [124, 291] on div "print Relatórios" at bounding box center [108, 307] width 207 height 44
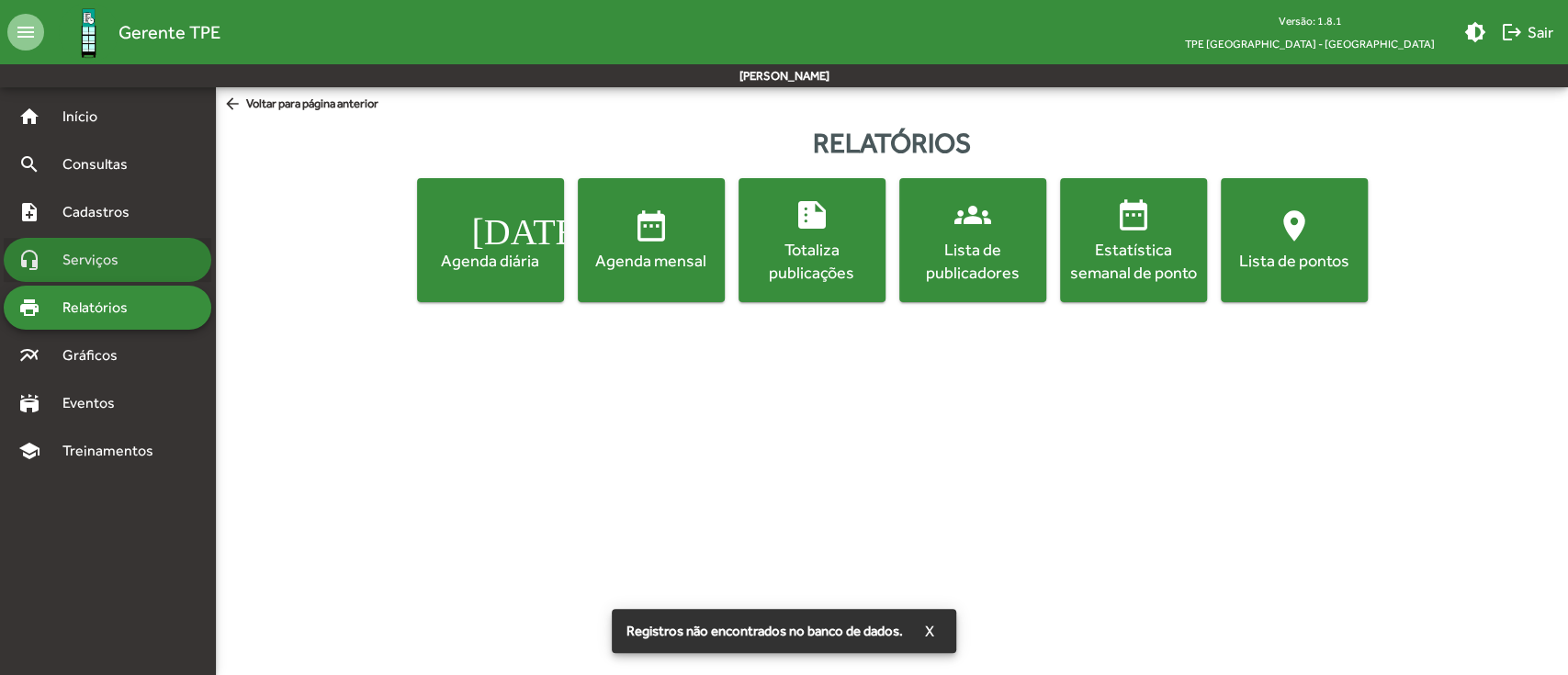
click at [127, 261] on span "Serviços" at bounding box center [97, 260] width 92 height 22
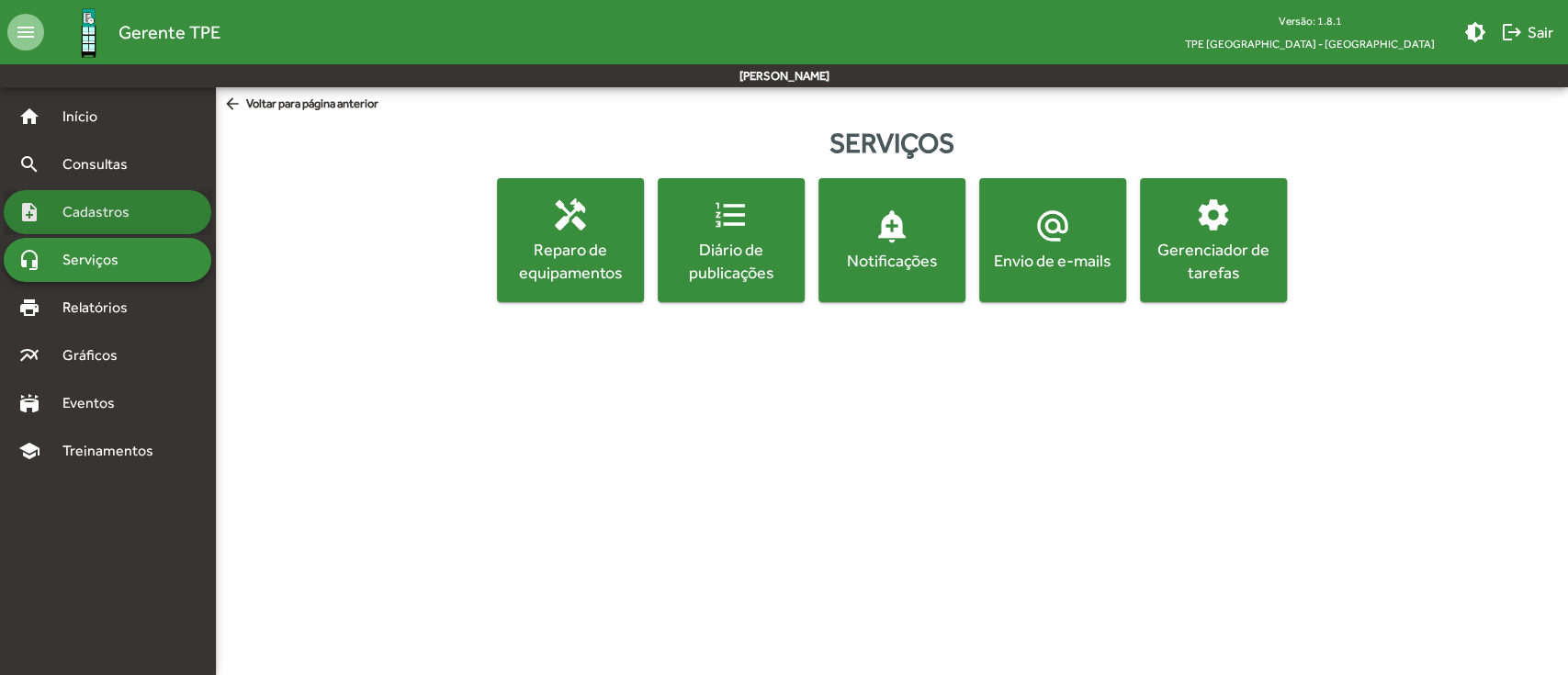
click at [134, 216] on span "Cadastros" at bounding box center [102, 212] width 102 height 22
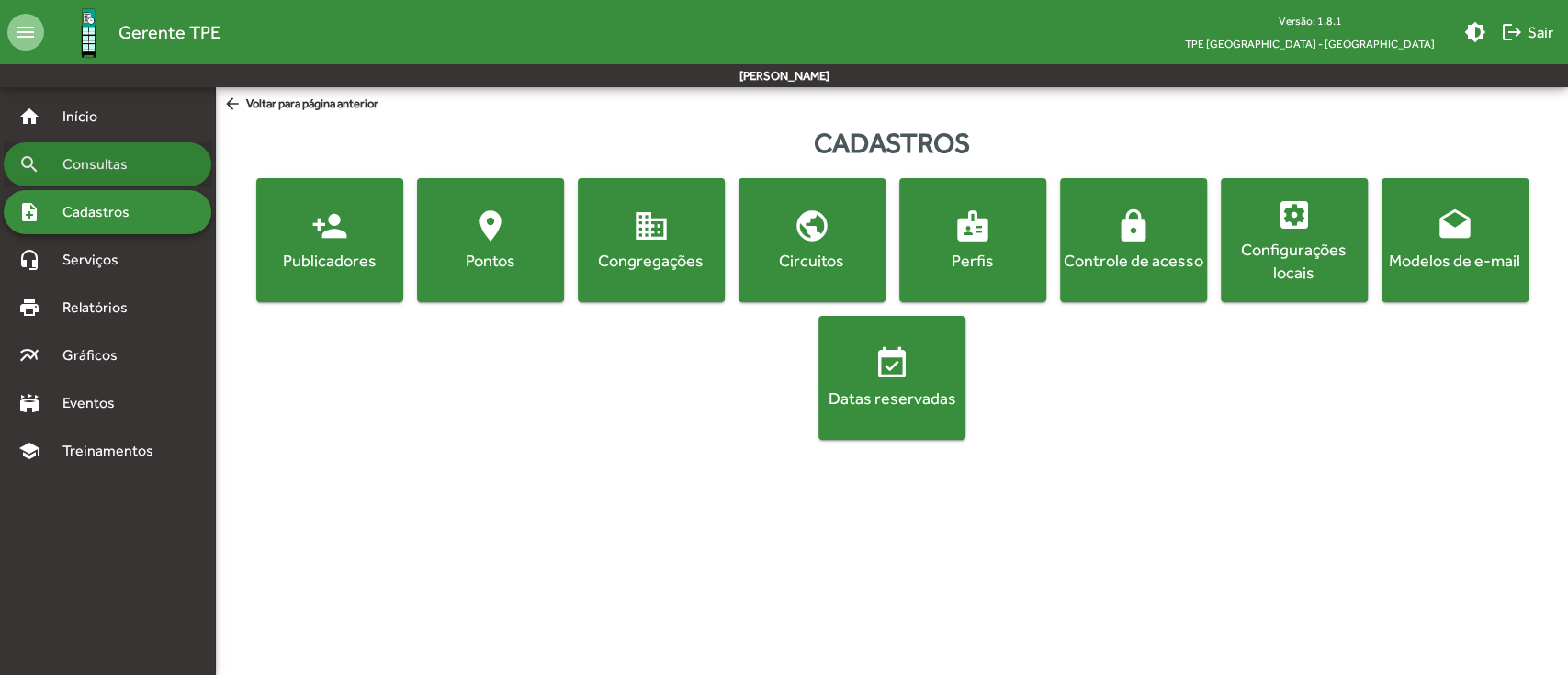
click at [123, 162] on span "Consultas" at bounding box center [101, 164] width 100 height 22
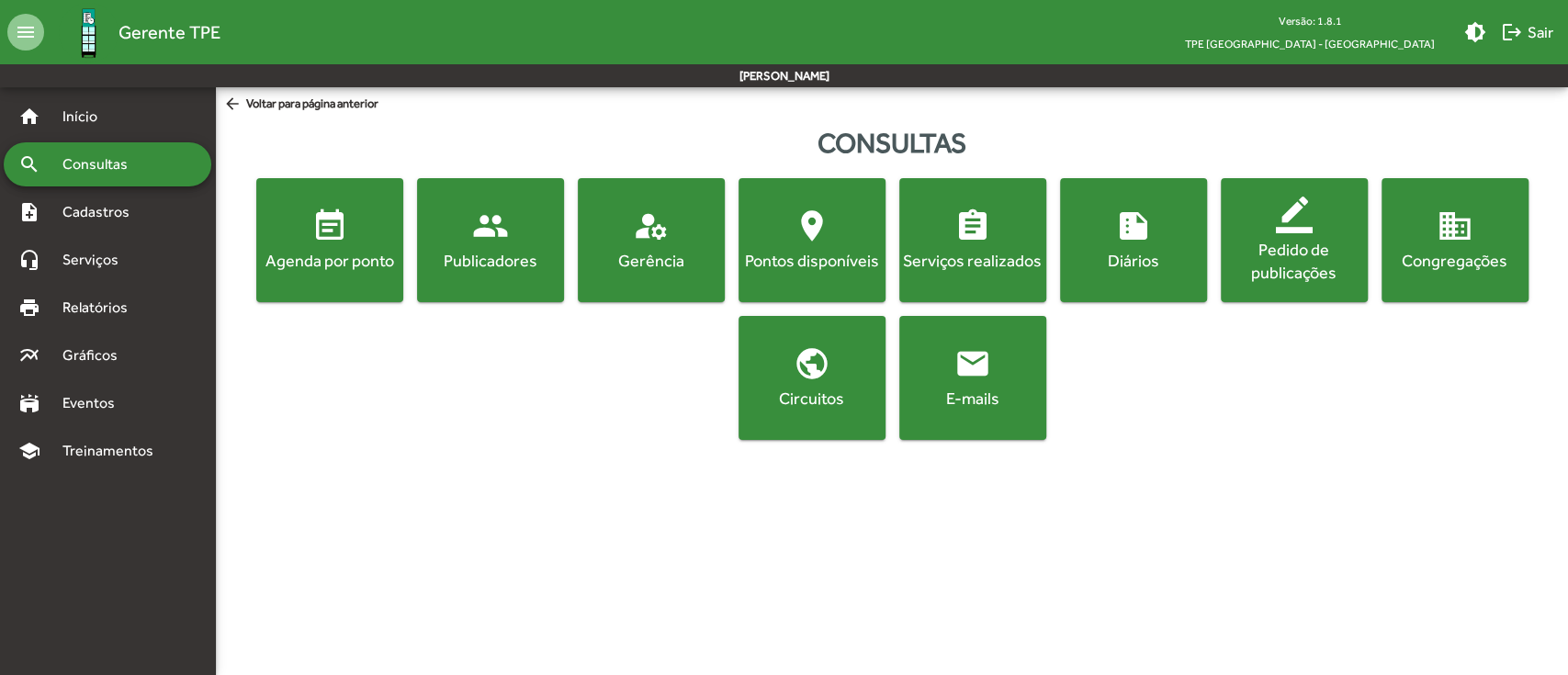
click at [1323, 288] on button "border_color Pedido de publicações" at bounding box center [1293, 239] width 147 height 124
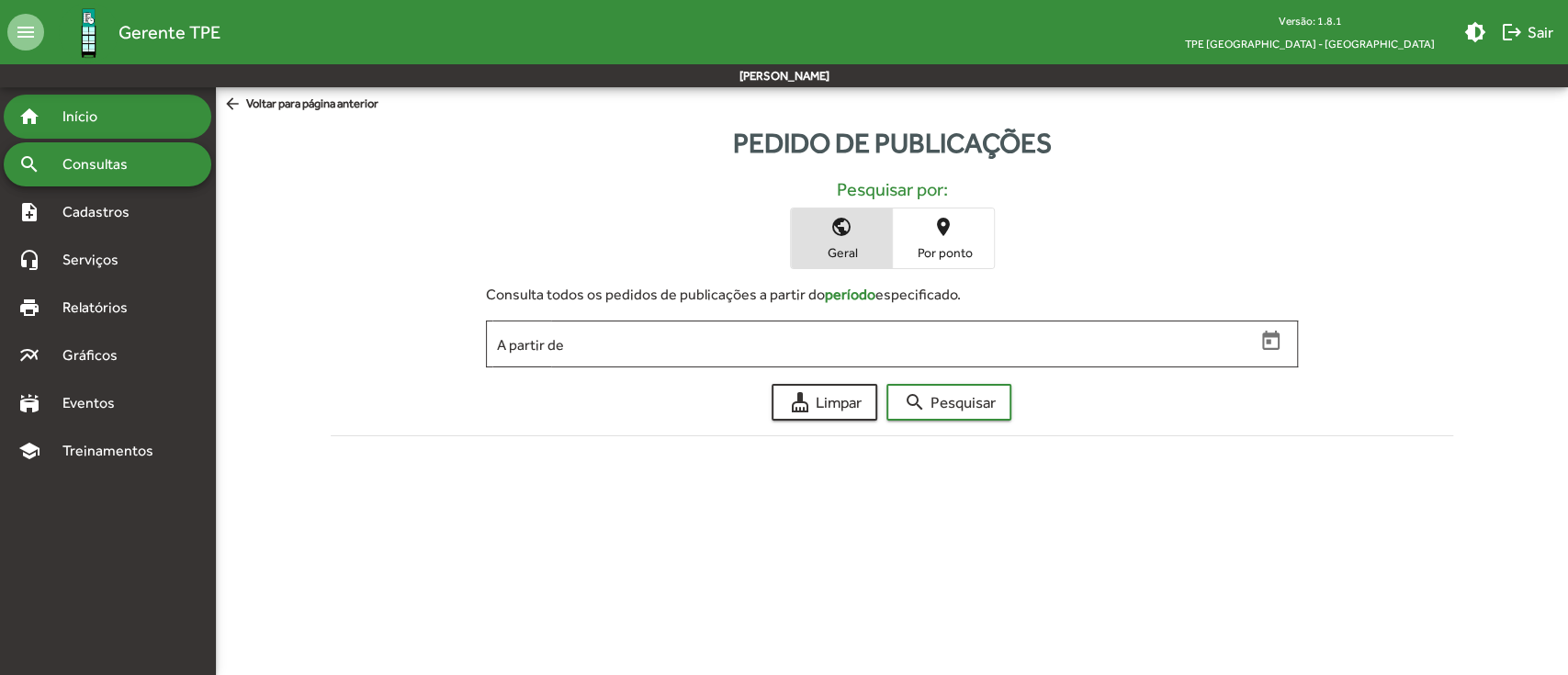
click at [111, 117] on span "Início" at bounding box center [87, 117] width 72 height 22
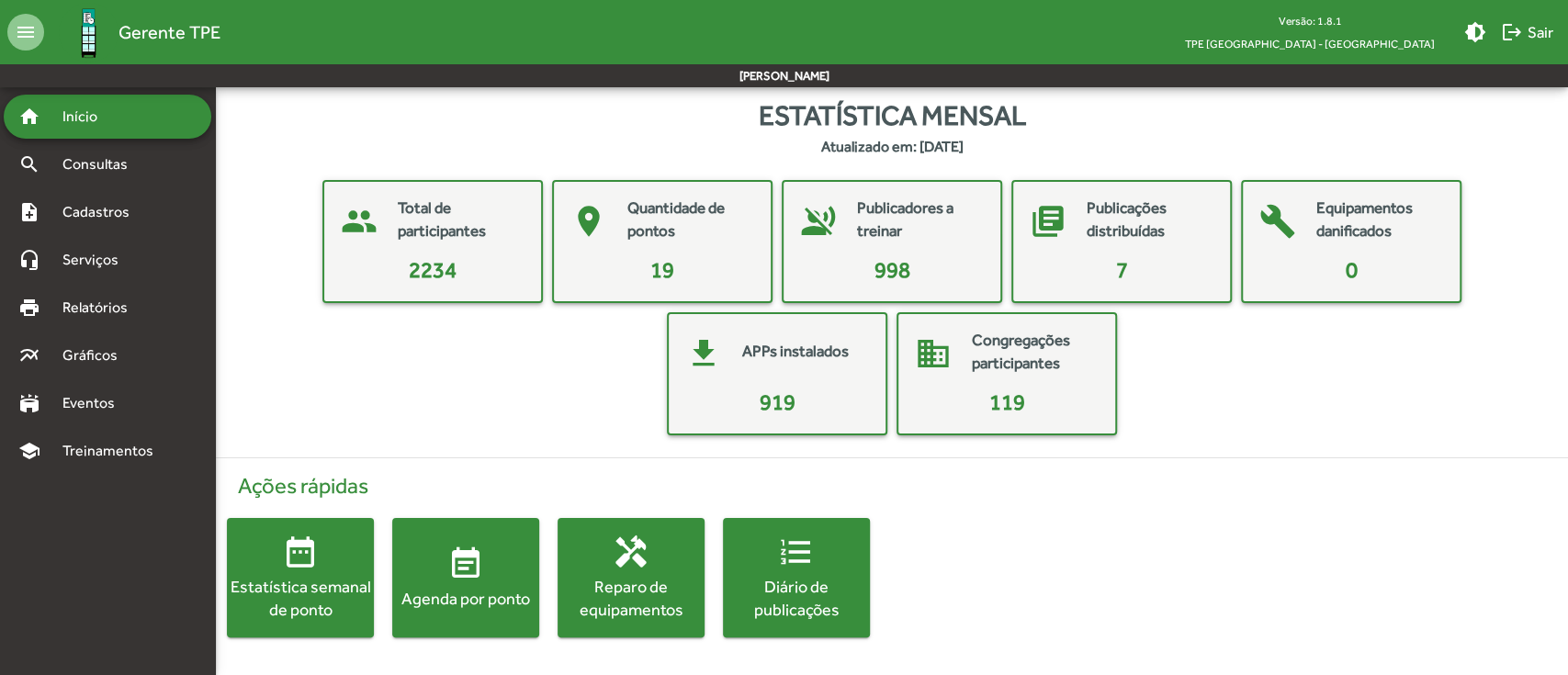
click at [887, 216] on mat-card-title "Publicadores a treinar" at bounding box center [919, 219] width 124 height 46
click at [895, 249] on mat-card-header "voice_over_off Publicadores a treinar" at bounding box center [891, 220] width 202 height 64
click at [896, 275] on span "998" at bounding box center [892, 269] width 36 height 25
click at [902, 228] on mat-card-title "Publicadores a treinar" at bounding box center [919, 219] width 124 height 46
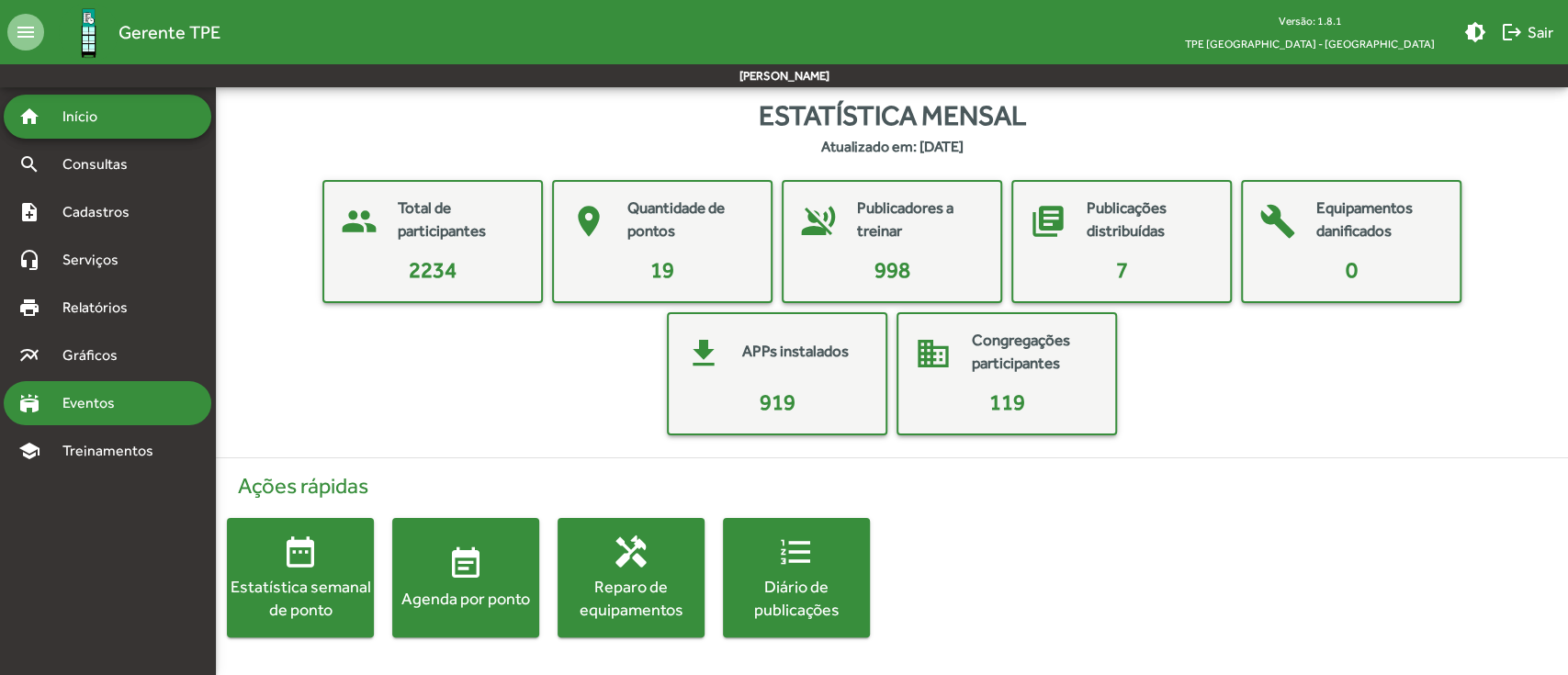
click at [108, 410] on span "Eventos" at bounding box center [95, 403] width 88 height 22
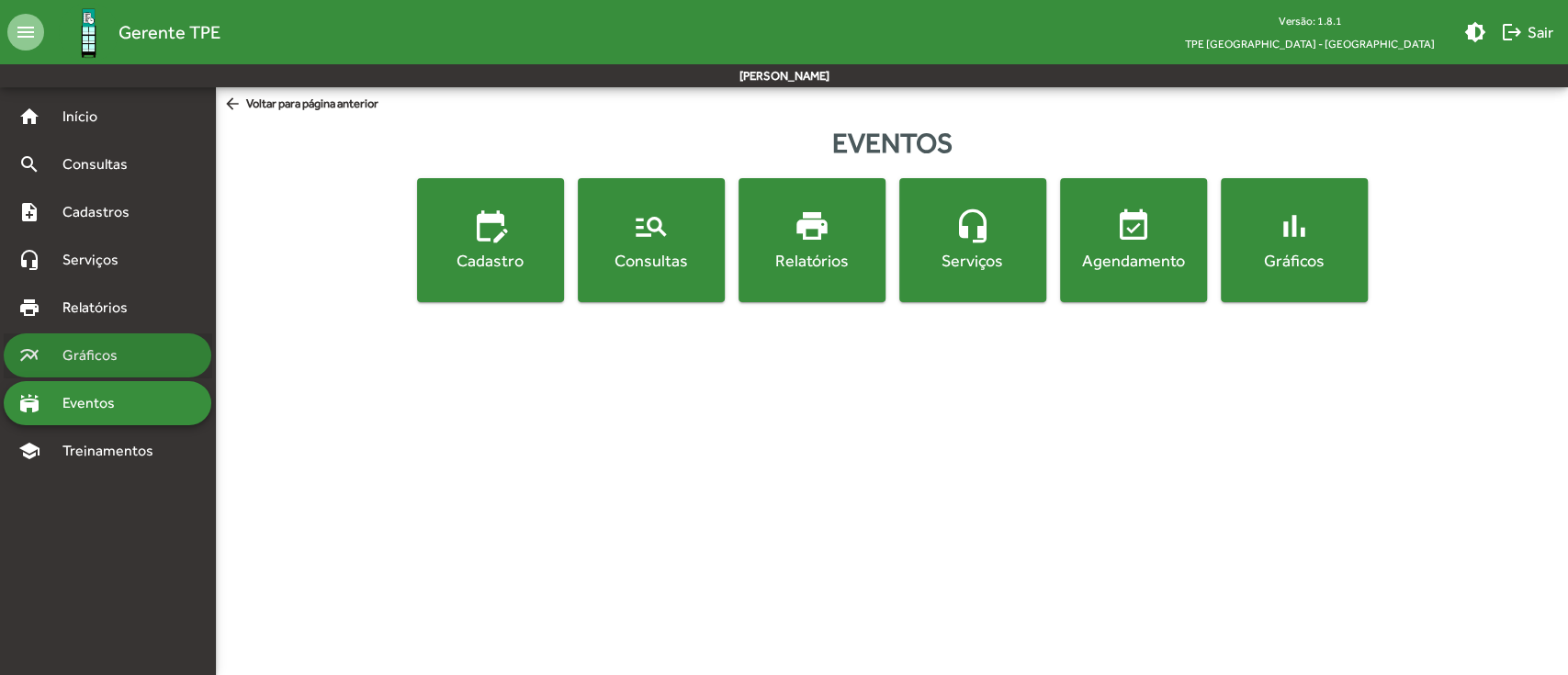
click at [110, 365] on span "Gráficos" at bounding box center [97, 356] width 91 height 22
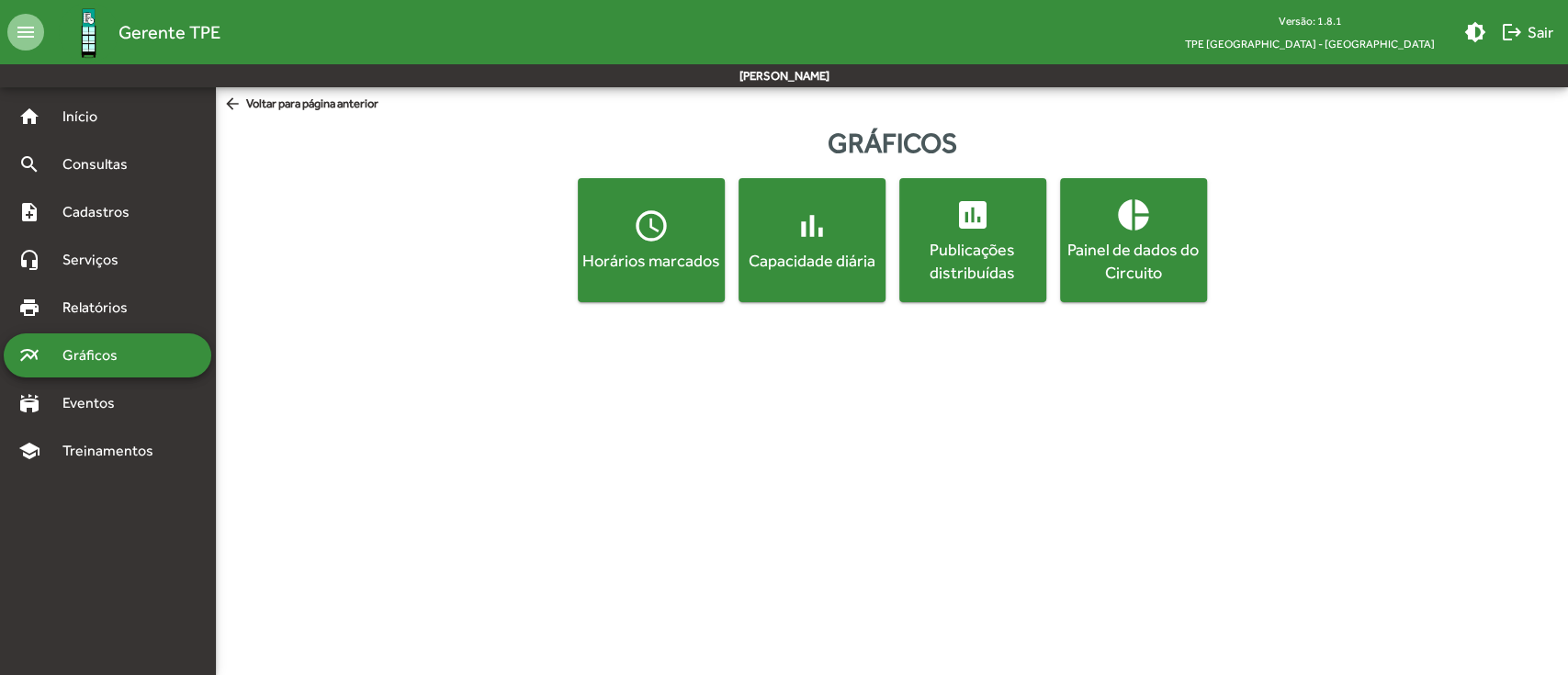
click at [1161, 223] on span "pie_chart Painel de dados do Circuito" at bounding box center [1132, 240] width 139 height 87
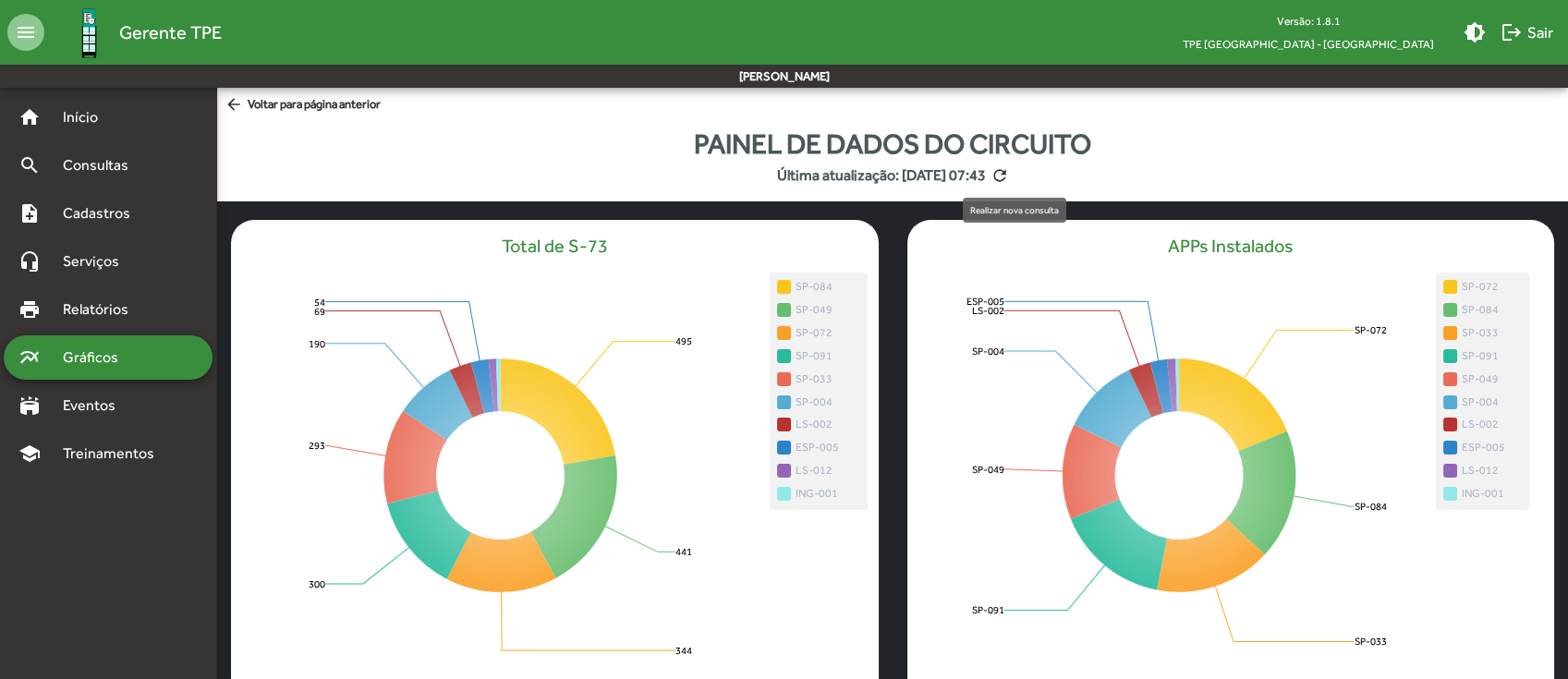
click at [1009, 173] on mat-icon "refresh" at bounding box center [999, 175] width 19 height 19
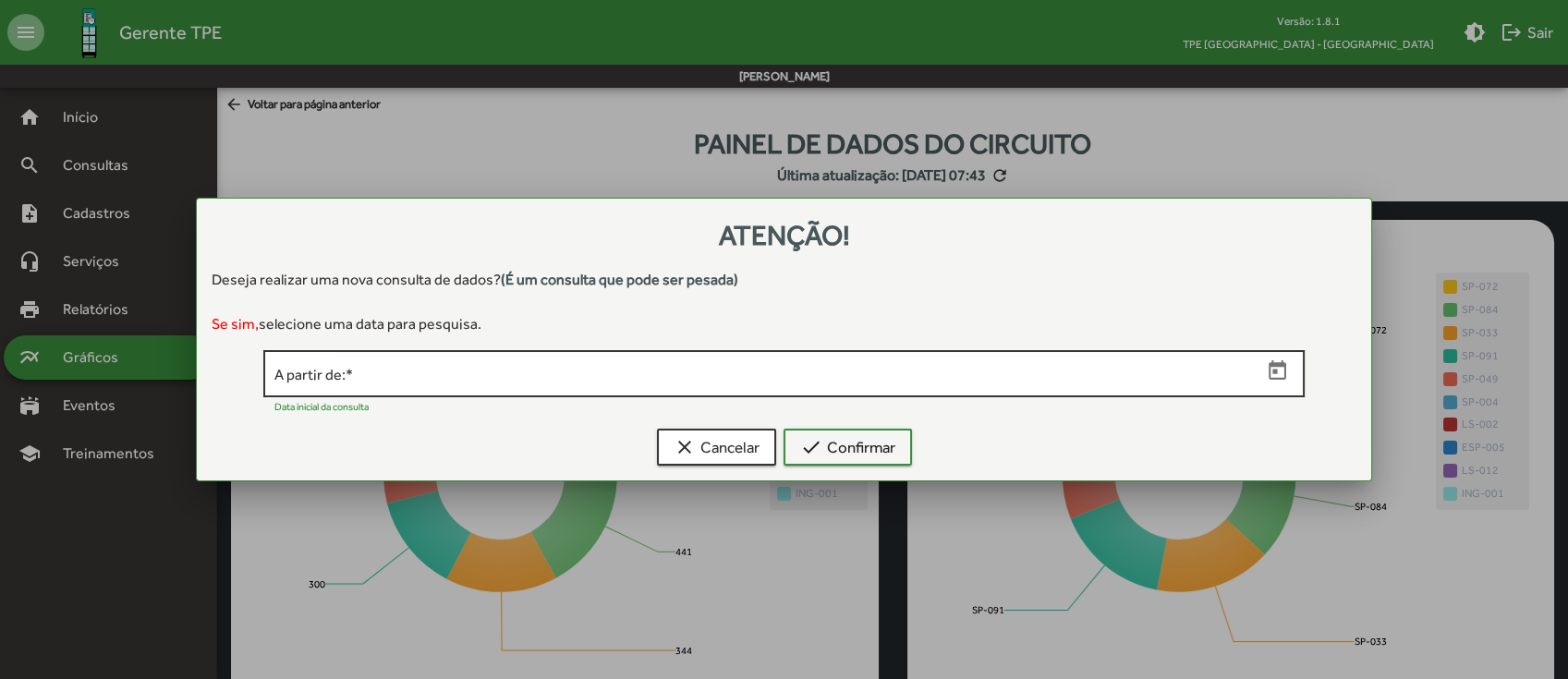
click at [695, 372] on input "A partir de: *" at bounding box center [768, 374] width 987 height 17
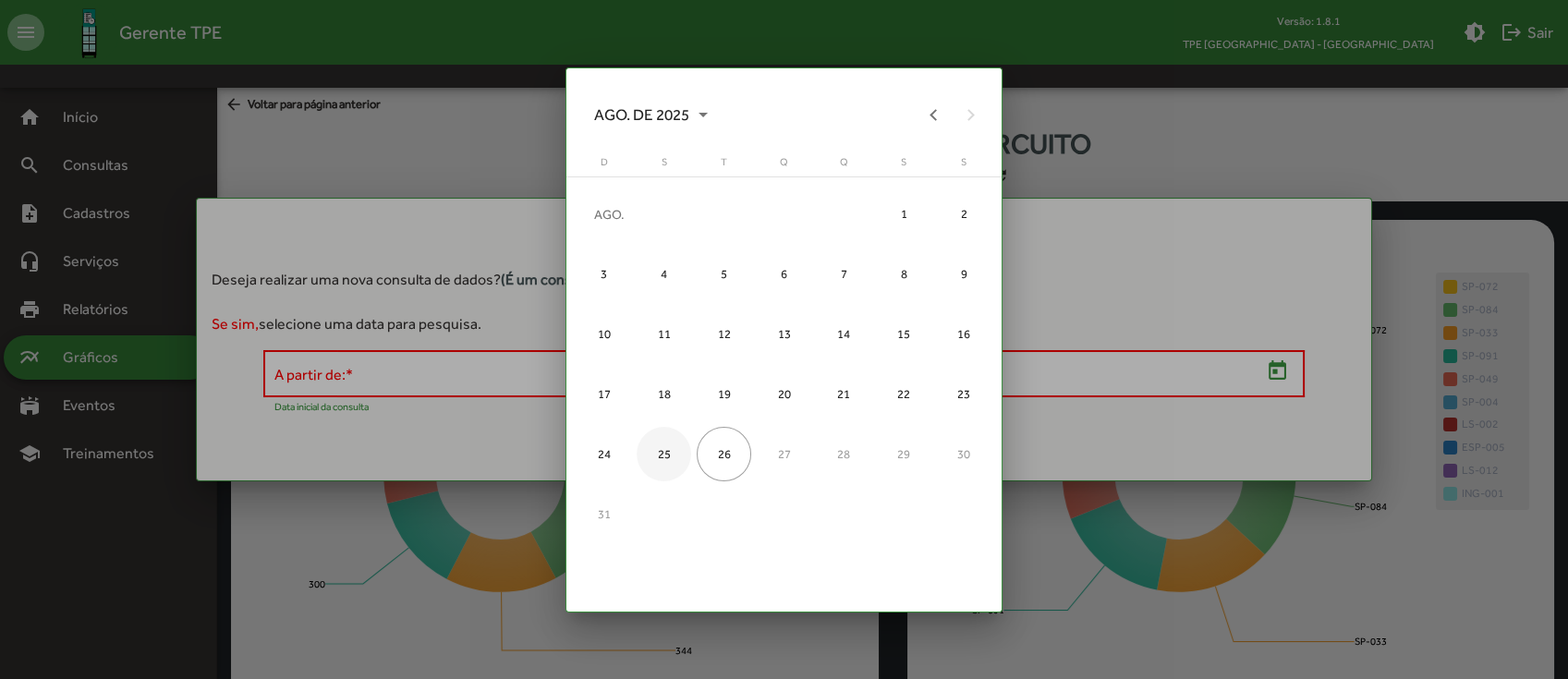
click at [659, 450] on div "25" at bounding box center [663, 453] width 54 height 54
type input "**********"
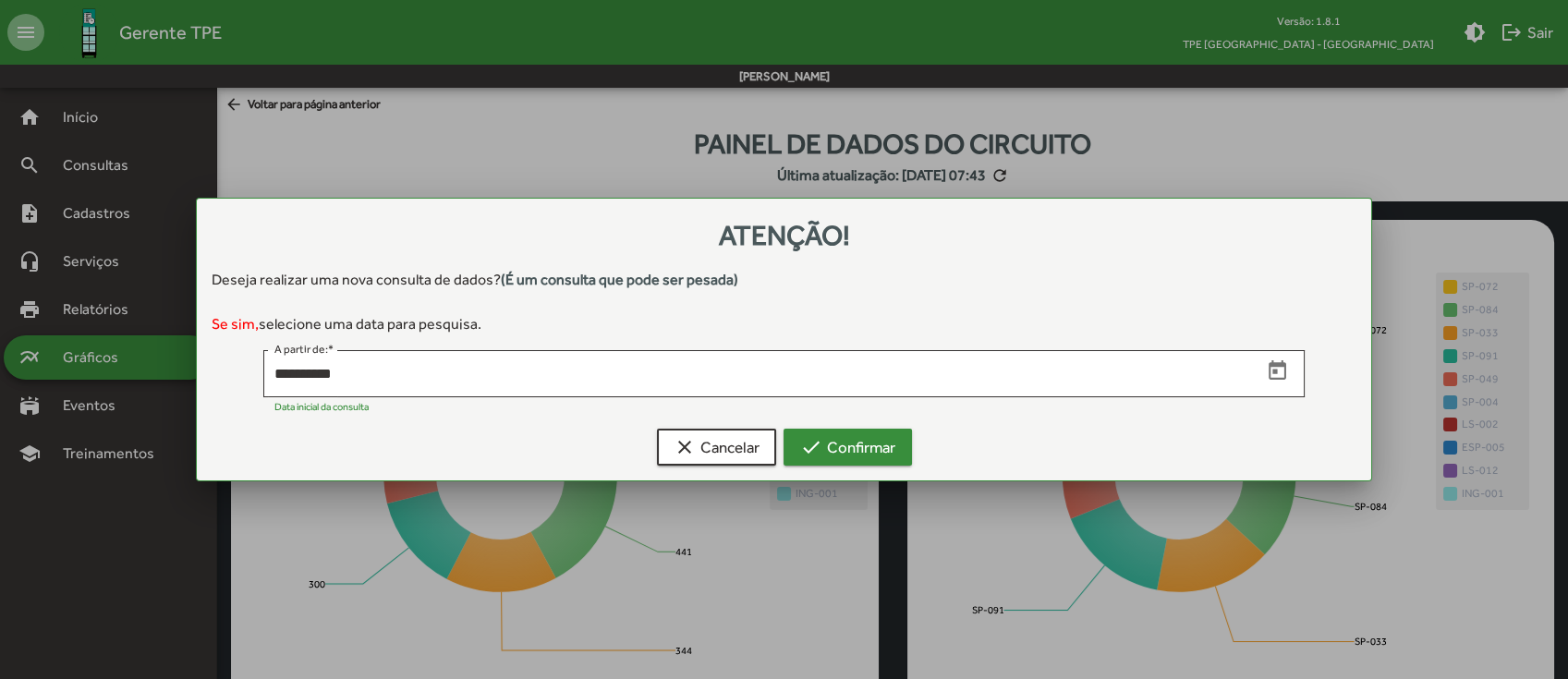
click at [814, 452] on mat-icon "check" at bounding box center [811, 447] width 22 height 22
